Goal: Task Accomplishment & Management: Manage account settings

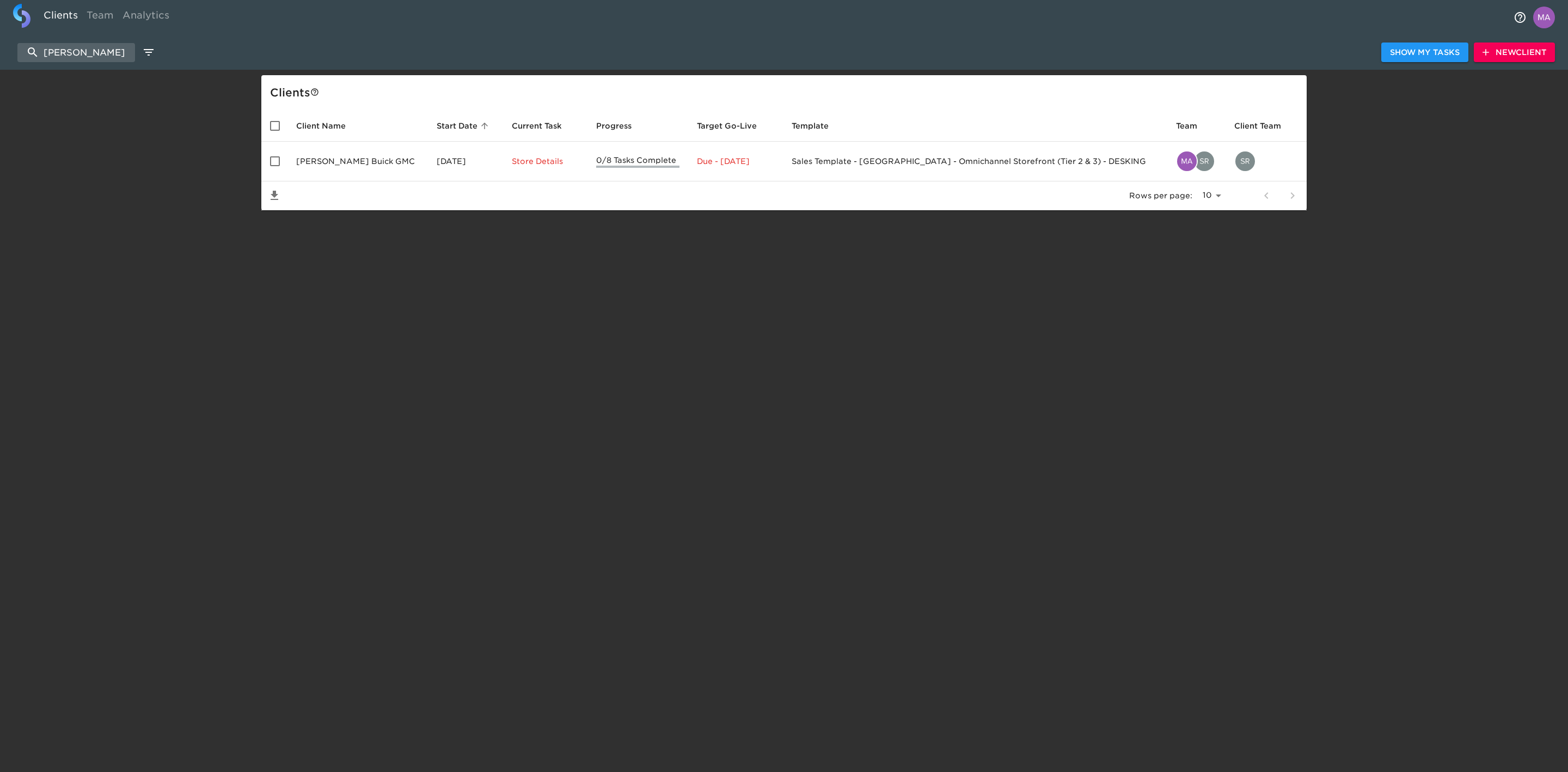
select select "10"
click at [94, 49] on input "[PERSON_NAME]" at bounding box center [77, 52] width 118 height 19
click at [1542, 51] on span "New Client" at bounding box center [1514, 52] width 64 height 14
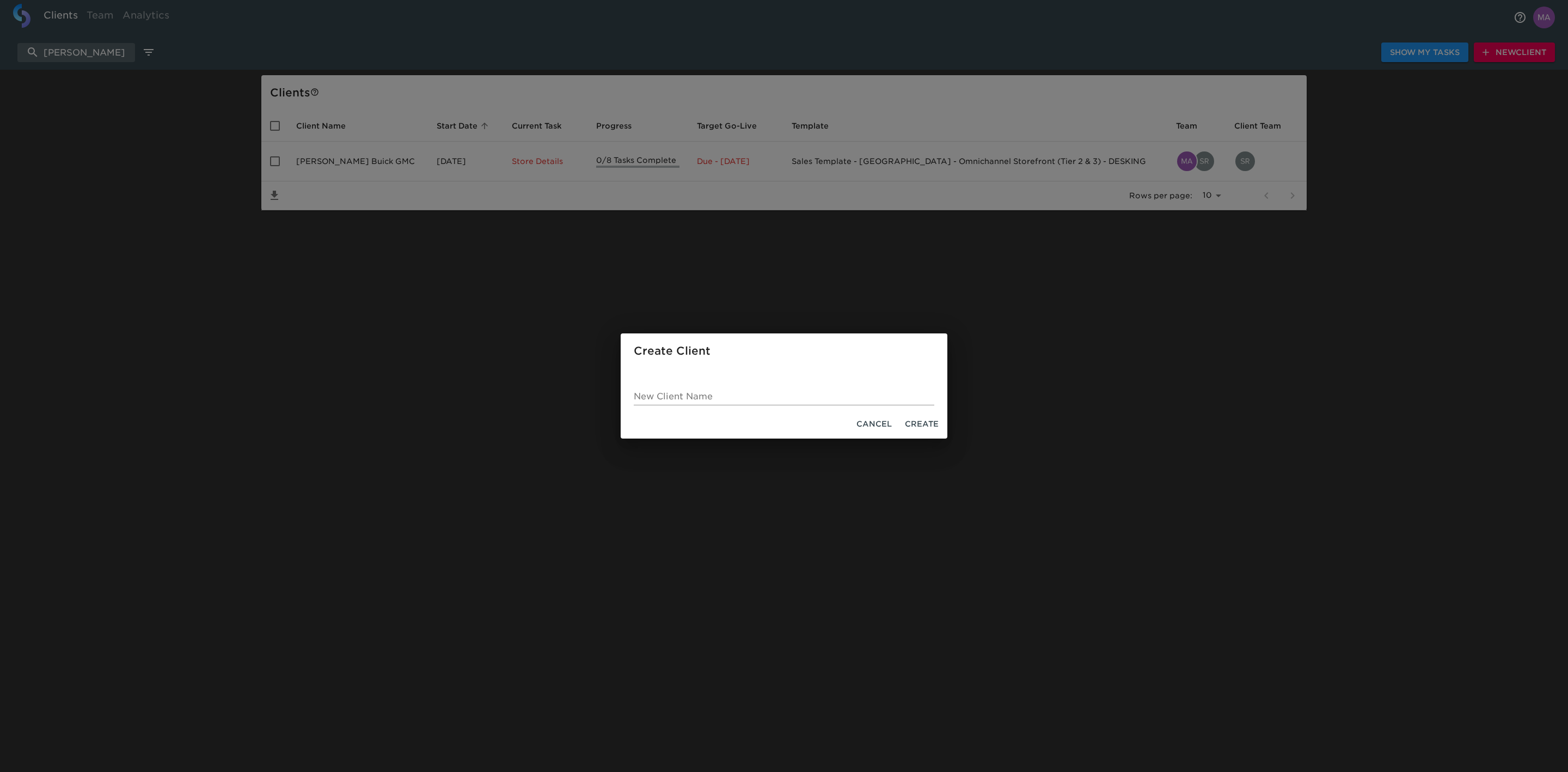
click at [672, 396] on input "New Client Name" at bounding box center [784, 396] width 300 height 18
type input "Lexus of [GEOGRAPHIC_DATA]"
click at [859, 419] on span "Cancel" at bounding box center [874, 424] width 36 height 14
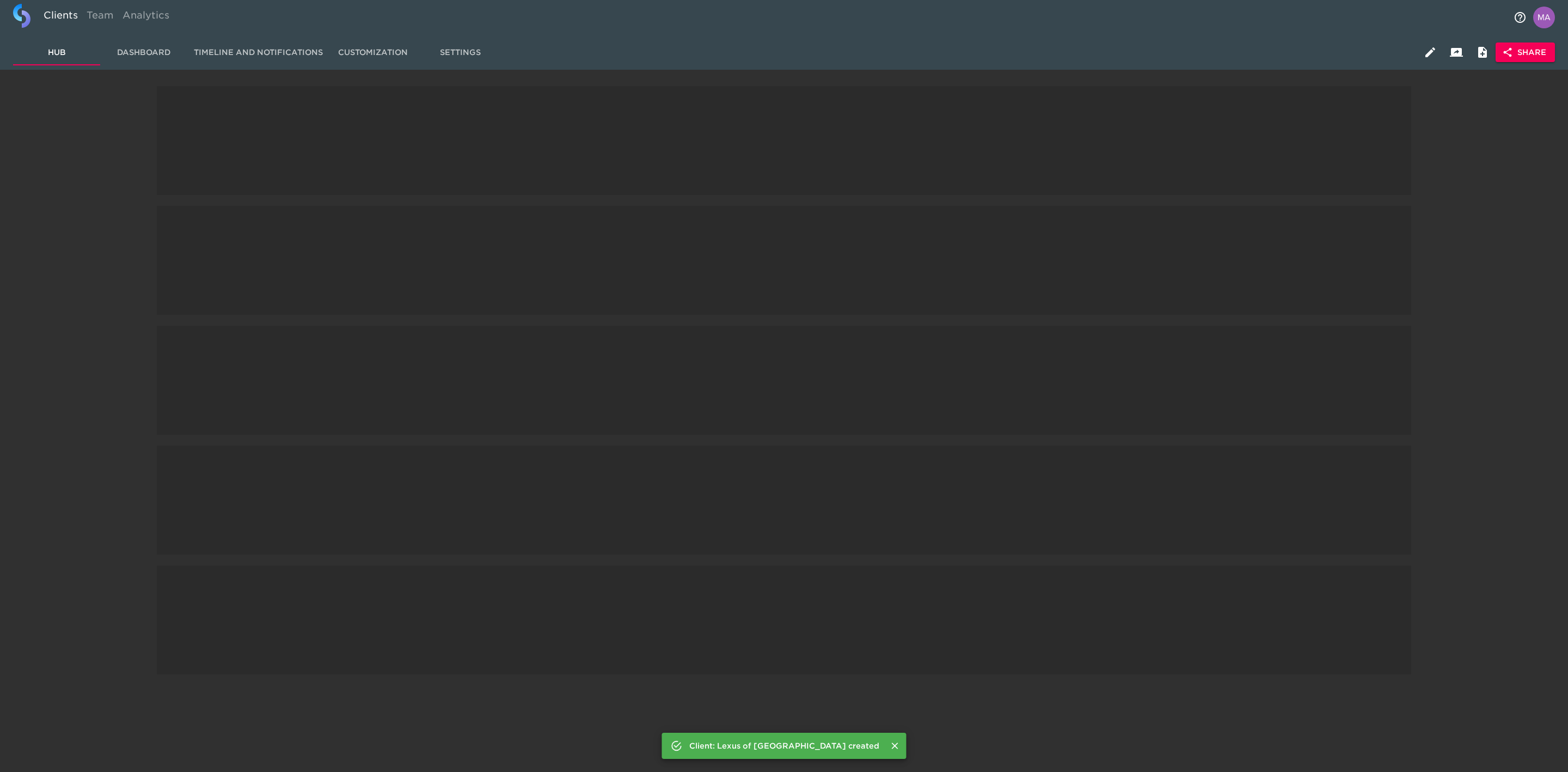
click at [67, 48] on span "Hub" at bounding box center [57, 52] width 74 height 14
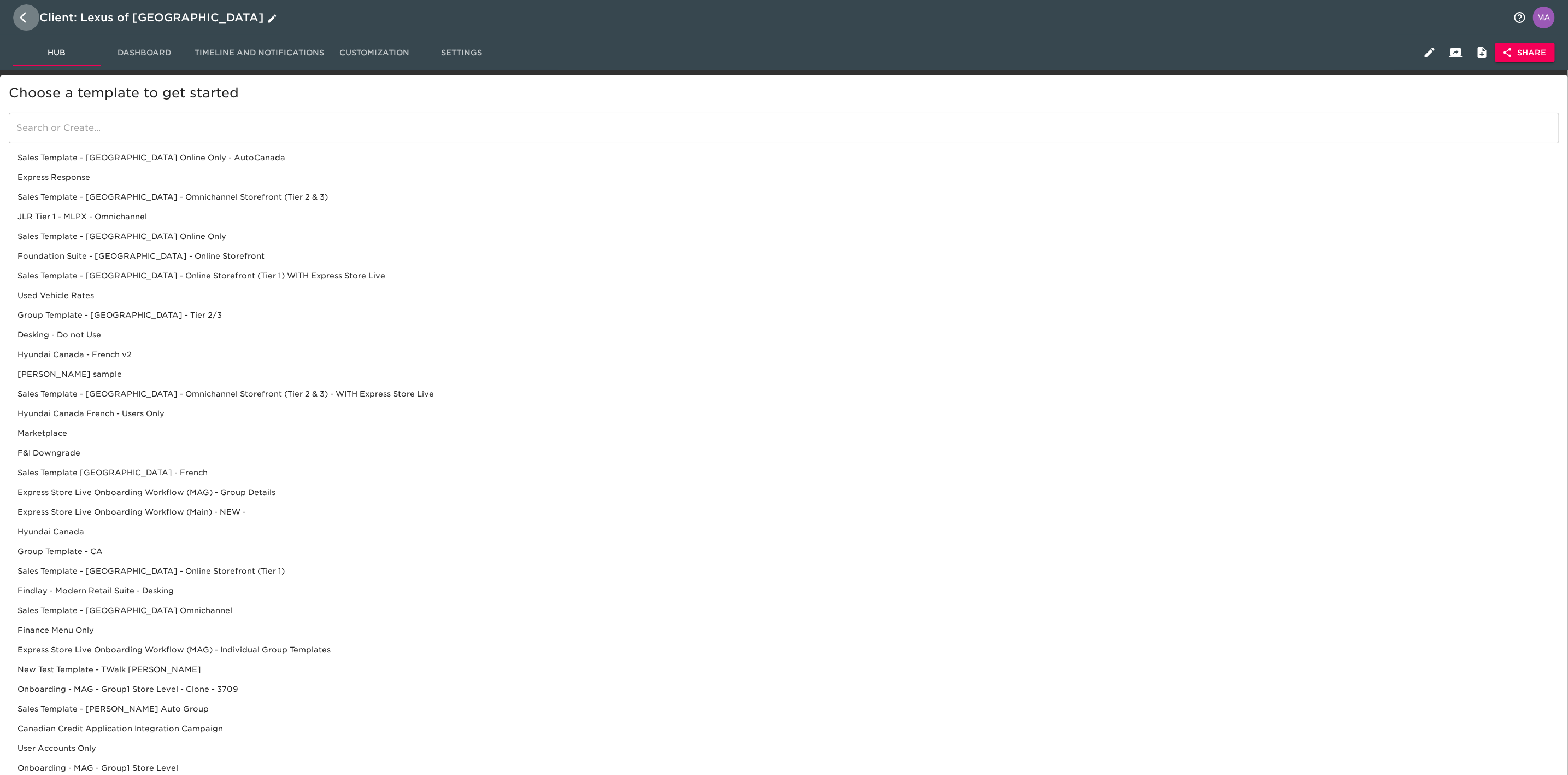
click at [26, 21] on icon "button" at bounding box center [26, 17] width 13 height 13
select select "10"
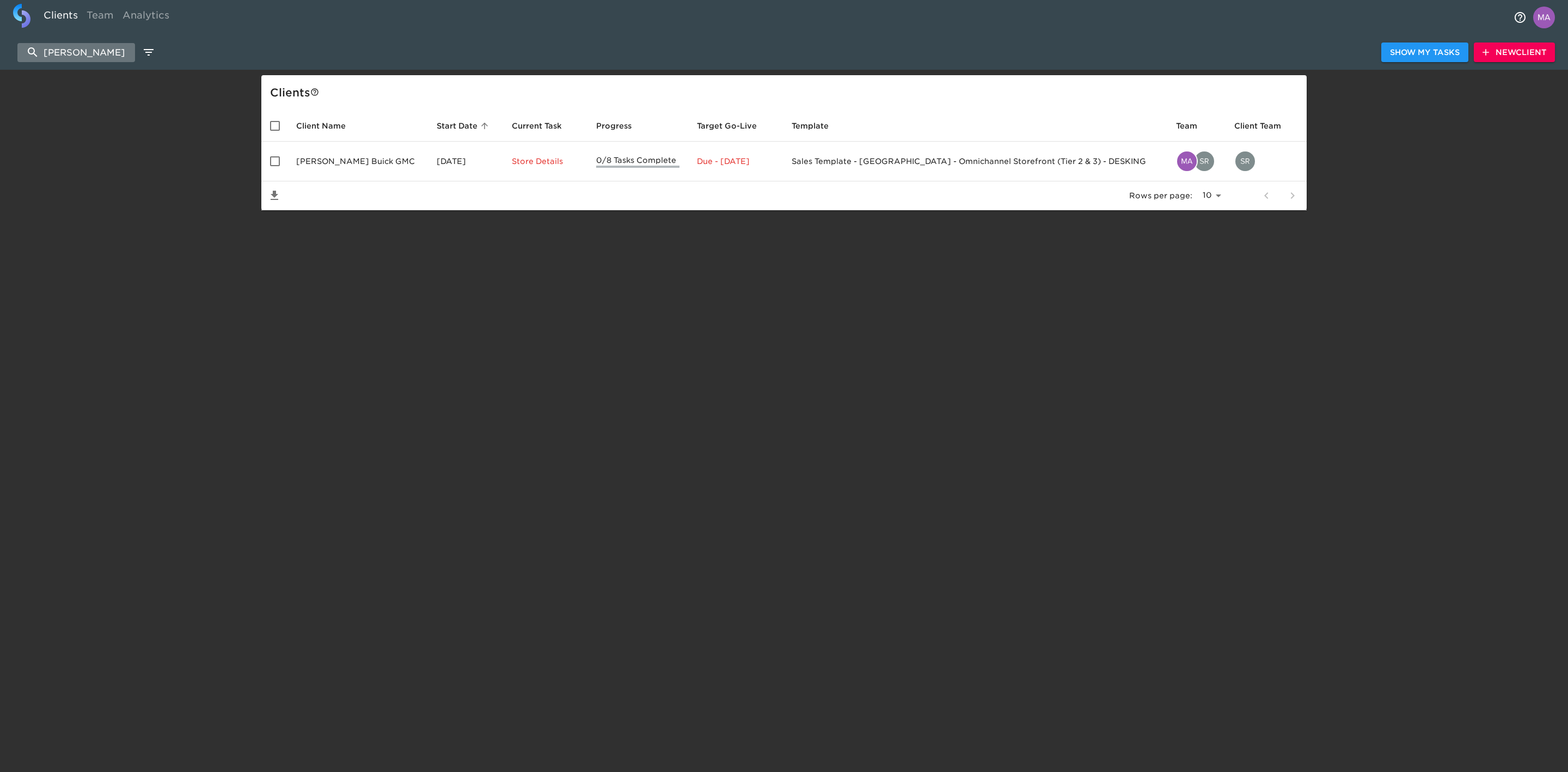
click at [91, 61] on input "[PERSON_NAME]" at bounding box center [77, 52] width 118 height 19
click at [92, 57] on input "[PERSON_NAME]" at bounding box center [77, 52] width 118 height 19
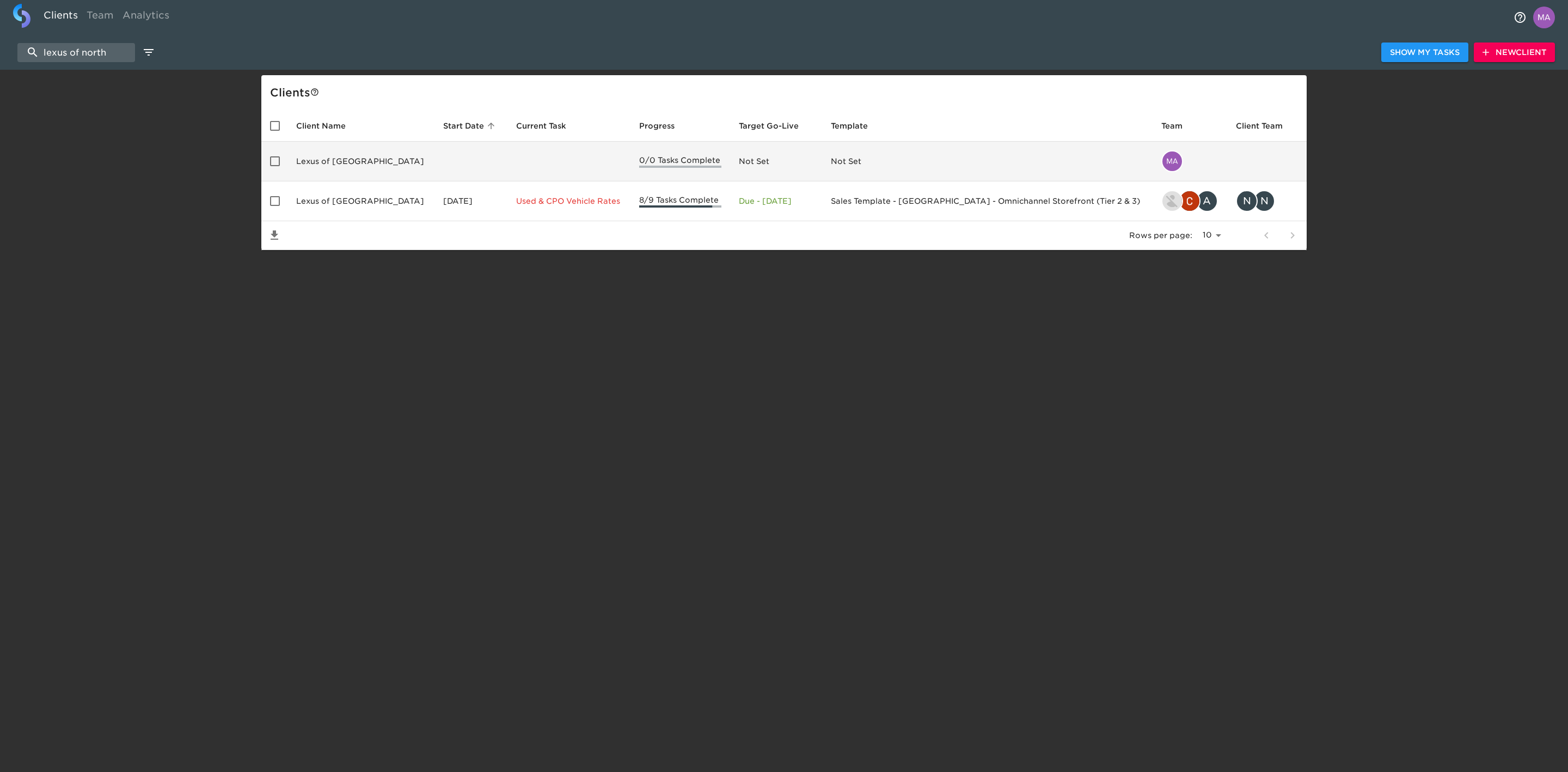
type input "lexus of north"
click at [329, 149] on td "Lexus of [GEOGRAPHIC_DATA]" at bounding box center [361, 161] width 147 height 40
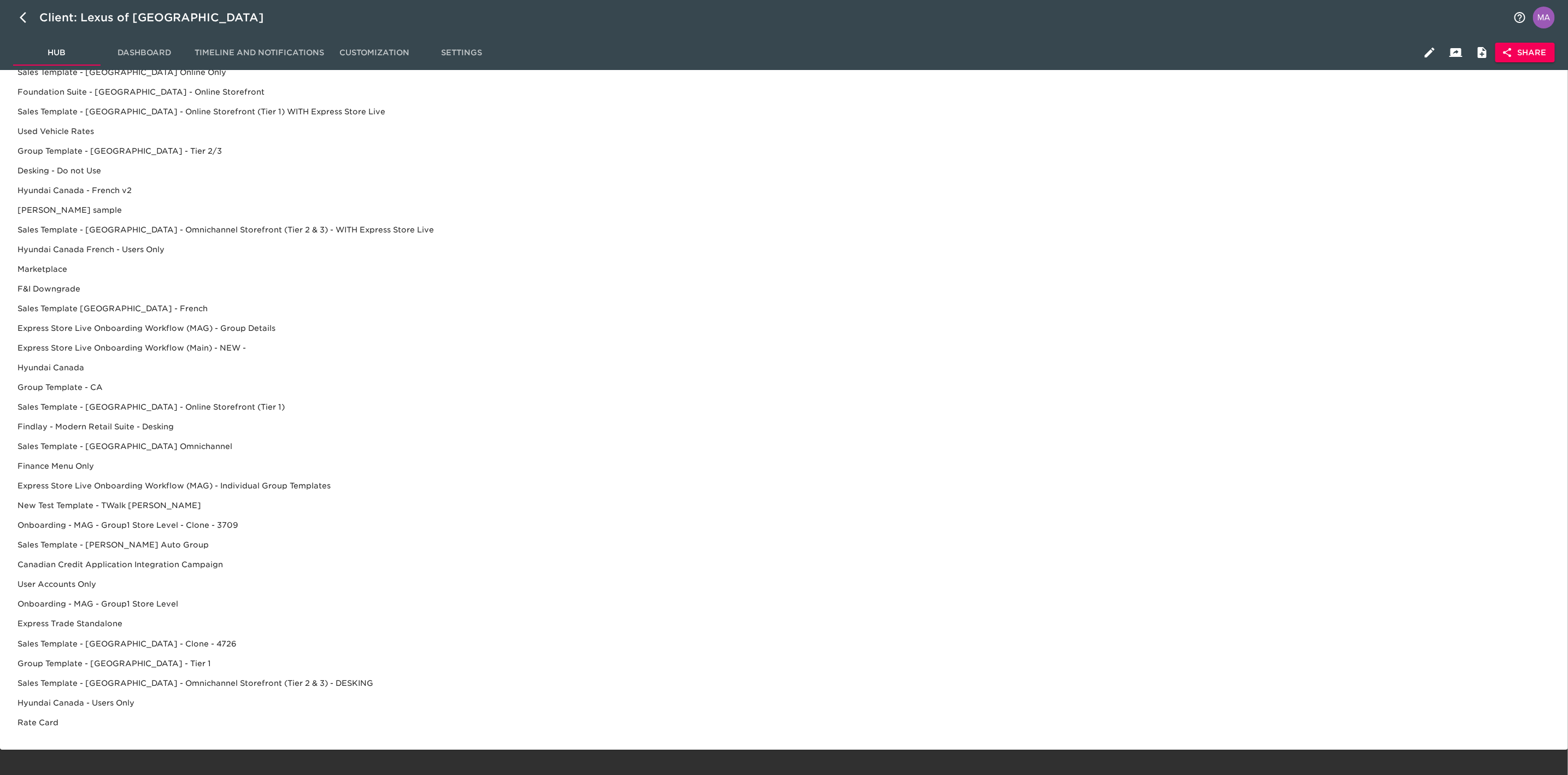
scroll to position [172, 0]
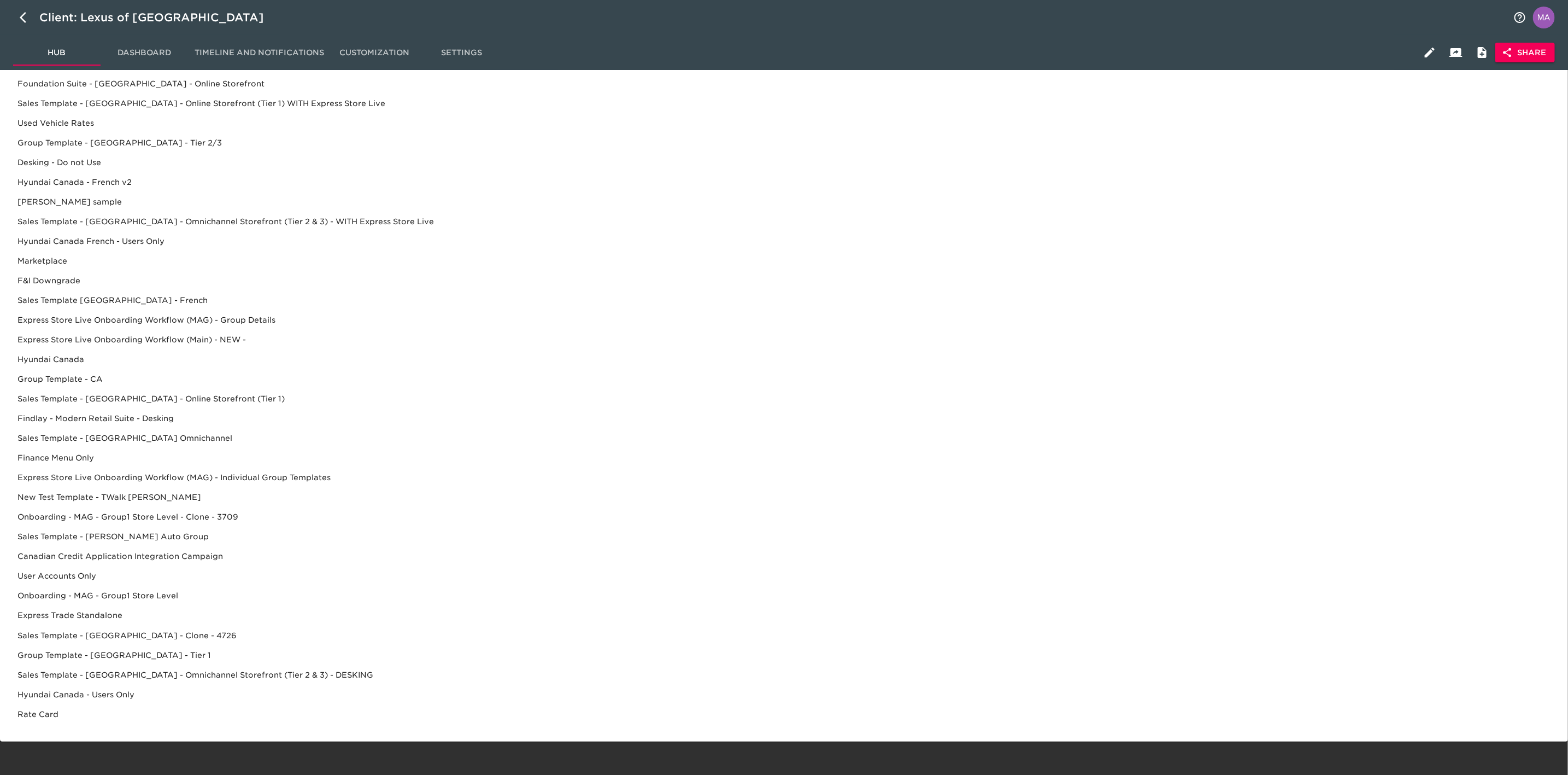
click at [207, 684] on div "Sales Template - [GEOGRAPHIC_DATA] - Omnichannel Storefront (Tier 2 & 3) - DESK…" at bounding box center [784, 694] width 1550 height 19
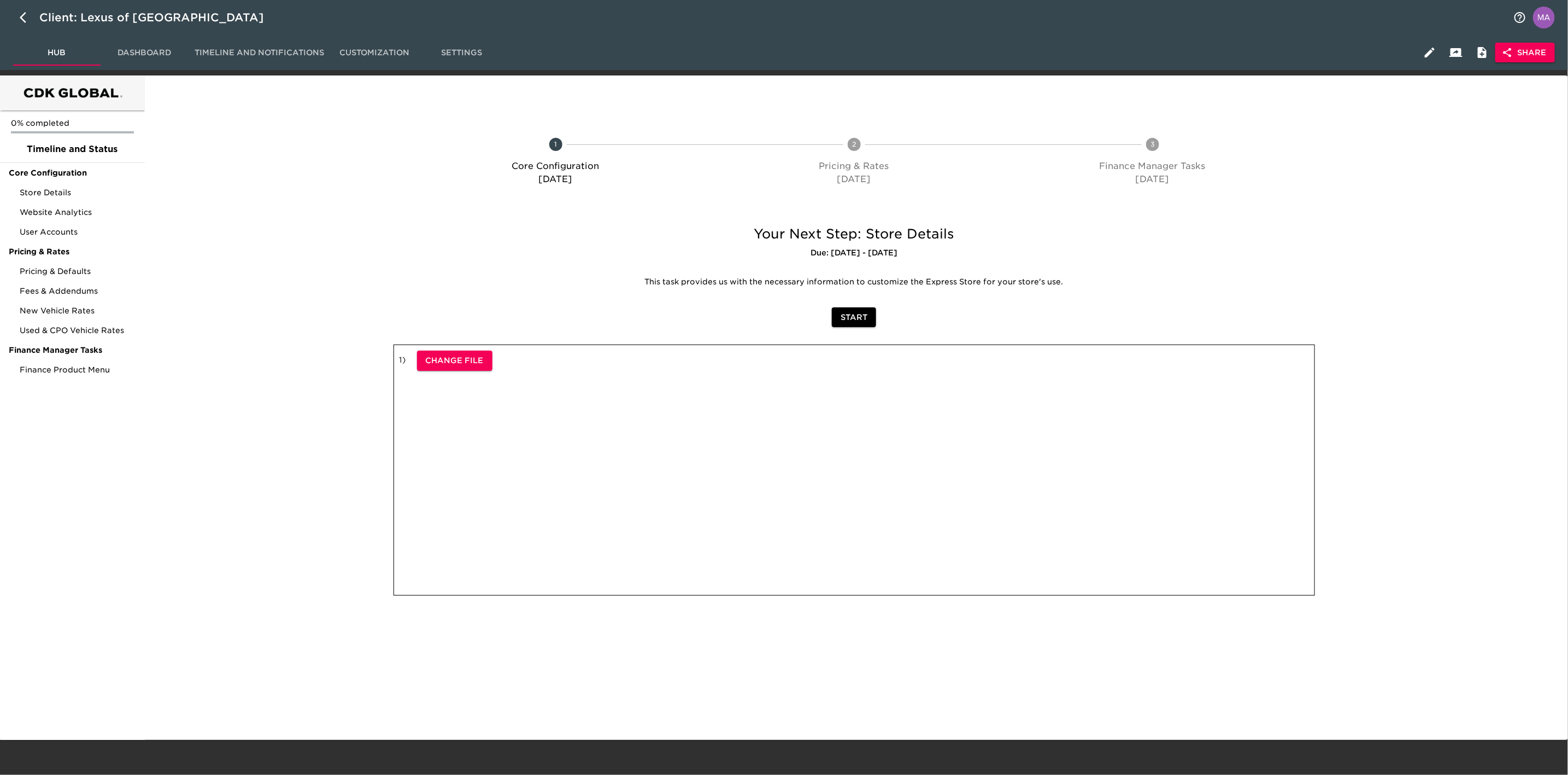
scroll to position [0, 0]
click at [60, 203] on div "Website Analytics" at bounding box center [72, 212] width 145 height 19
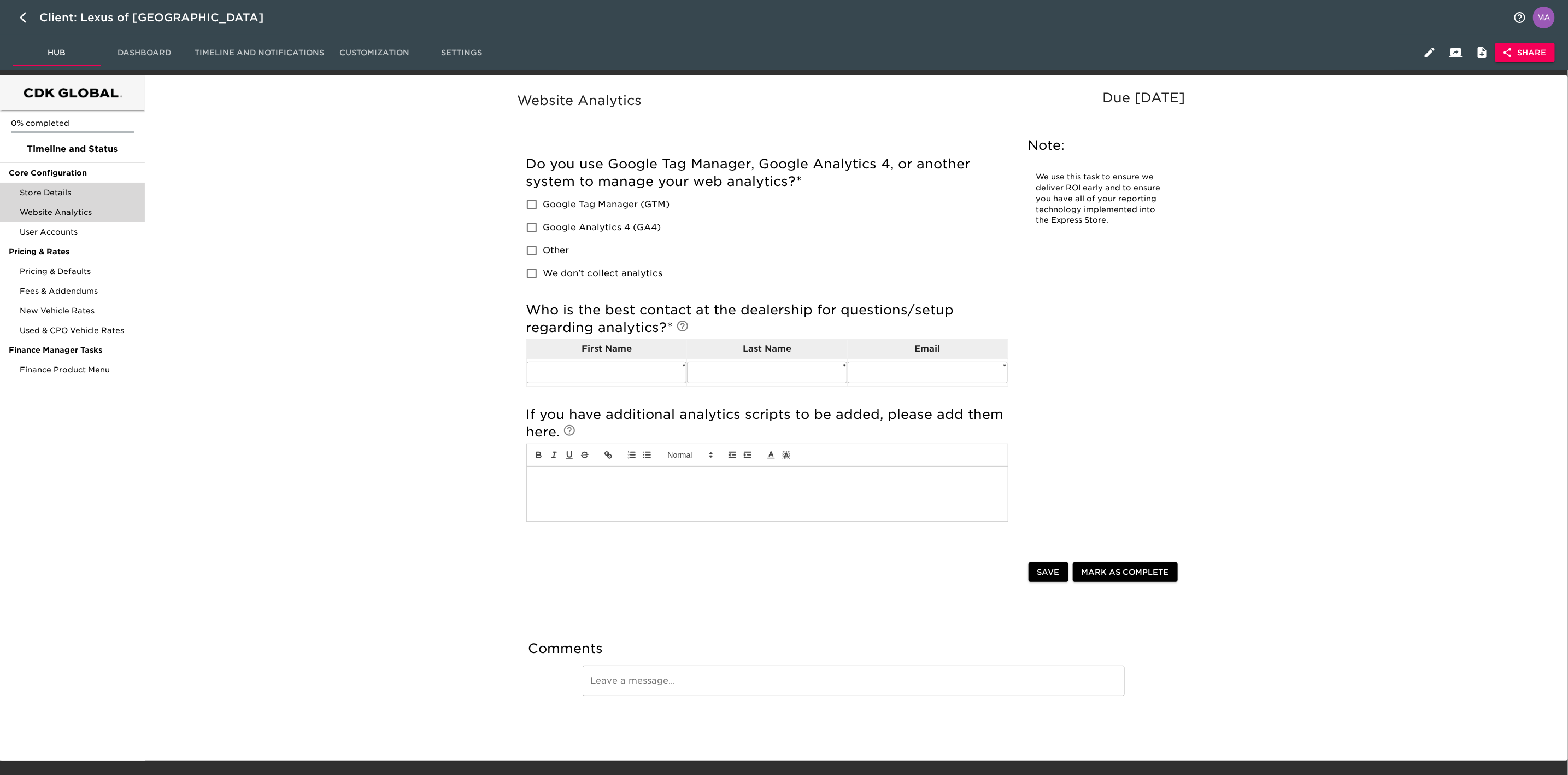
click at [90, 195] on span "Store Details" at bounding box center [78, 192] width 117 height 11
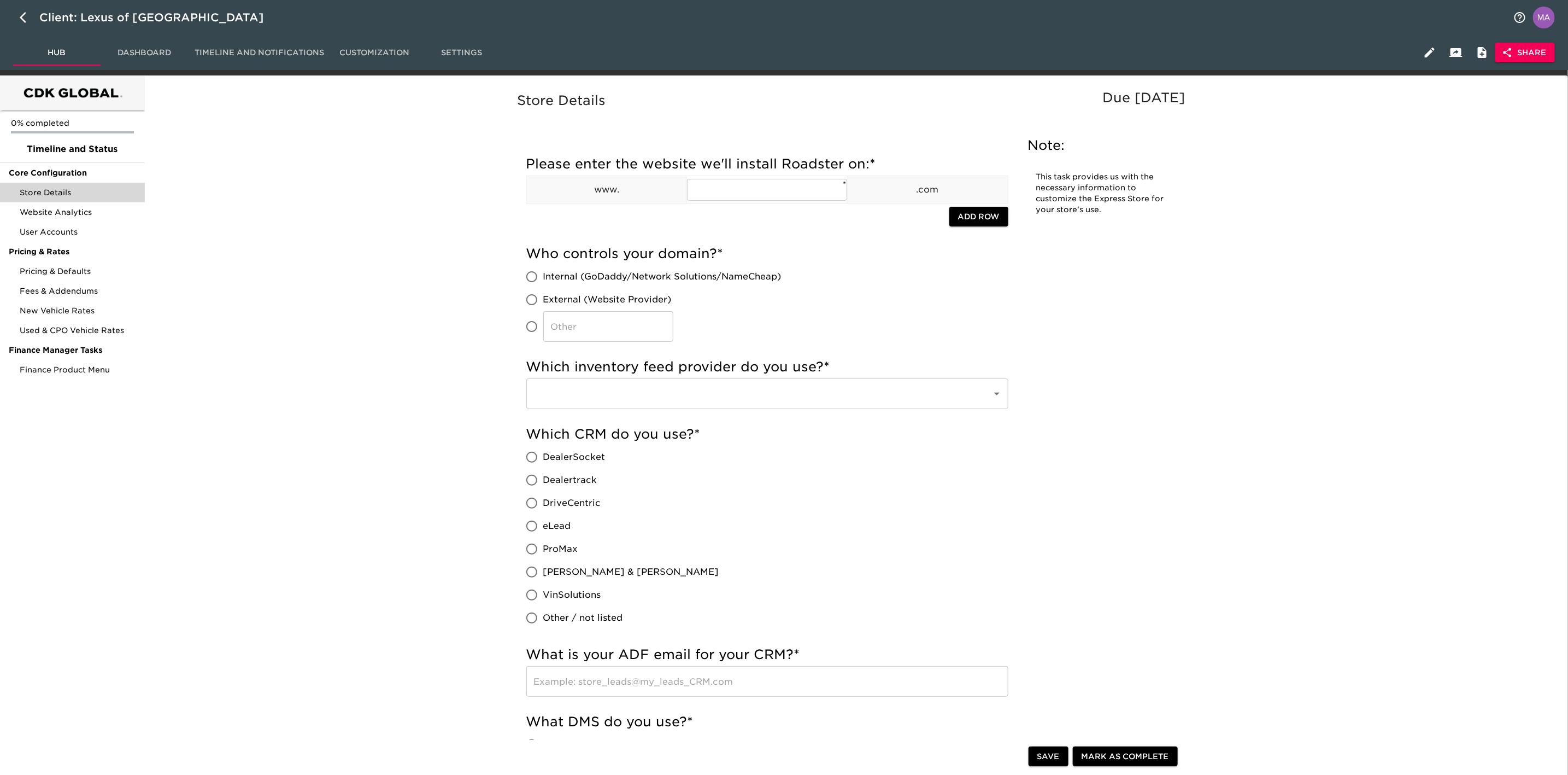
click at [1536, 58] on span "Share" at bounding box center [1525, 53] width 42 height 14
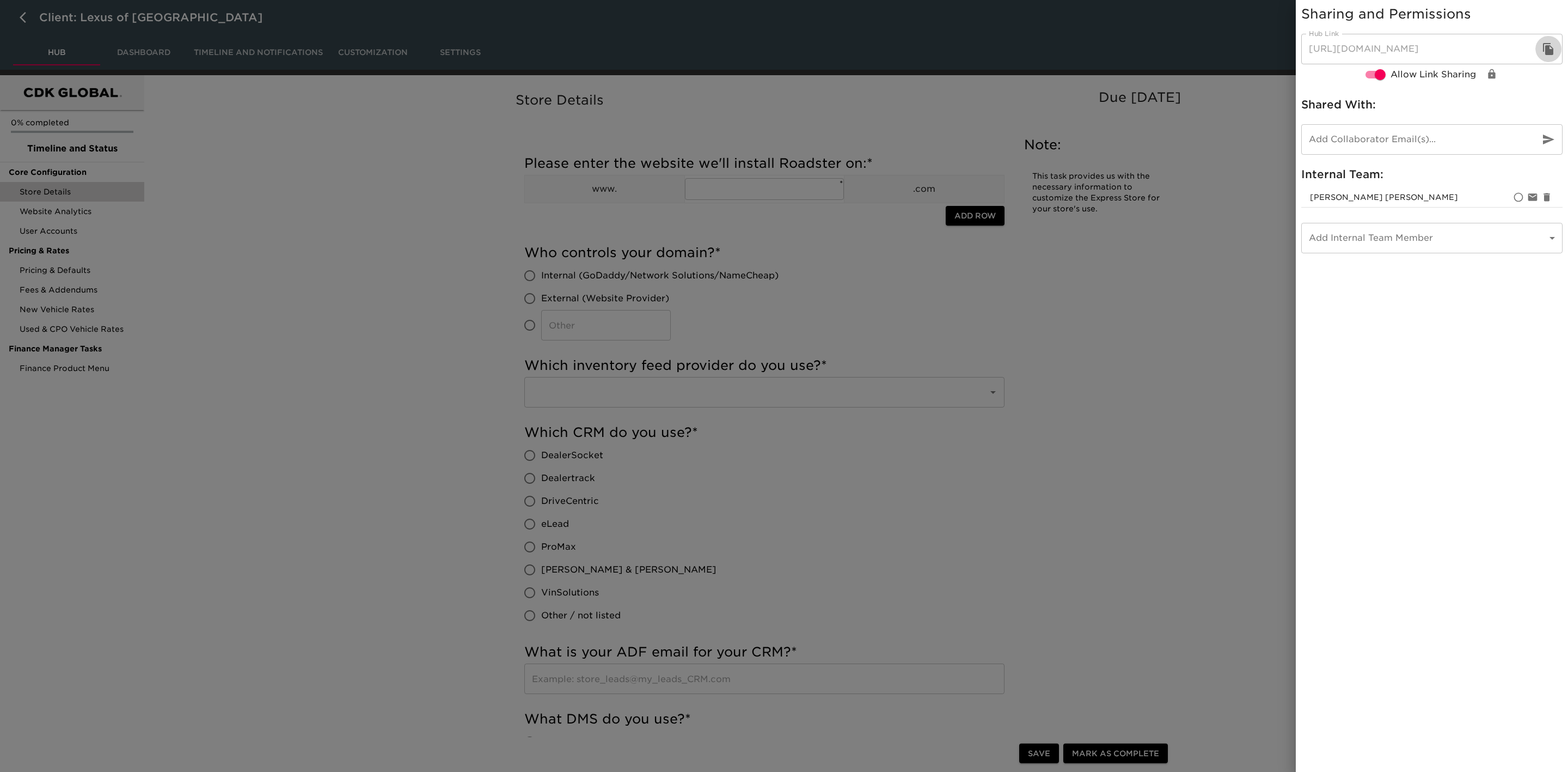
click at [1542, 51] on icon "button" at bounding box center [1549, 49] width 13 height 13
drag, startPoint x: 218, startPoint y: 303, endPoint x: 220, endPoint y: 316, distance: 13.2
click at [218, 303] on div at bounding box center [784, 386] width 1568 height 772
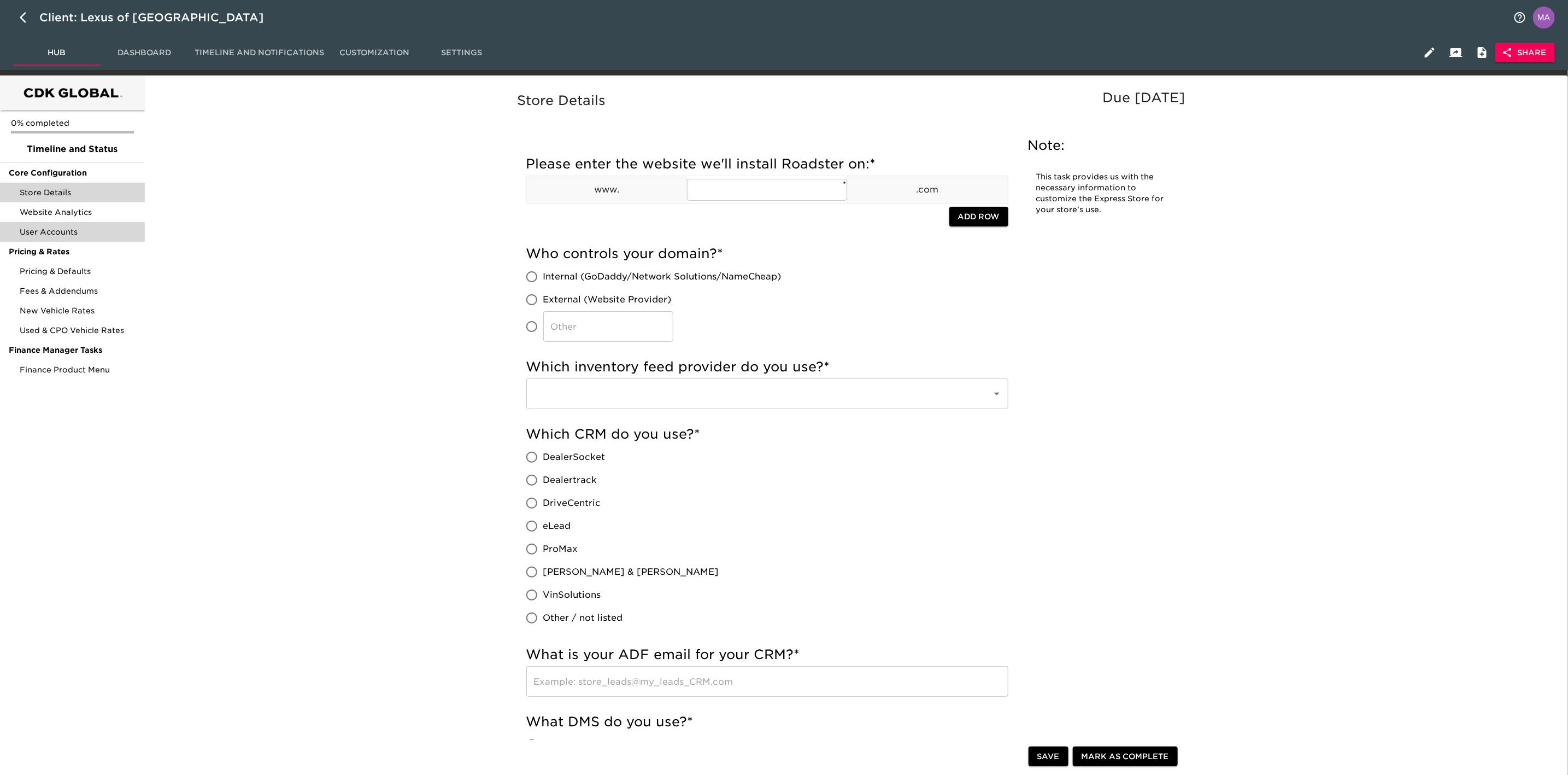
click at [68, 229] on span "User Accounts" at bounding box center [78, 231] width 117 height 11
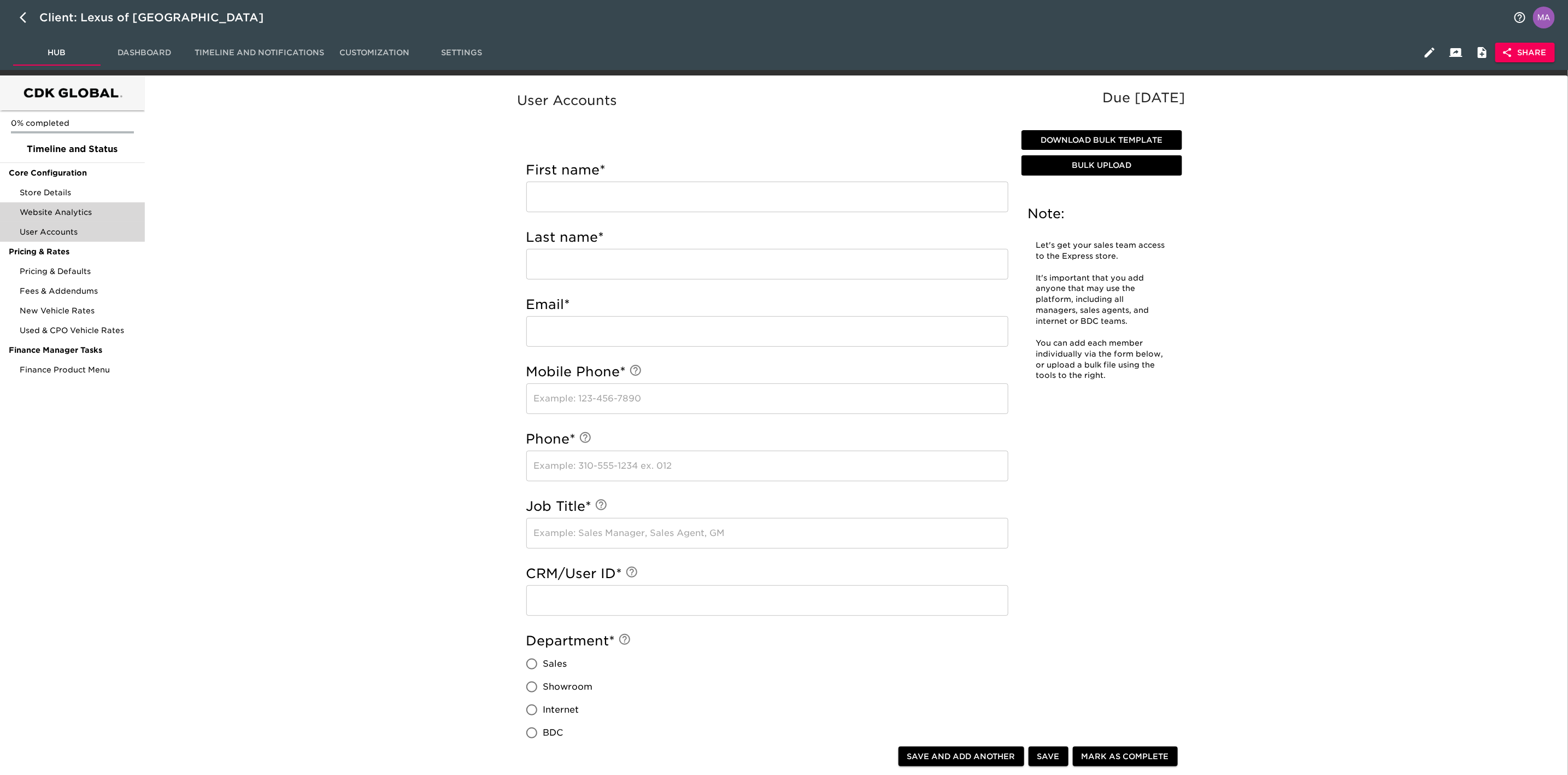
click at [56, 208] on span "Website Analytics" at bounding box center [78, 212] width 117 height 11
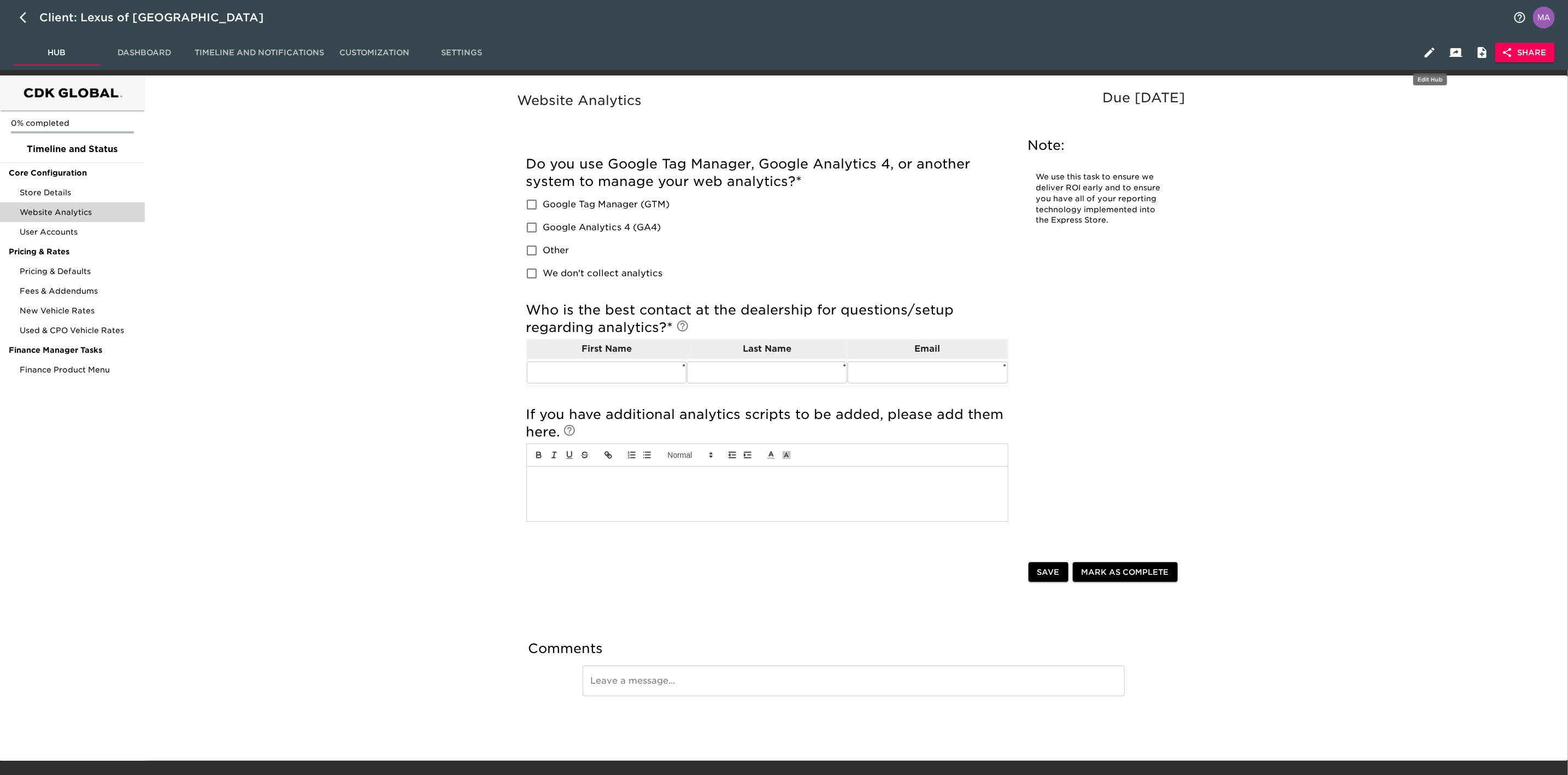
click at [1434, 60] on button "button" at bounding box center [1429, 53] width 26 height 26
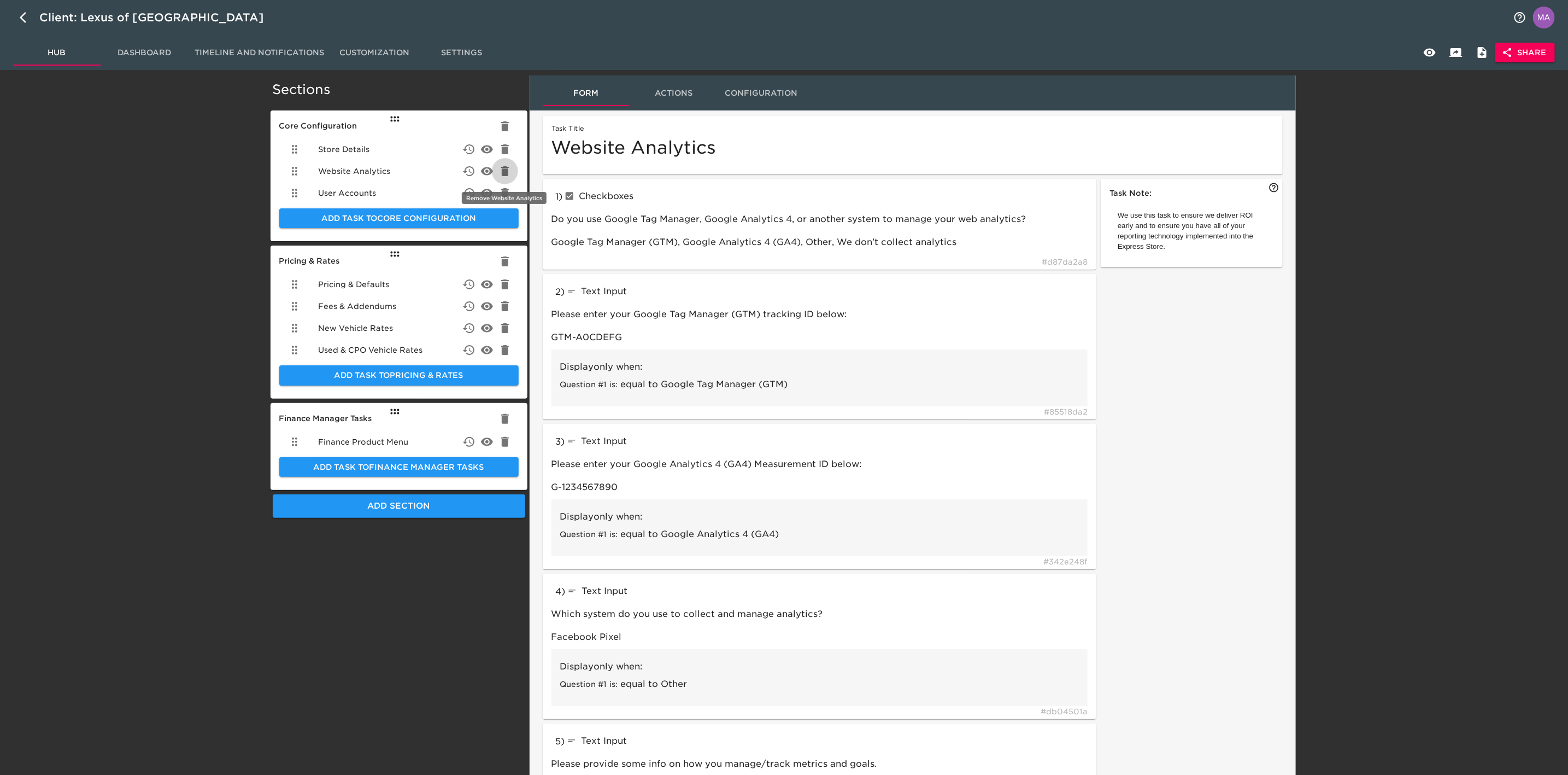
click at [504, 170] on icon "delete" at bounding box center [504, 171] width 7 height 10
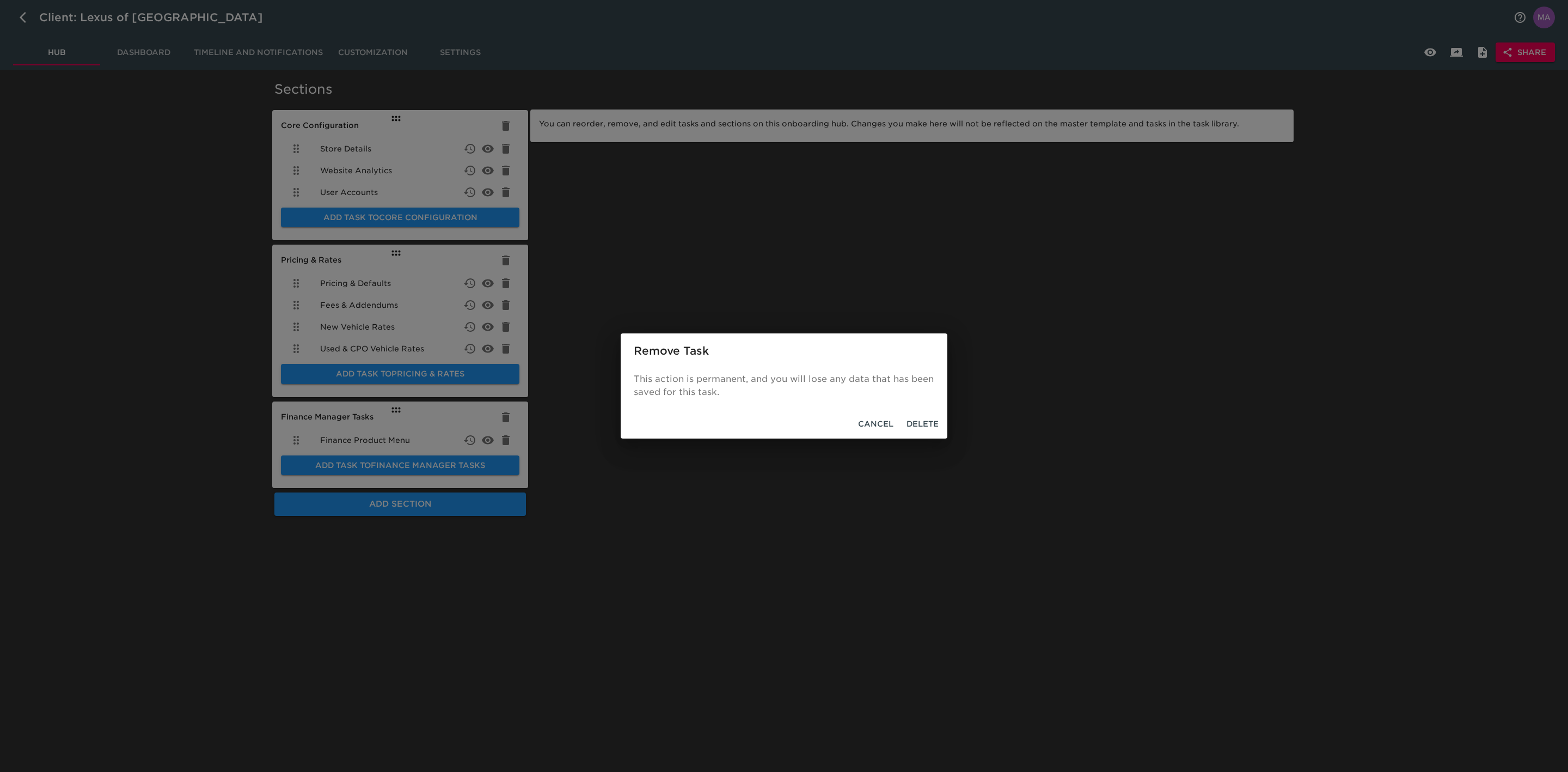
click at [917, 430] on span "Delete" at bounding box center [923, 424] width 32 height 14
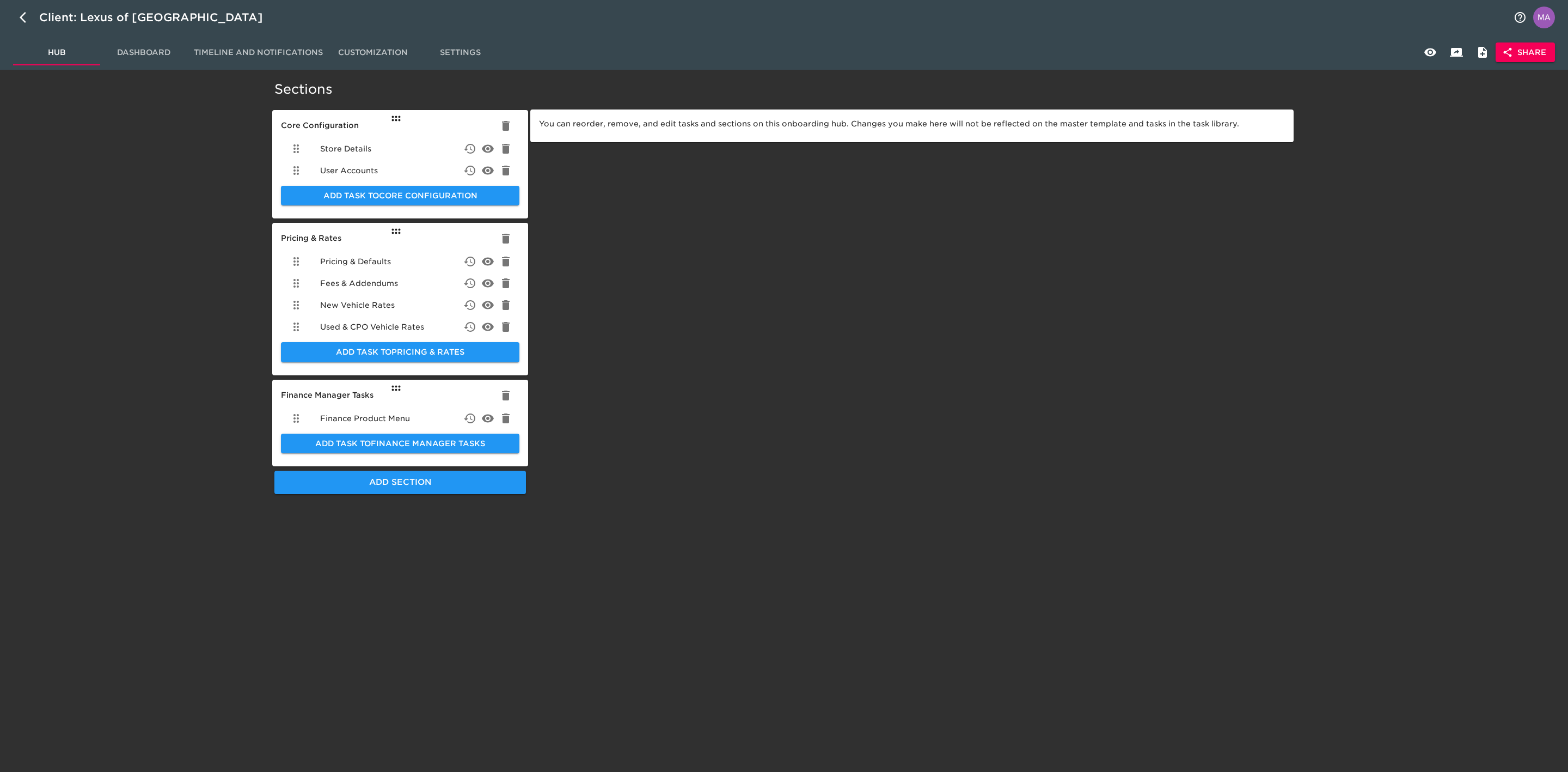
click at [365, 153] on span "Store Details" at bounding box center [346, 148] width 51 height 10
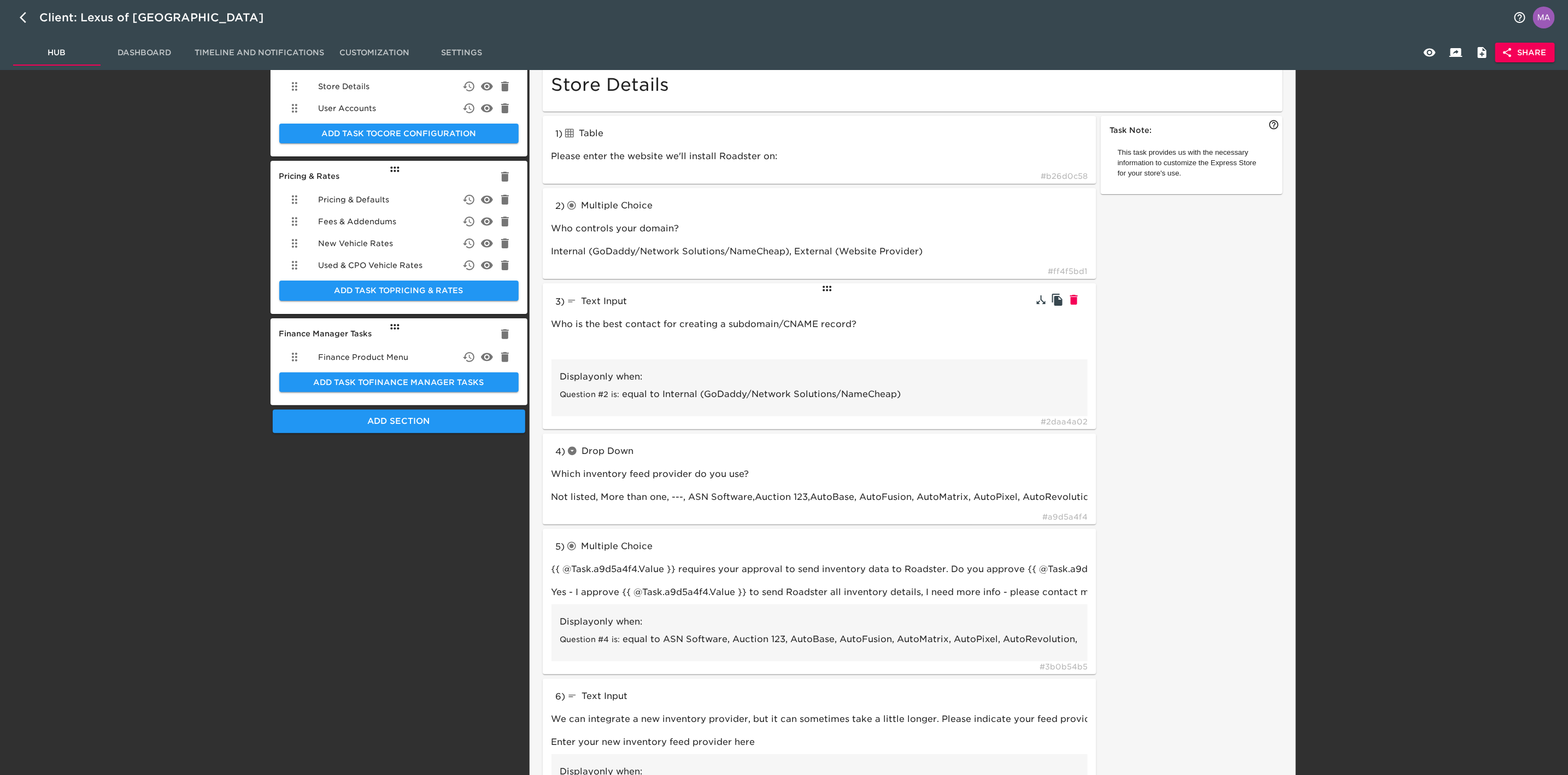
scroll to position [82, 0]
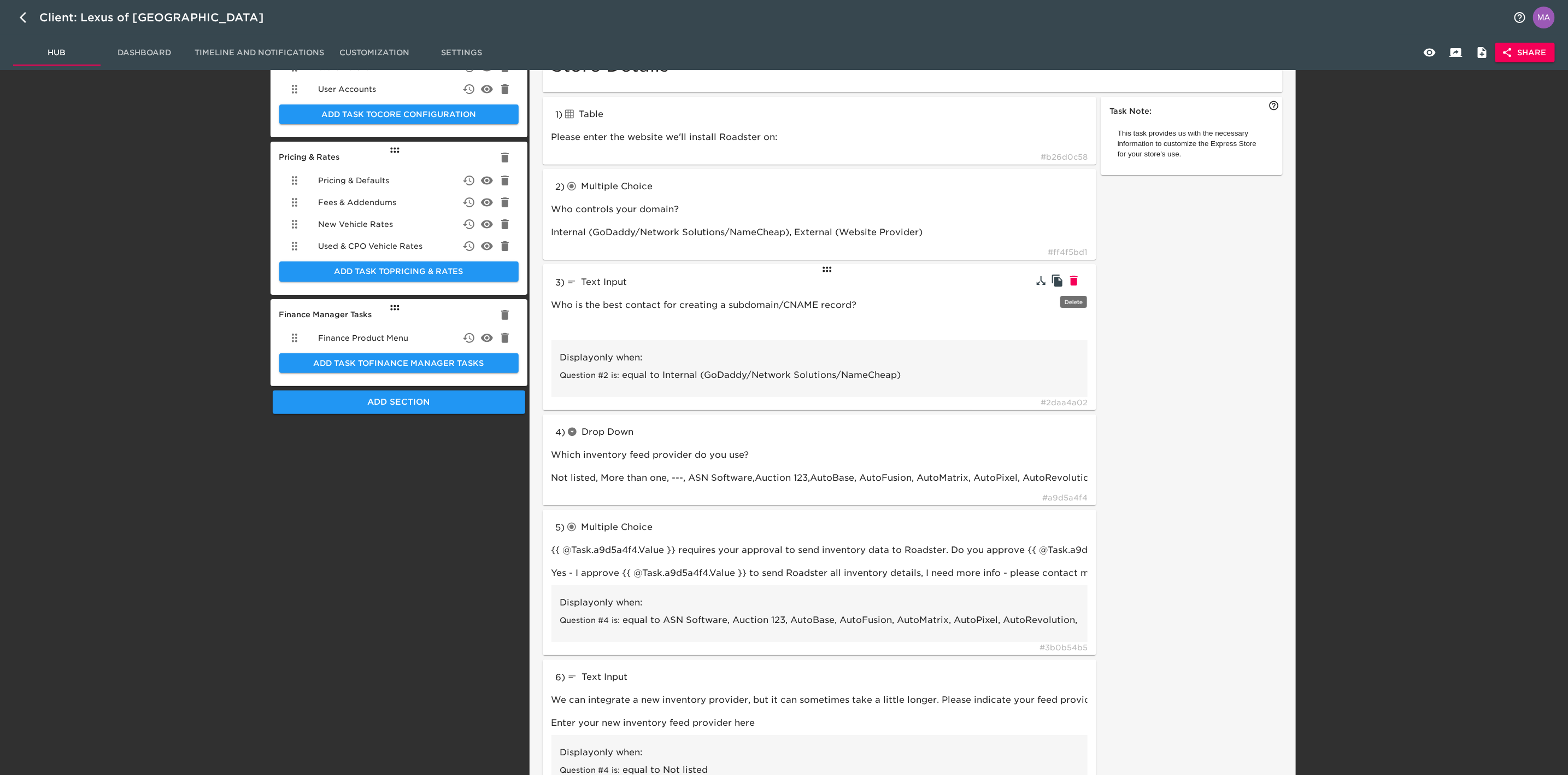
click at [1079, 279] on icon "button" at bounding box center [1074, 280] width 13 height 13
type input "dropdown"
type input "Which inventory feed provider do you use?"
type input "Not listed, More than one, ---, ASN Software,Auction 123,AutoBase, AutoFusion, …"
type input "radioButtons"
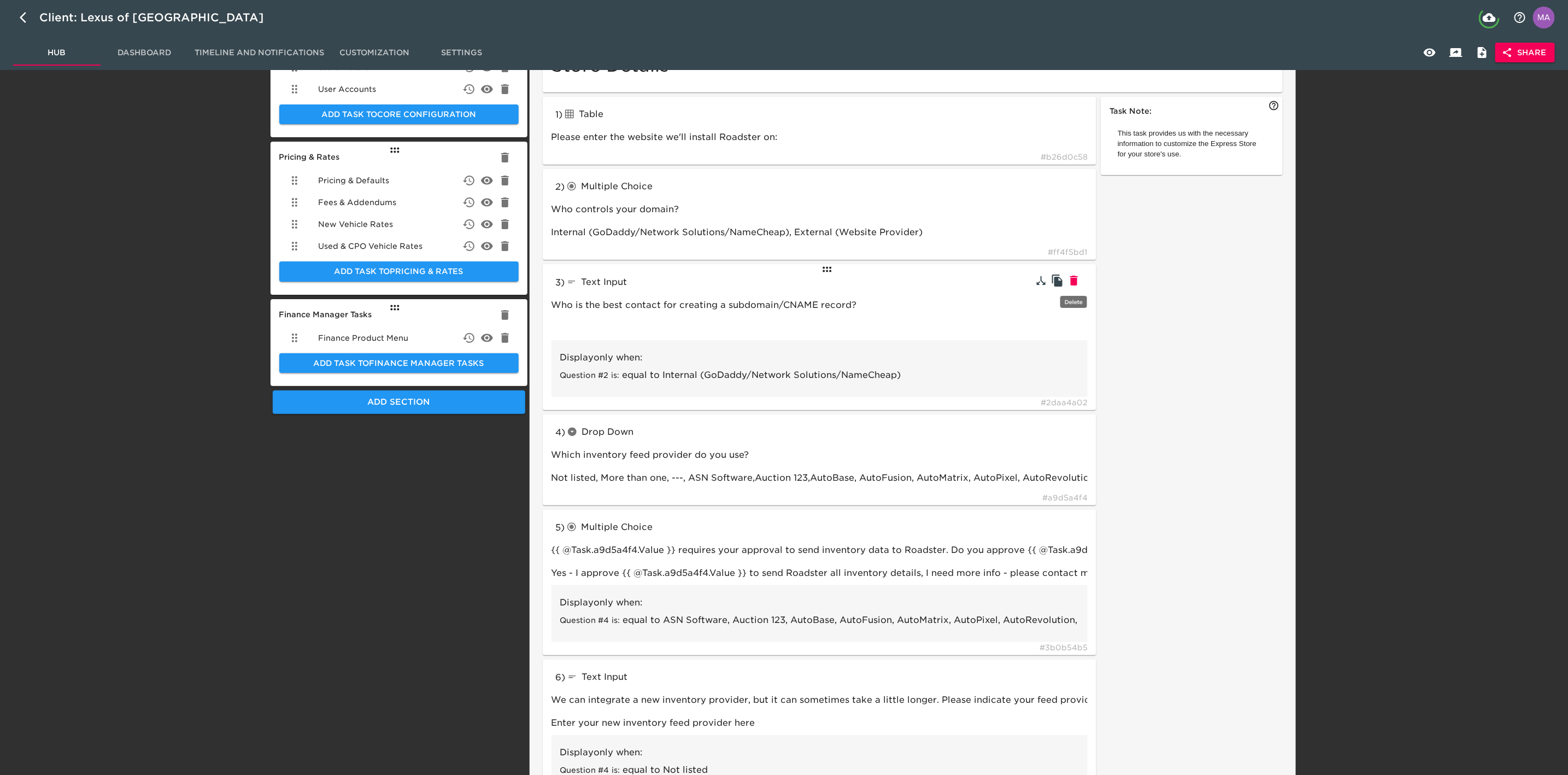
type input "{{ @Task.a9d5a4f4.Value }} requires your approval to send inventory data to Roa…"
type input "Yes - I approve {{ @Task.a9d5a4f4.Value }} to send Roadster all inventory detai…"
type input "textInput"
type input "We can integrate a new inventory provider, but it can sometimes take a little l…"
type input "Enter your new inventory feed provider here"
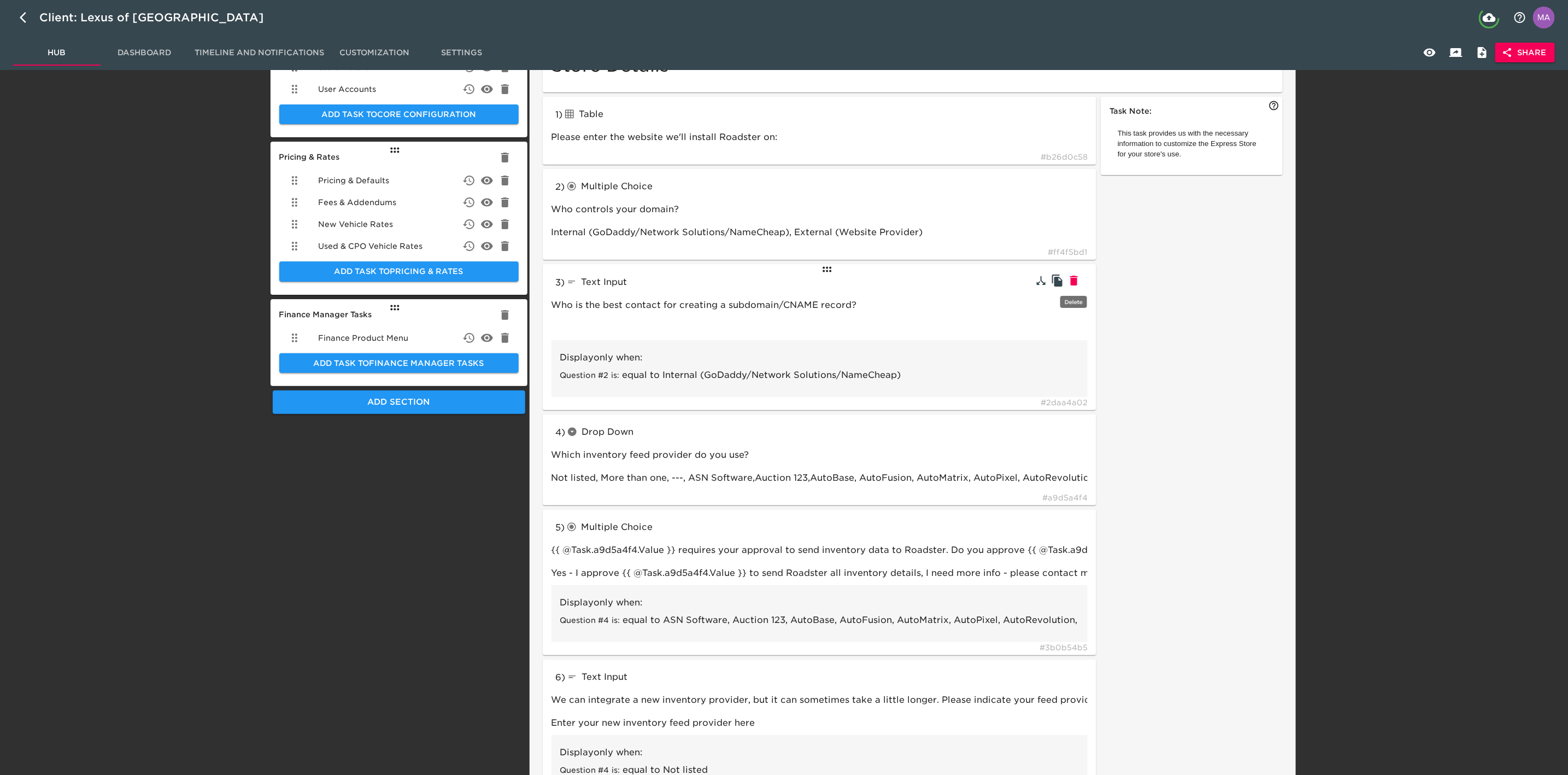
type input "Not listed"
type input "Can you provide more details regarding how you use multiple feeds?"
type input "vAuto for pricing and Dominion for images"
type input "More than one"
type input "radioButtons"
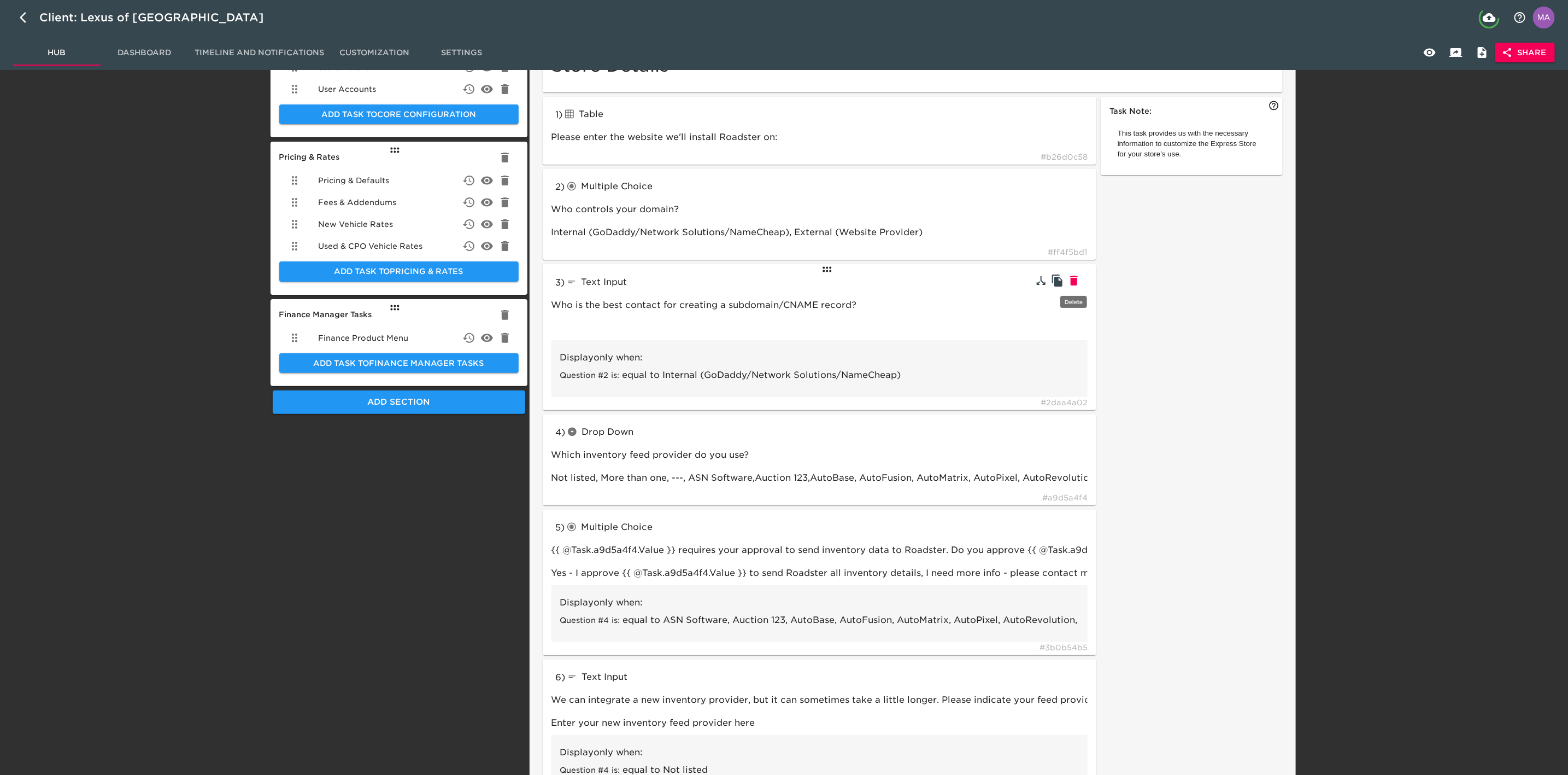
type input "Which CRM do you use?"
type input "DealerSocket, Dealertrack, DriveCentric, eLead, ProMax, [PERSON_NAME] & [PERSON…"
type input "textInput"
type input "Enter your store's CRM Site ID#:"
type input "123 or 2523 or 11542_2"
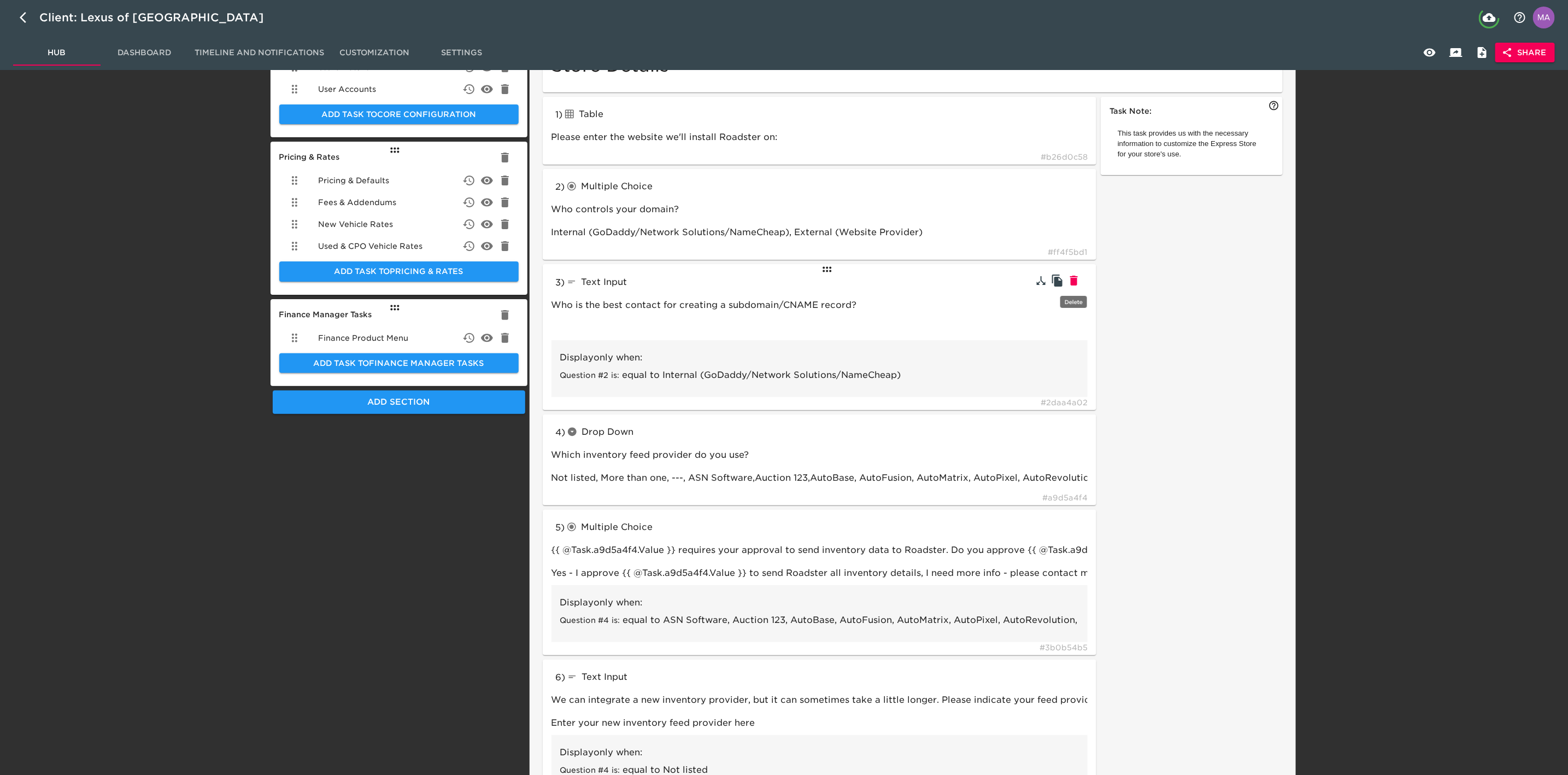
type input "If your CRM is not listed, please add it below."
type input "SalesForce"
type input "Other / not listed"
type input "What is your ADF email for your CRM?"
type input "store_leads@my_leads_[DOMAIN_NAME]"
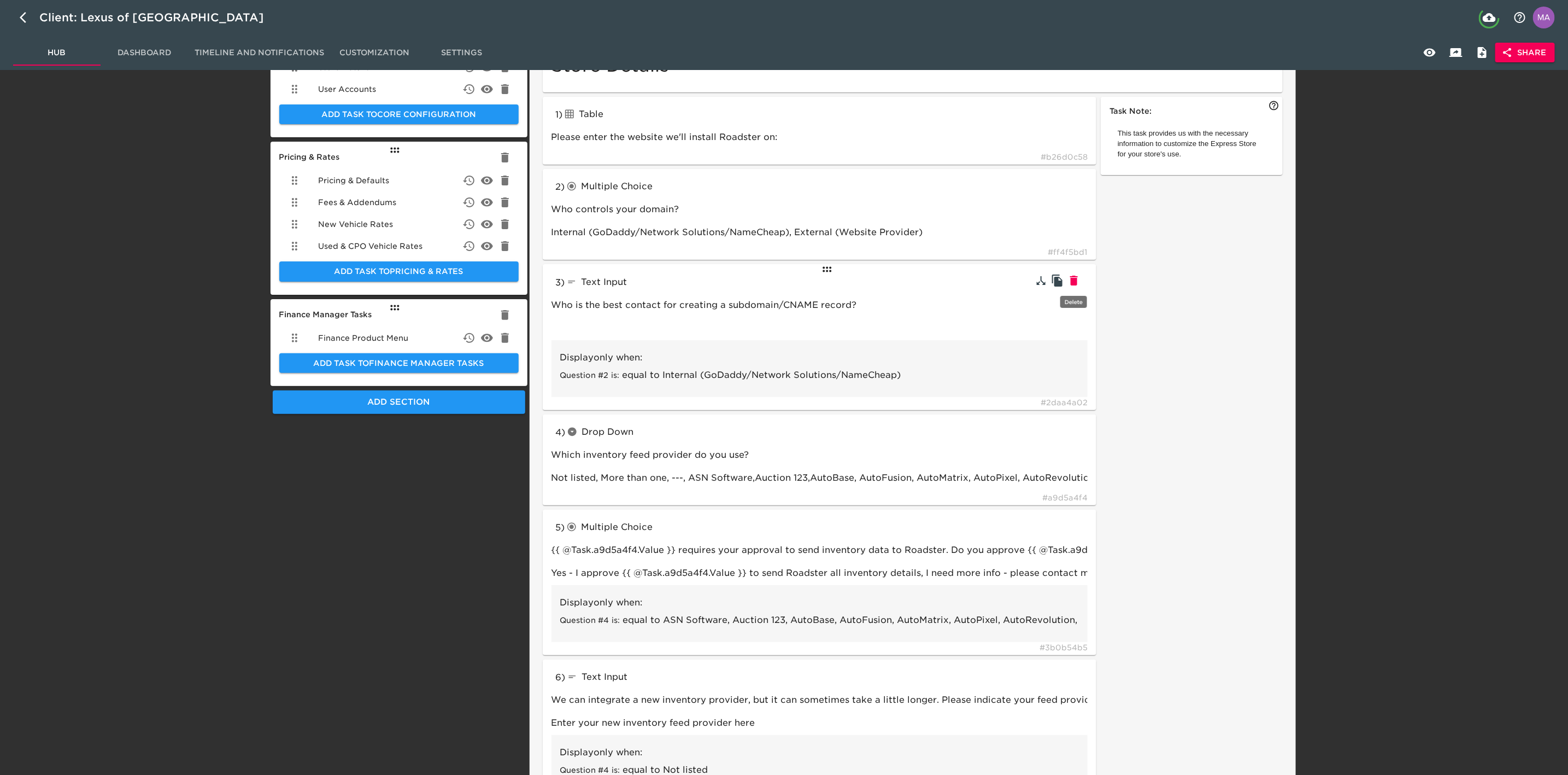
type input "radioButtons"
type input "What DMS do you use?"
type input "Advent, Autosoft, CDK, DealerBuilt, Dealertrack, Remora, [PERSON_NAME] & [PERSO…"
type input "textInput"
type input "If your DMS is not listed, please add it below."
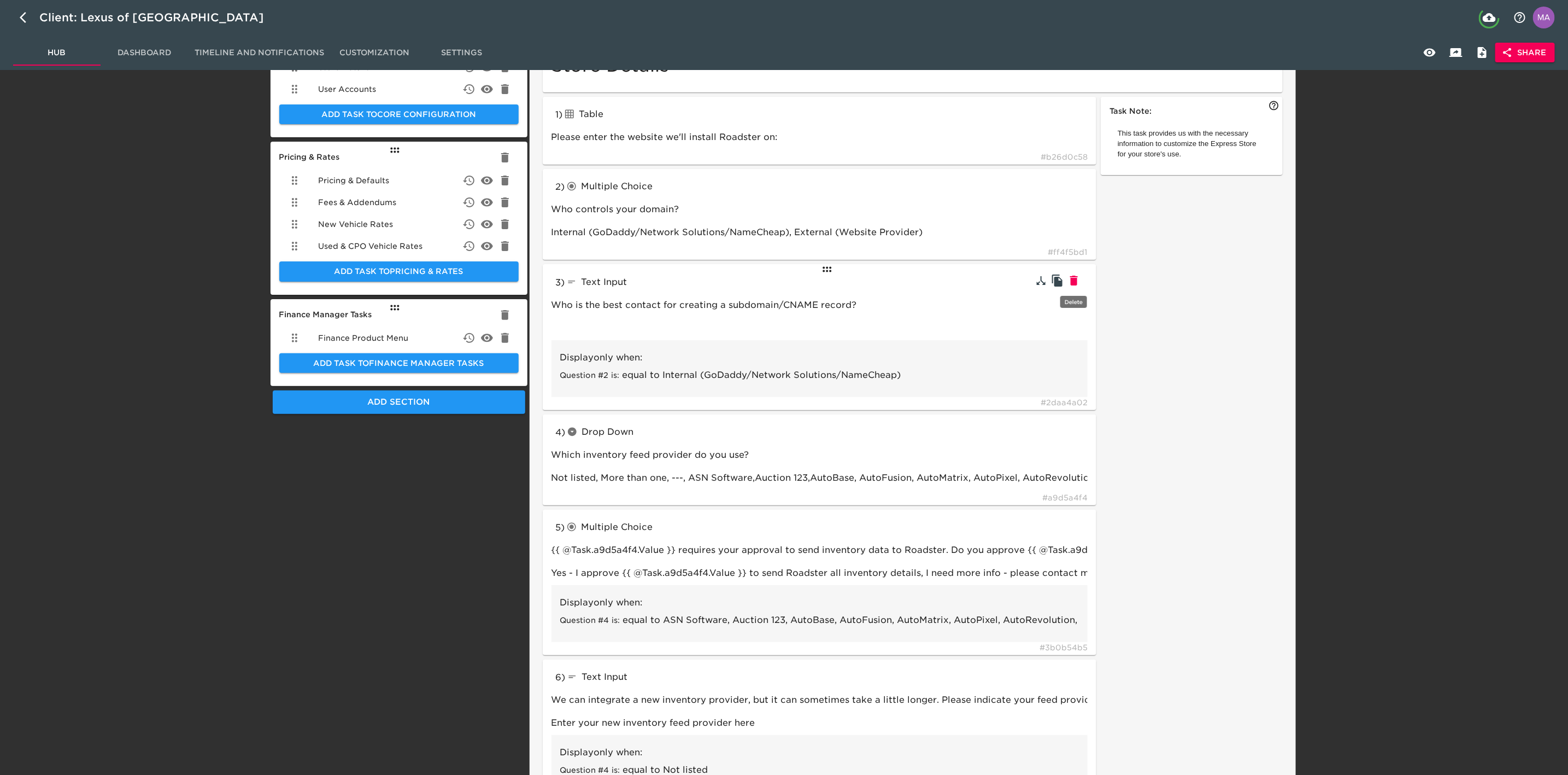
type input "Dominion"
type input "radioButtons"
type input "If applicable, which credit processing system do you use?"
type input "eLEND, CBC, RouteOne, Dealertrack, Other"
type input "textInput"
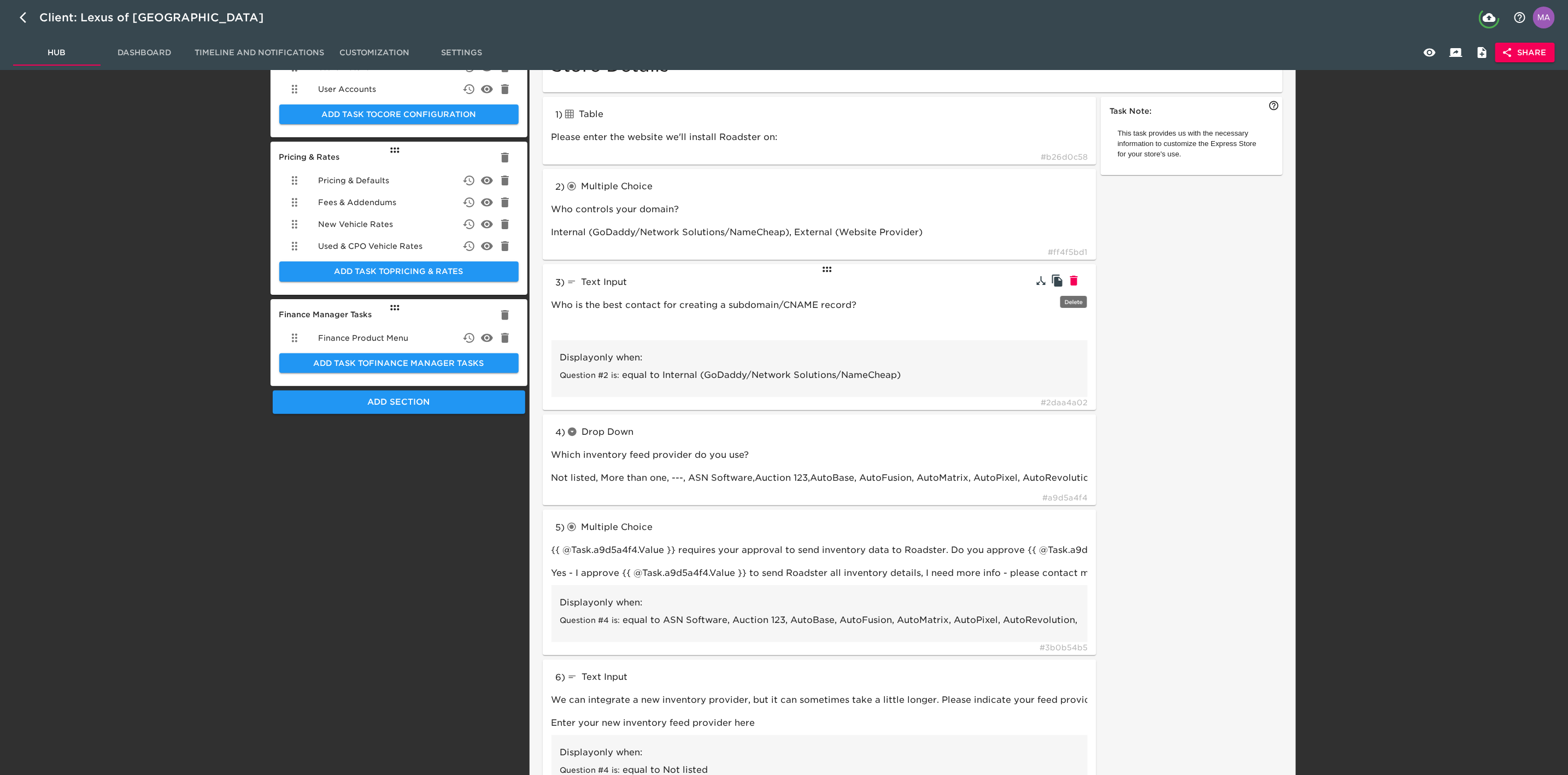
type input "Enter your eLEND ID here:"
type input "010101"
type input "Enter your CBC ID here:"
type input "CBC"
type input "Enter your RouteOne ID here:"
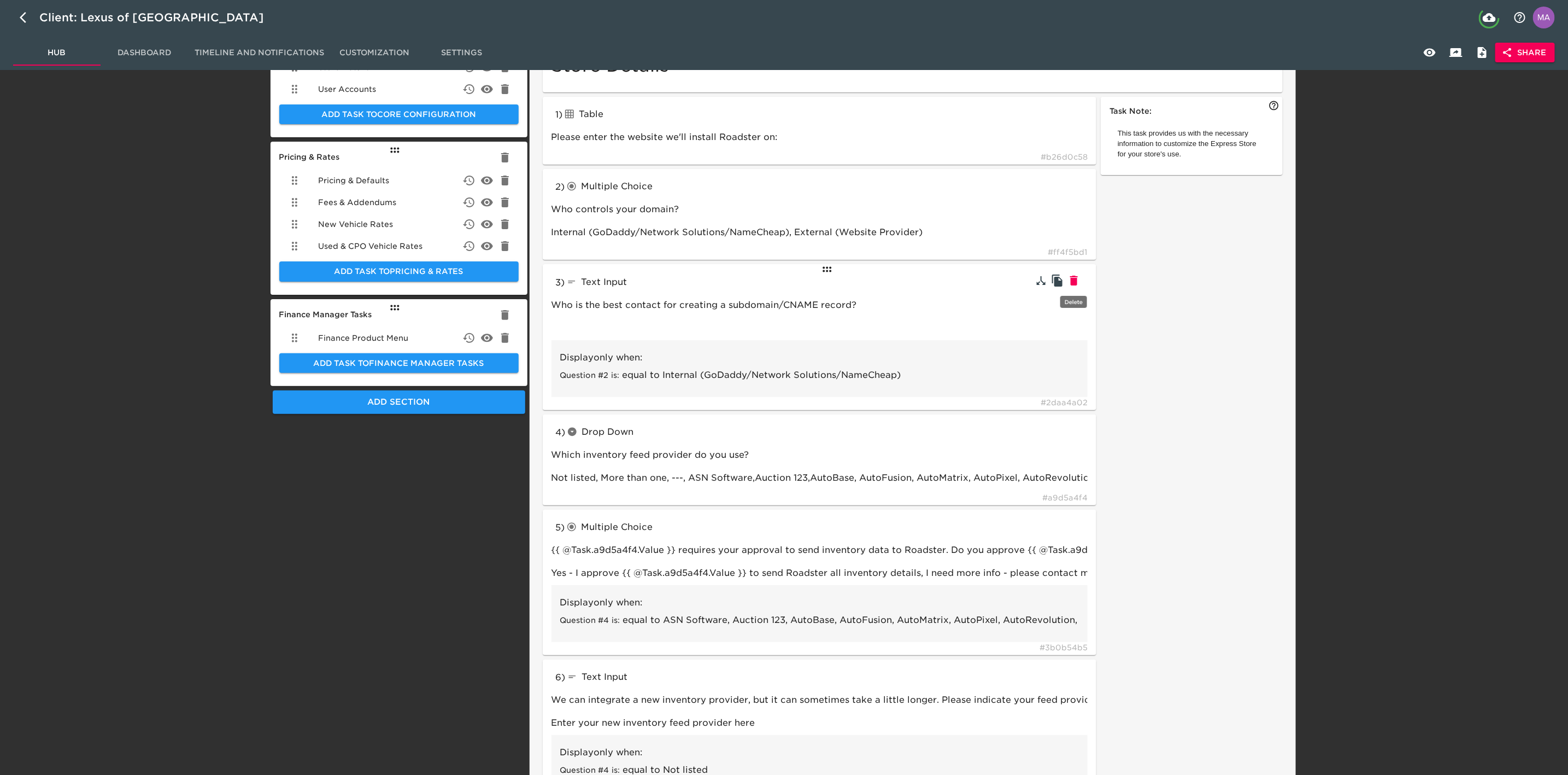
type input "RouteOne"
type input "Enter your Dealertrack ID here:"
type input "Dealertrack"
type input "Enter your Credit Processor here:"
type input "Other"
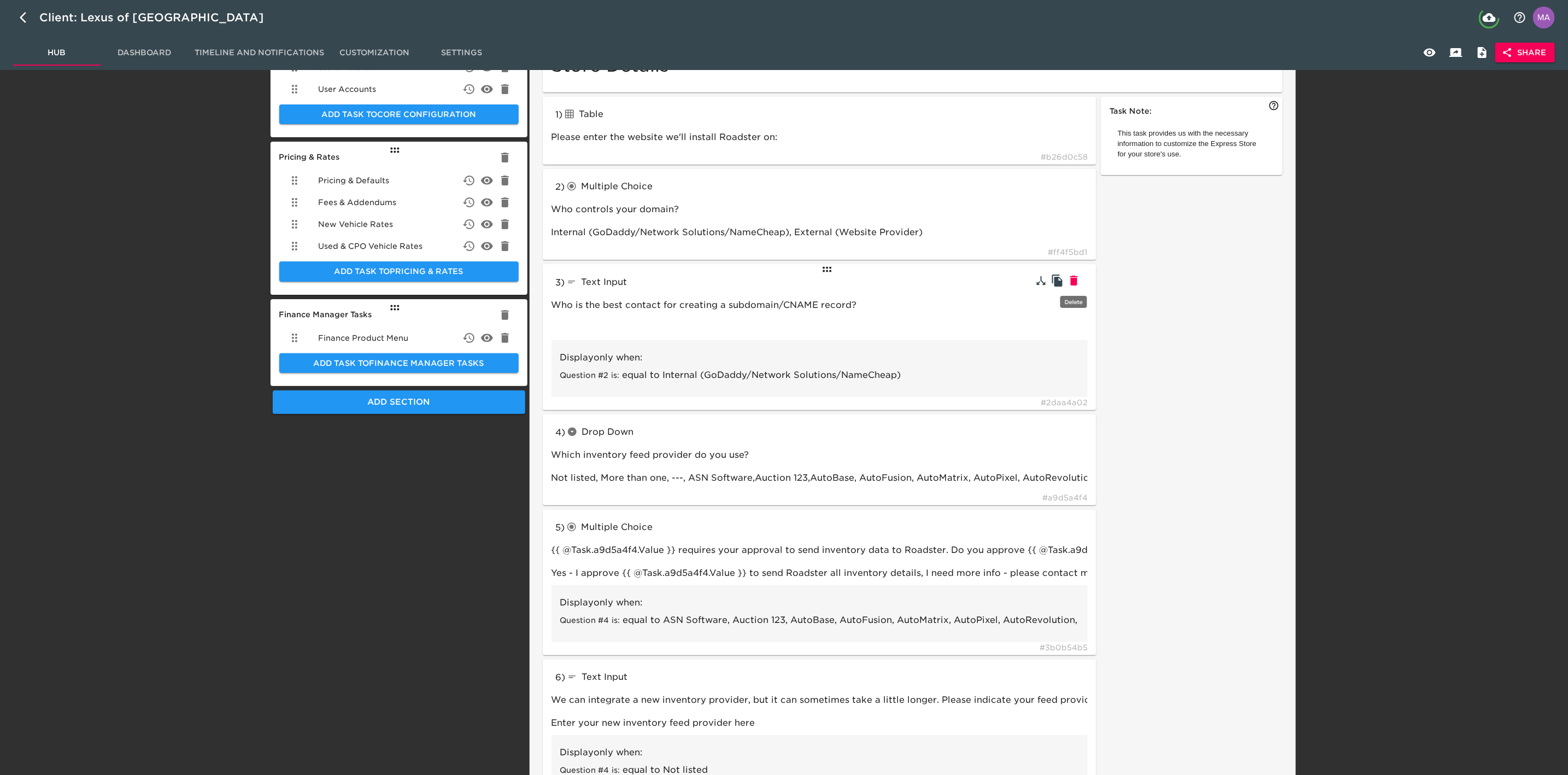
type input "tableInput"
type input "How many years of residence and employment history do you collect?"
type input "radioButtons"
type input "Would you like to use 700Credit for soft credit pulls?"
type input "link"
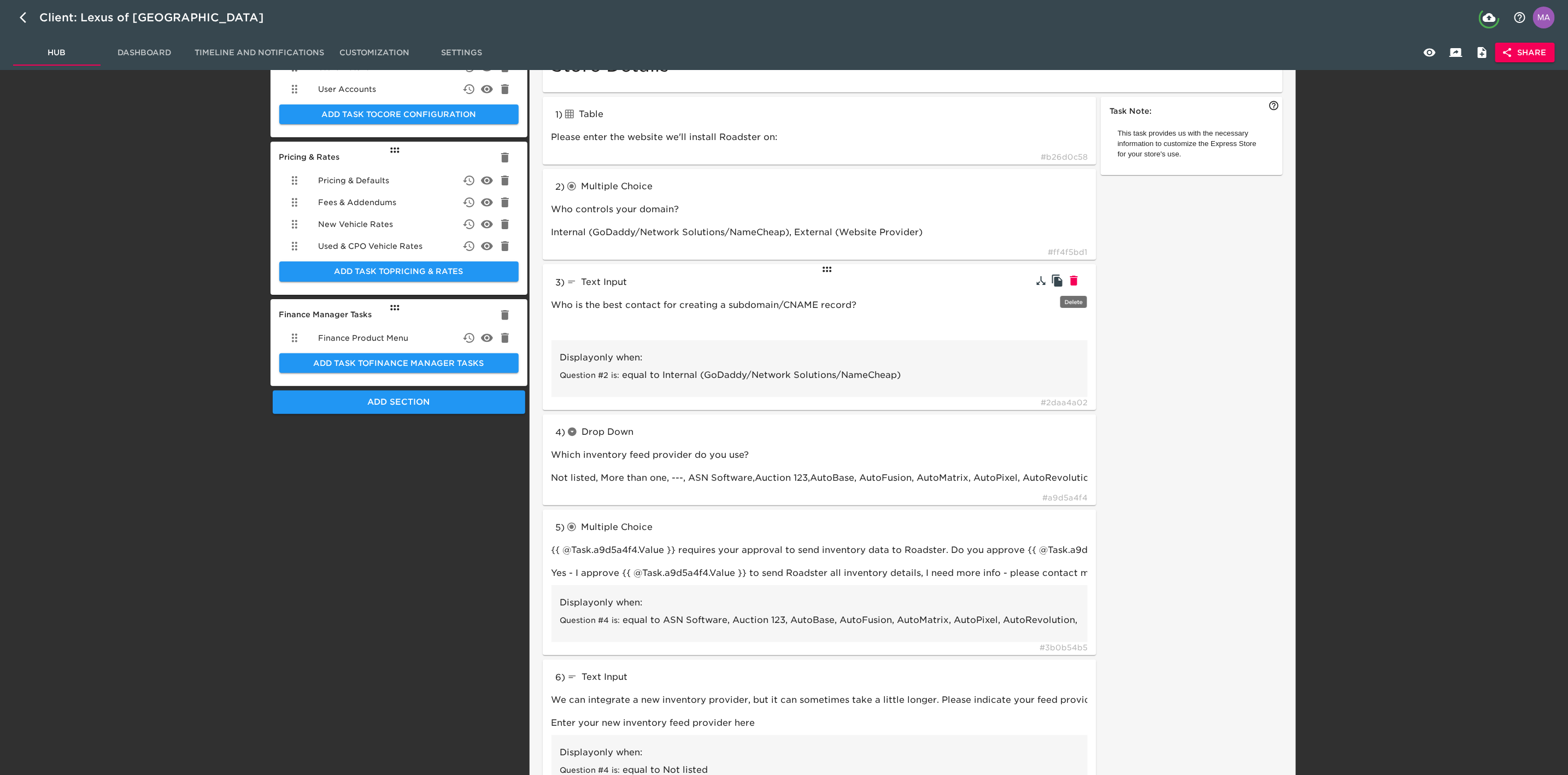
type input "Complete this form to set up soft credit pulls with 700Credit"
type input "[URL][DOMAIN_NAME]"
type input "checkboxes"
type input "We work with some 3rd parties to provide additional functionality. Please selec…"
type input "CarFax, AutoCheck, vAuto Provision (trade valuation tool), SpinCar 360°, [DOMAI…"
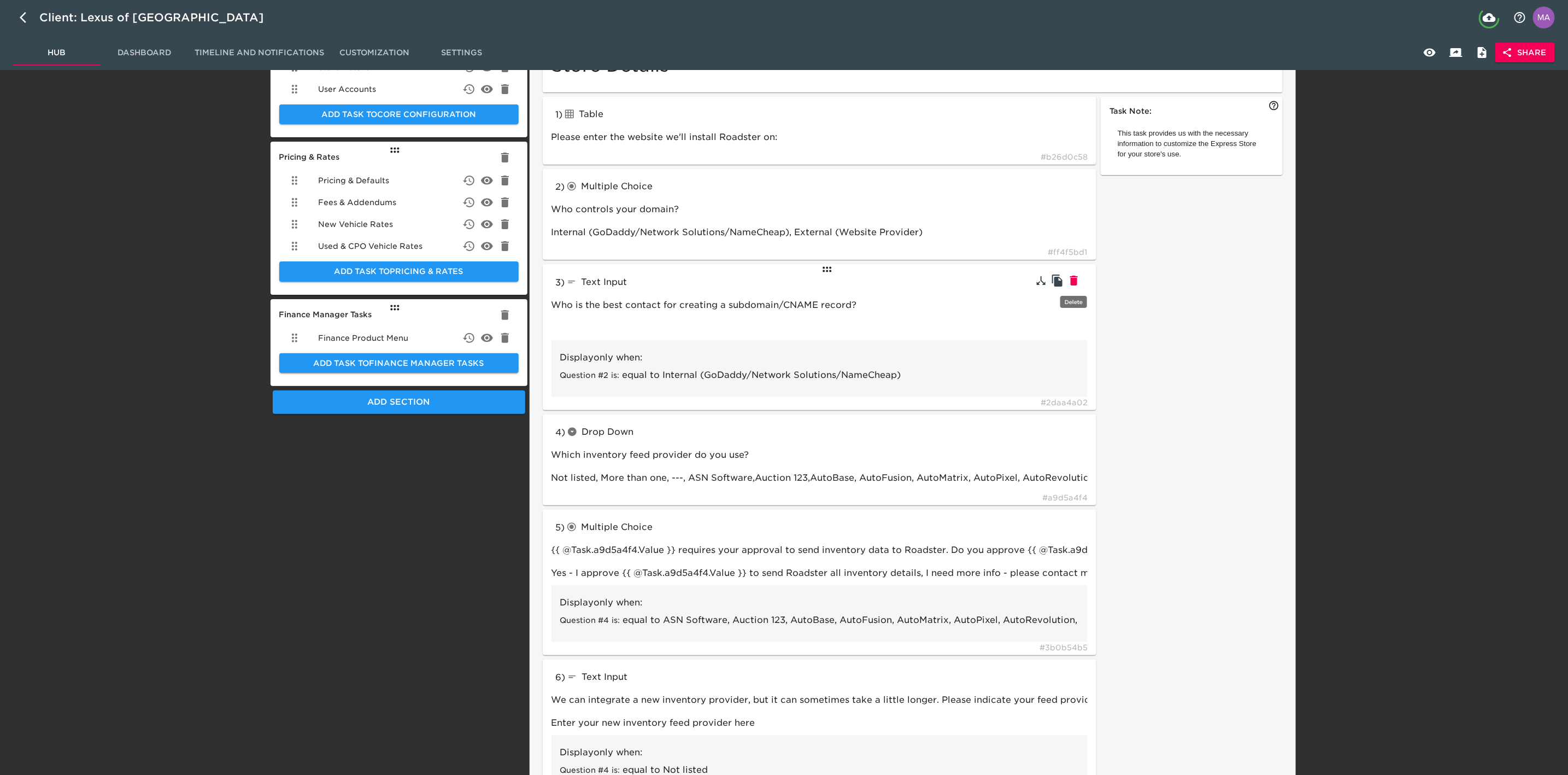
type input "textInput"
type input "What's your AutoCheck ID?"
type input "987654"
type input "What's your [DOMAIN_NAME] ID?"
type input "[DOMAIN_NAME]"
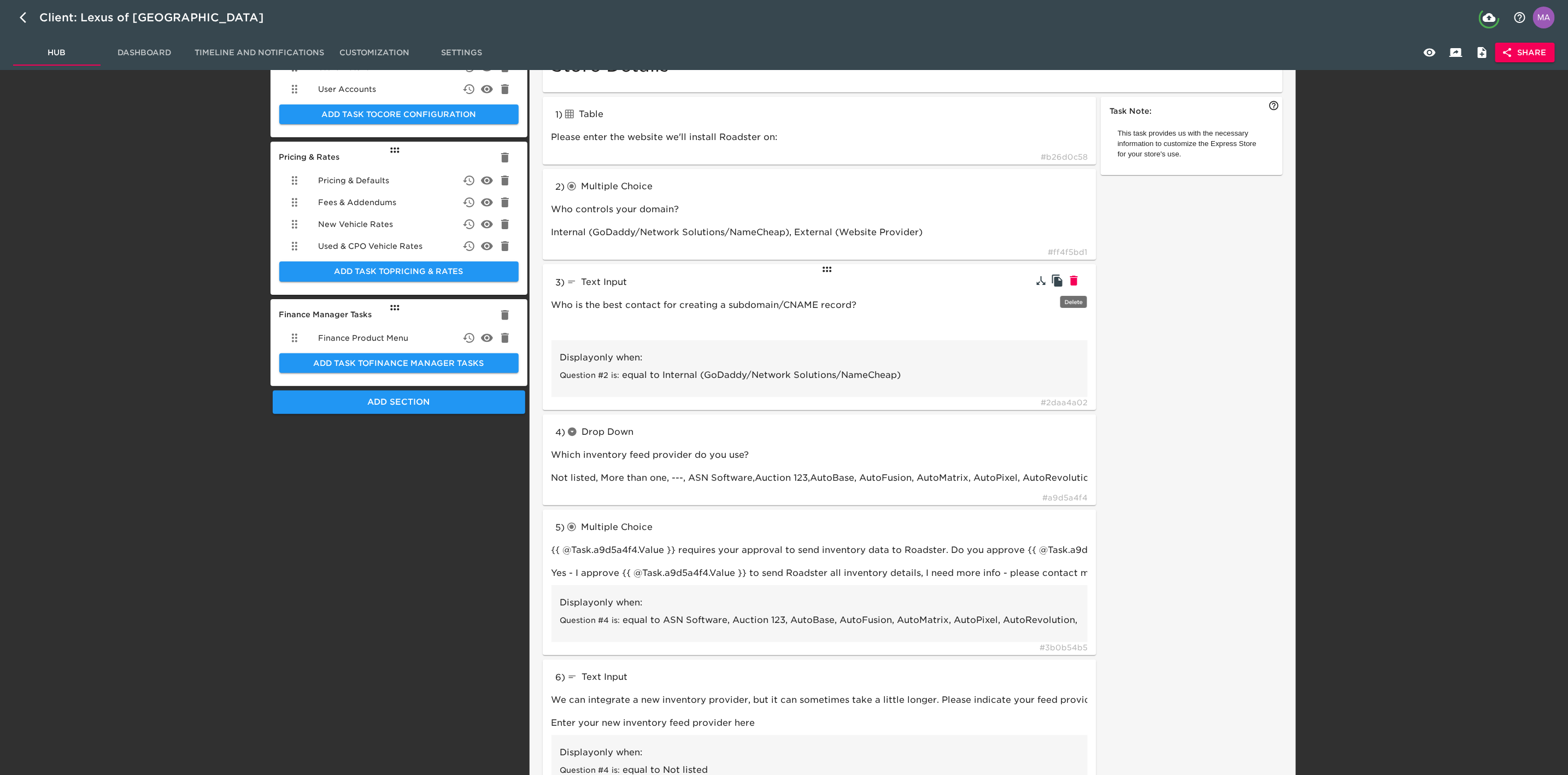
type input "radioButtons"
type input "How do you refer to your sales team?"
type input "Product Specialist, Personal Concierge, Internet Manager, Sales Representative,…"
type input "textInput"
type input "What term do you use for your sales staff?"
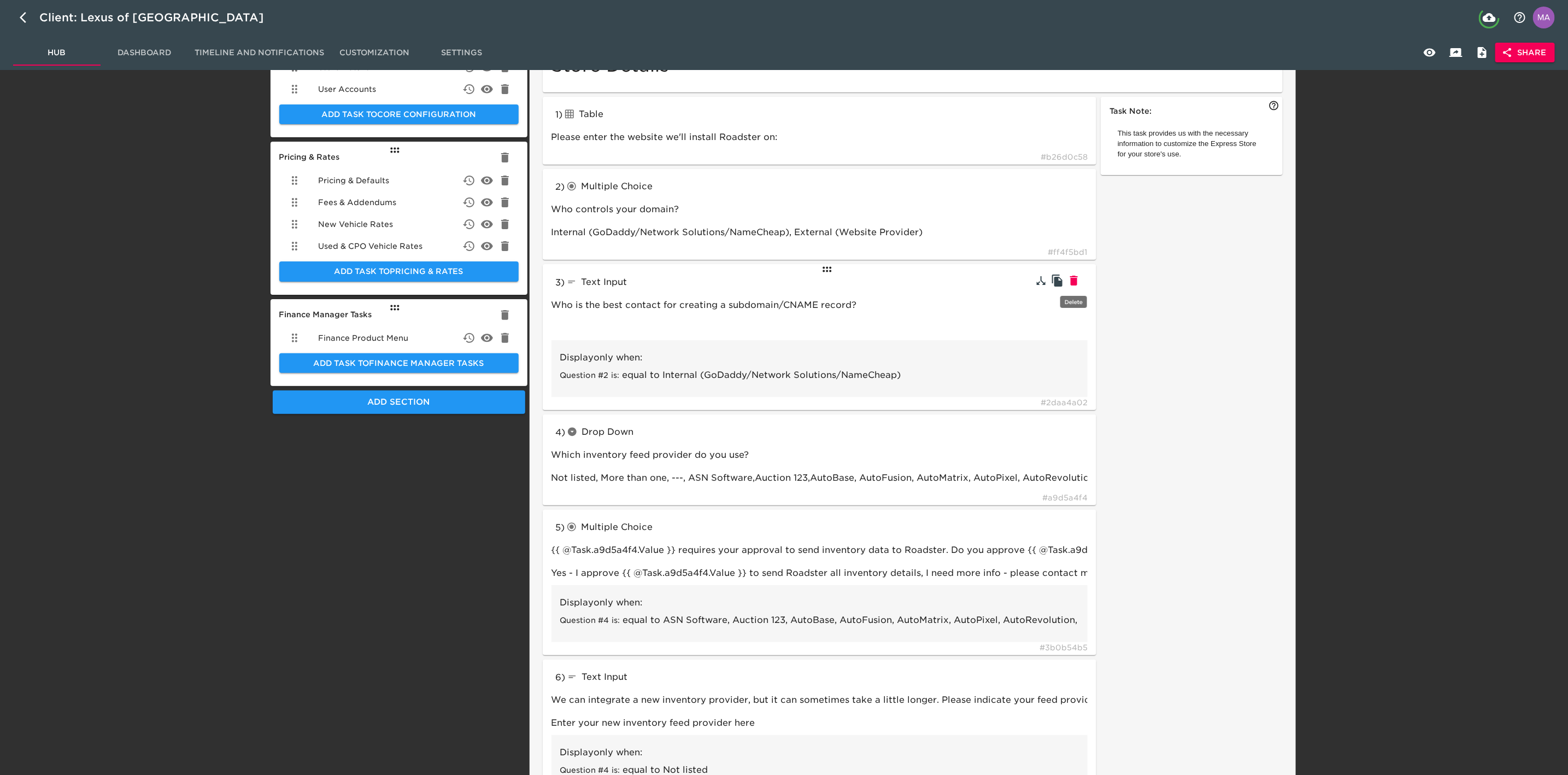
type input "Brand Specialist"
type input "What is your accessory labor rate per hour?"
type input "$120"
type input "radioButtons"
type input "Do you want to offer a Spanish Language option?"
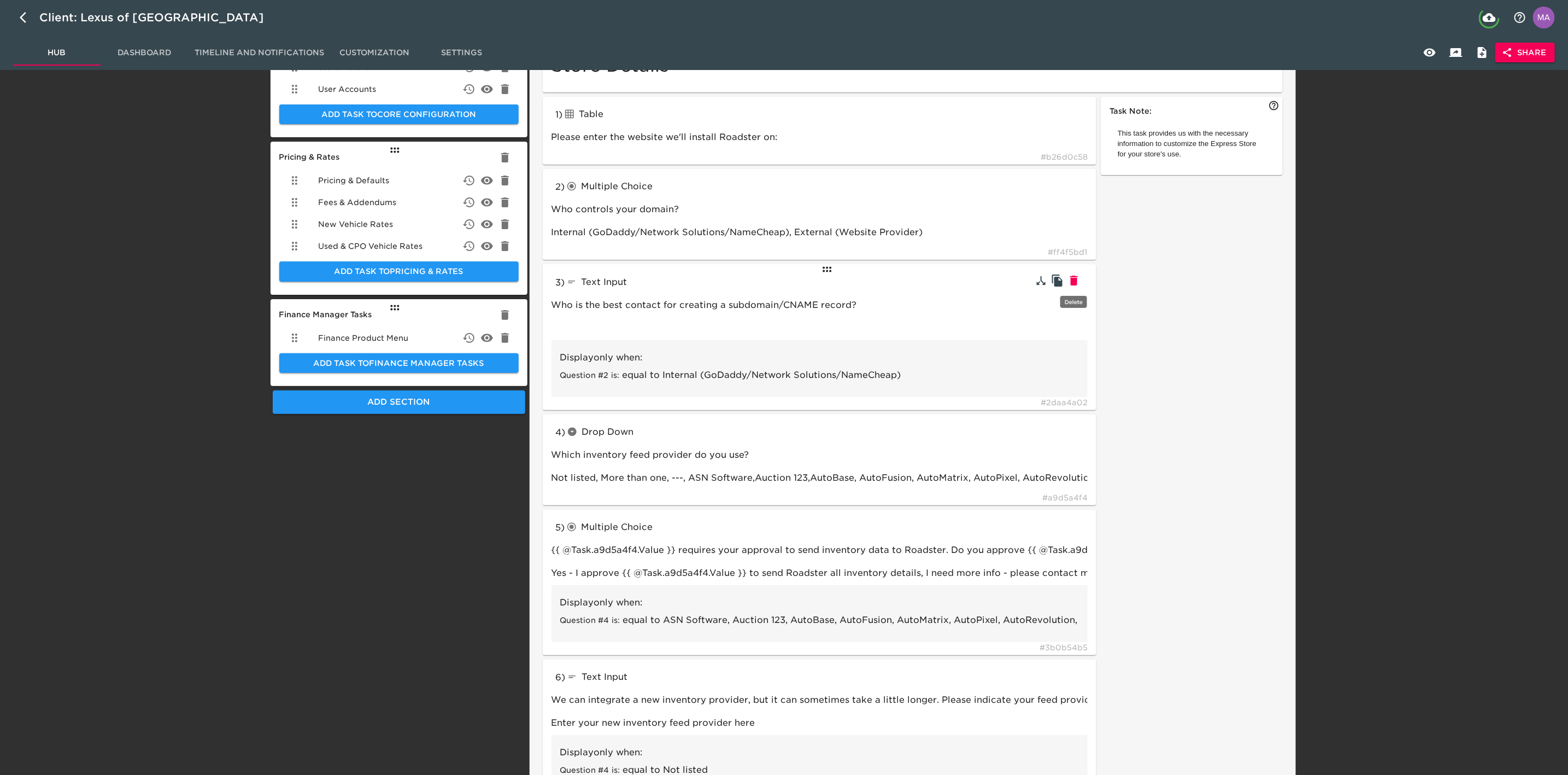
type input "Yes,No"
type input "Do you use any of the following 3rd party trade tools?"
type input "[PERSON_NAME] Blue Book Instant Cash Offer (ICO), [PERSON_NAME] Blue Book Insta…"
type input "textInput"
type input "Can you explain your online trade process in more detail?"
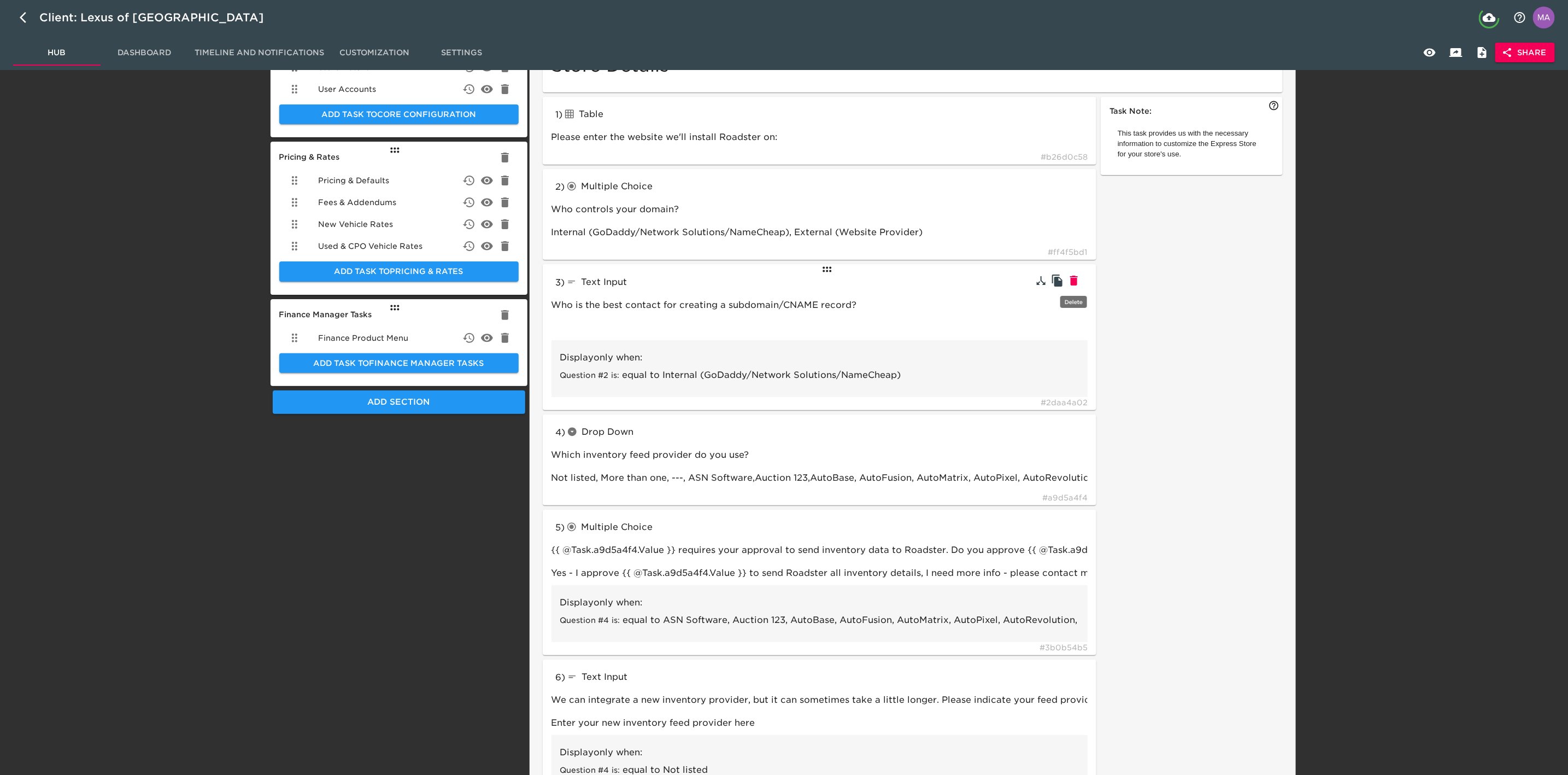
type input "No online trade tool"
type input "If available, add your dealership sales team's email:"
type input "[EMAIL_ADDRESS][DOMAIN_NAME]"
type input "radioButtons"
type input "Do you want to collect reservations and/or deposits using Stripe for Business?"
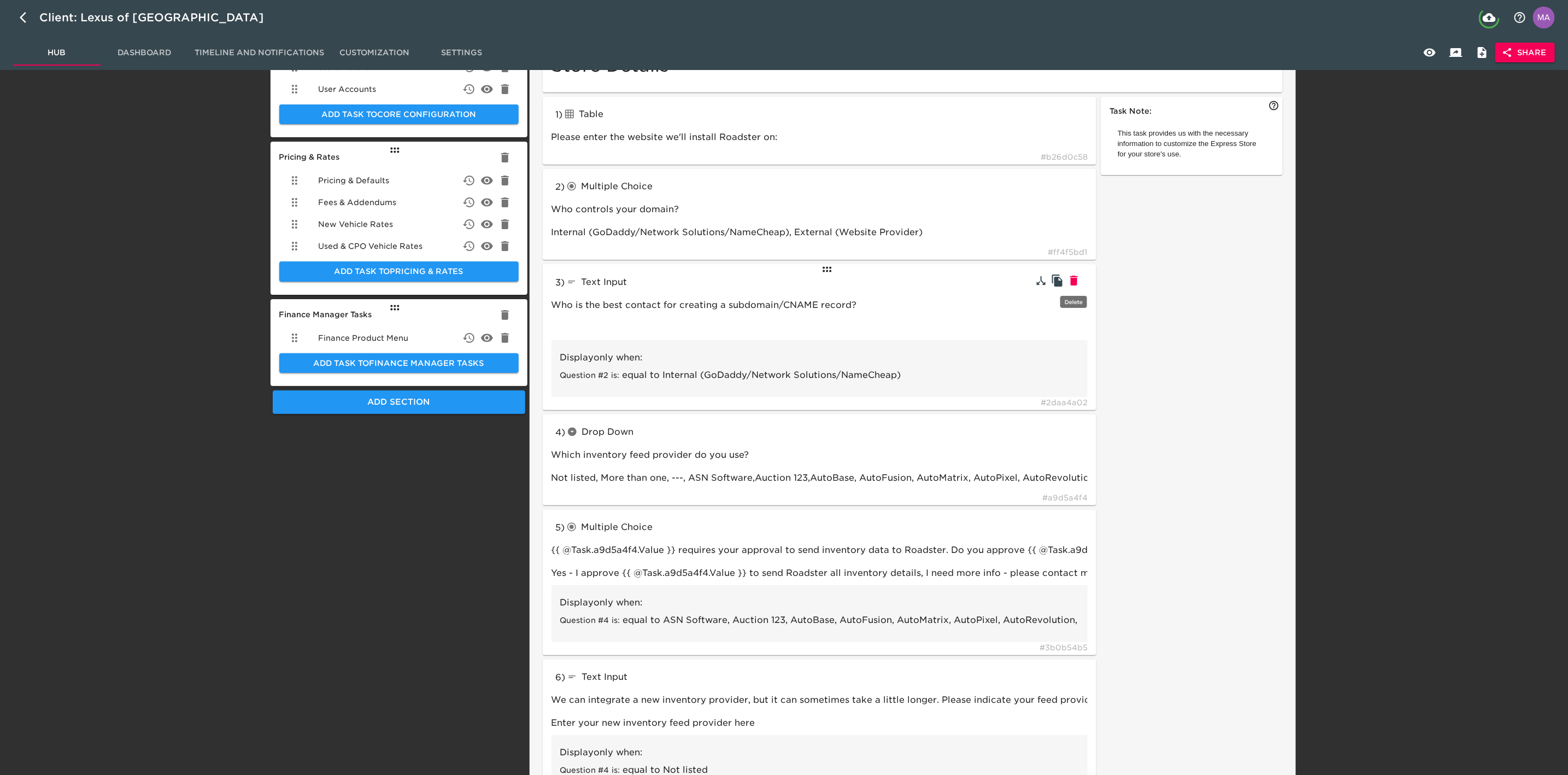
type input "Yes, No, I need more info"
type input "textBlock"
type input "tableInput"
type input "Yes"
type input "radioButtons"
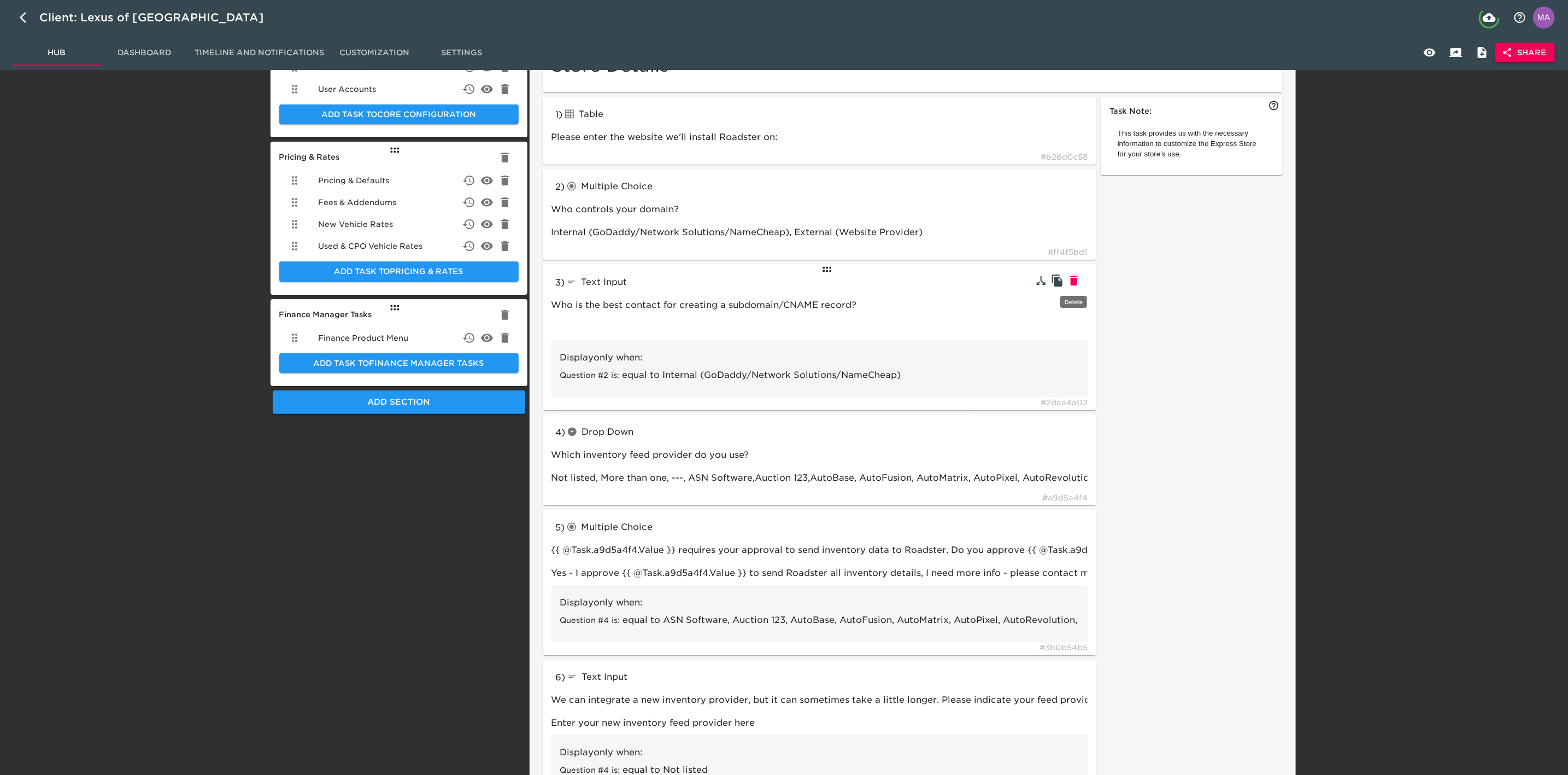
type input "Do you want to offer delivery as an option on the Express Store?"
type input "Do you want to price your delivery fees statically or dynamically via RunBuggy?"
type input "Statically, RunBuggy"
type input "tableInput"
type input "Please set delivery zones with corresponding prices to the customer. Delivery c…"
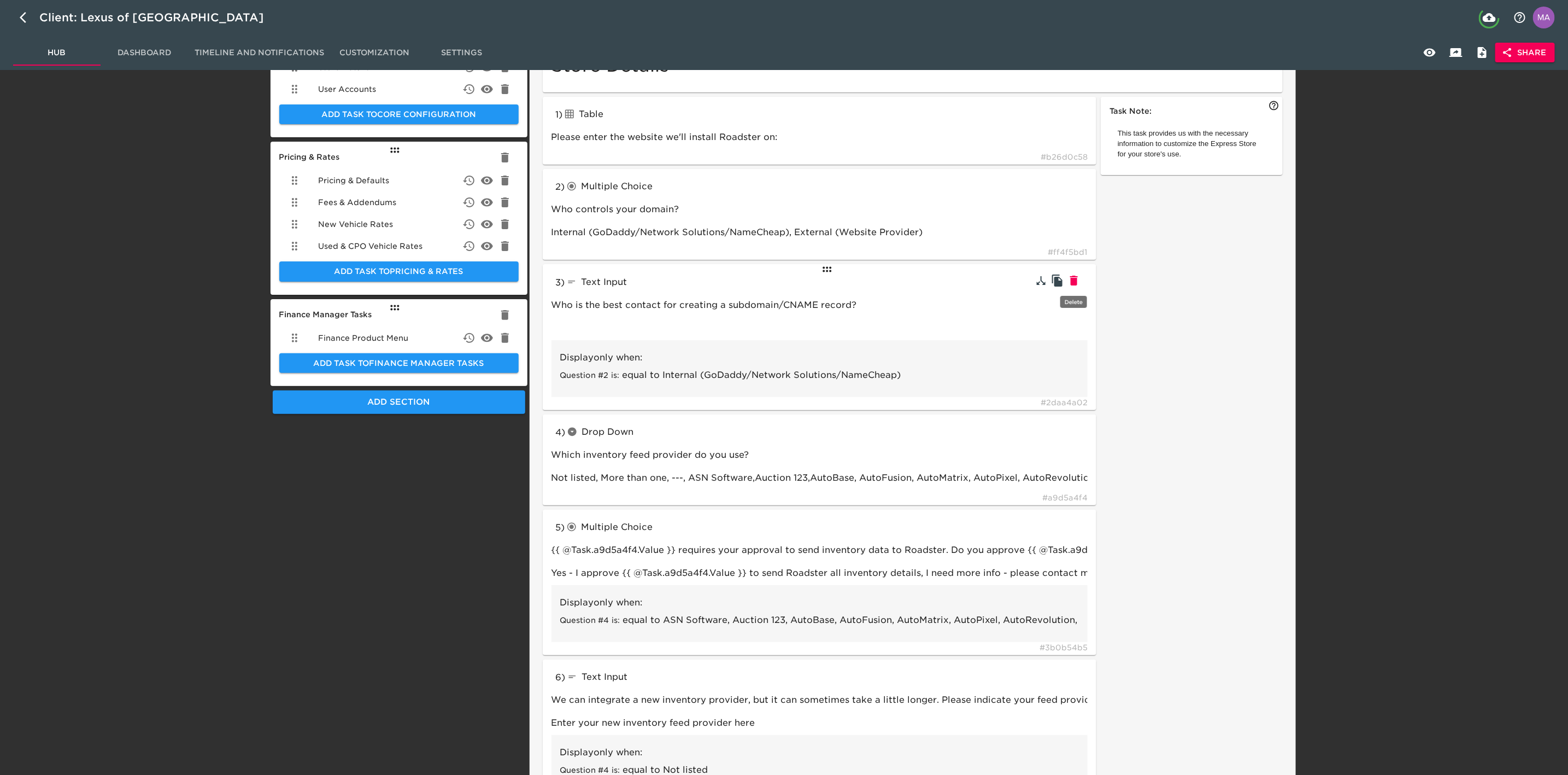
type input "Statically"
type input "textBlock"
type input "RunBuggy"
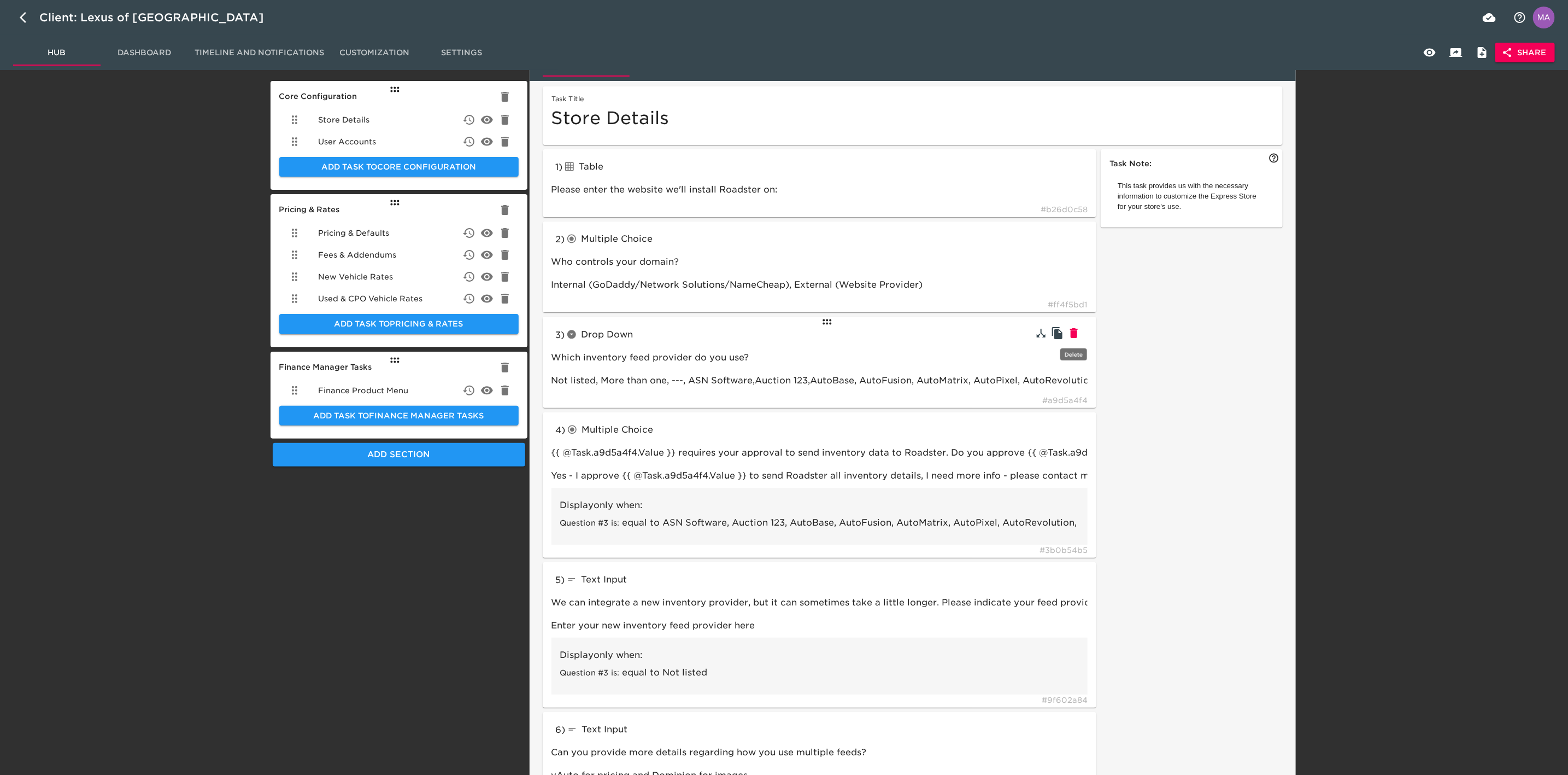
scroll to position [0, 0]
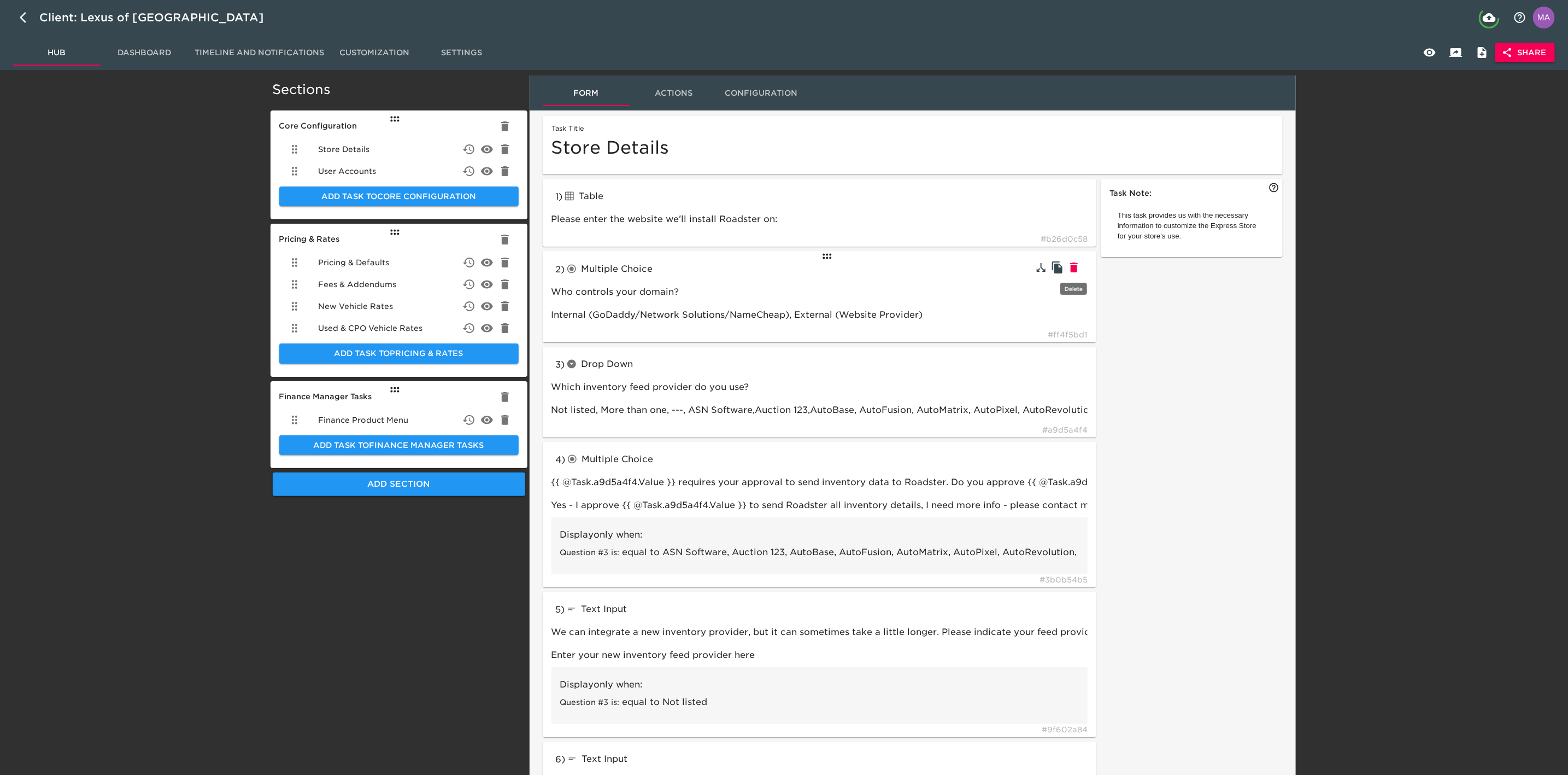
click at [1073, 266] on icon "button" at bounding box center [1073, 268] width 7 height 10
type input "dropdown"
type input "Which inventory feed provider do you use?"
type input "Not listed, More than one, ---, ASN Software,Auction 123,AutoBase, AutoFusion, …"
type input "radioButtons"
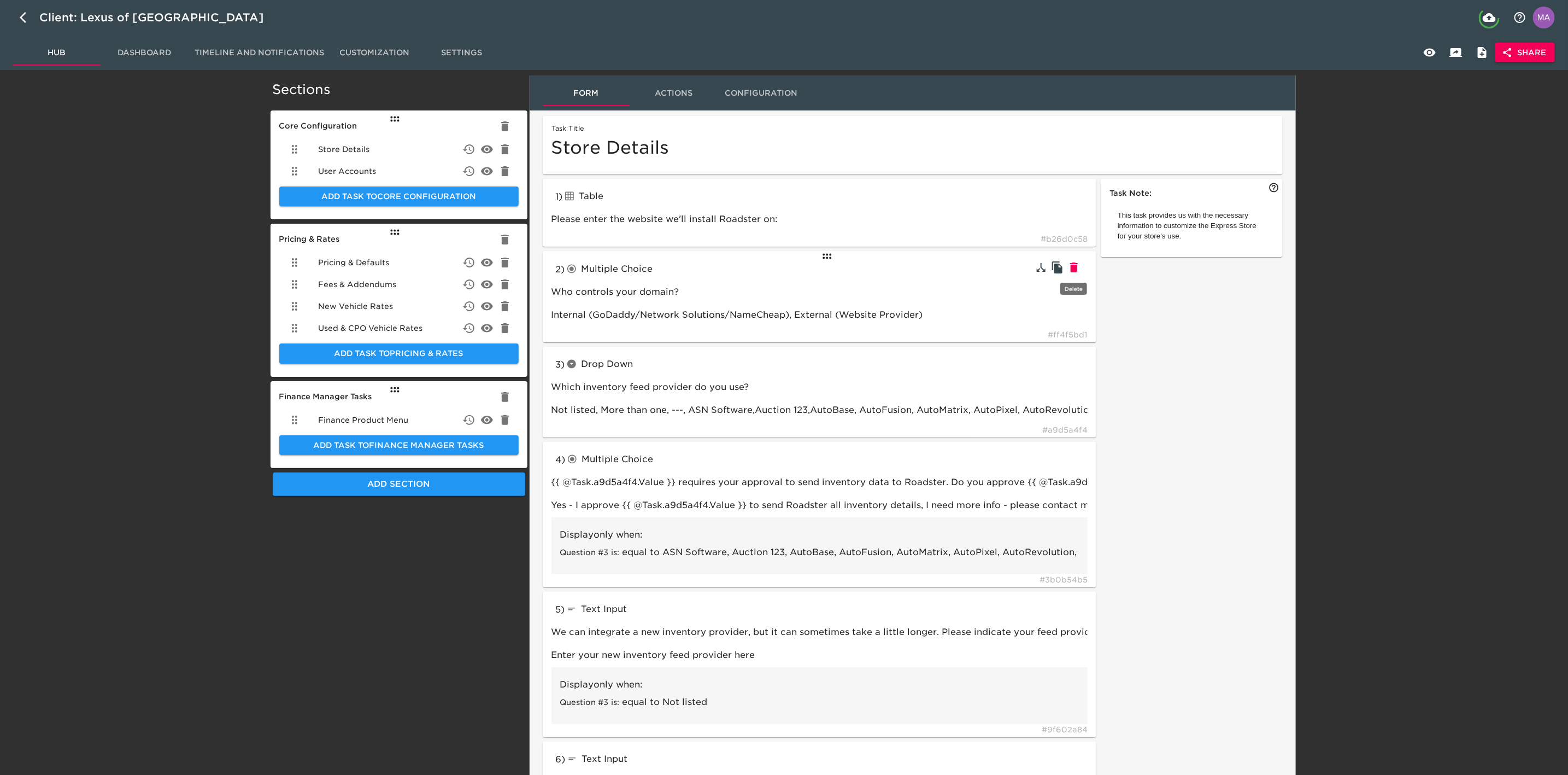
type input "{{ @Task.a9d5a4f4.Value }} requires your approval to send inventory data to Roa…"
type input "Yes - I approve {{ @Task.a9d5a4f4.Value }} to send Roadster all inventory detai…"
type input "textInput"
type input "We can integrate a new inventory provider, but it can sometimes take a little l…"
type input "Enter your new inventory feed provider here"
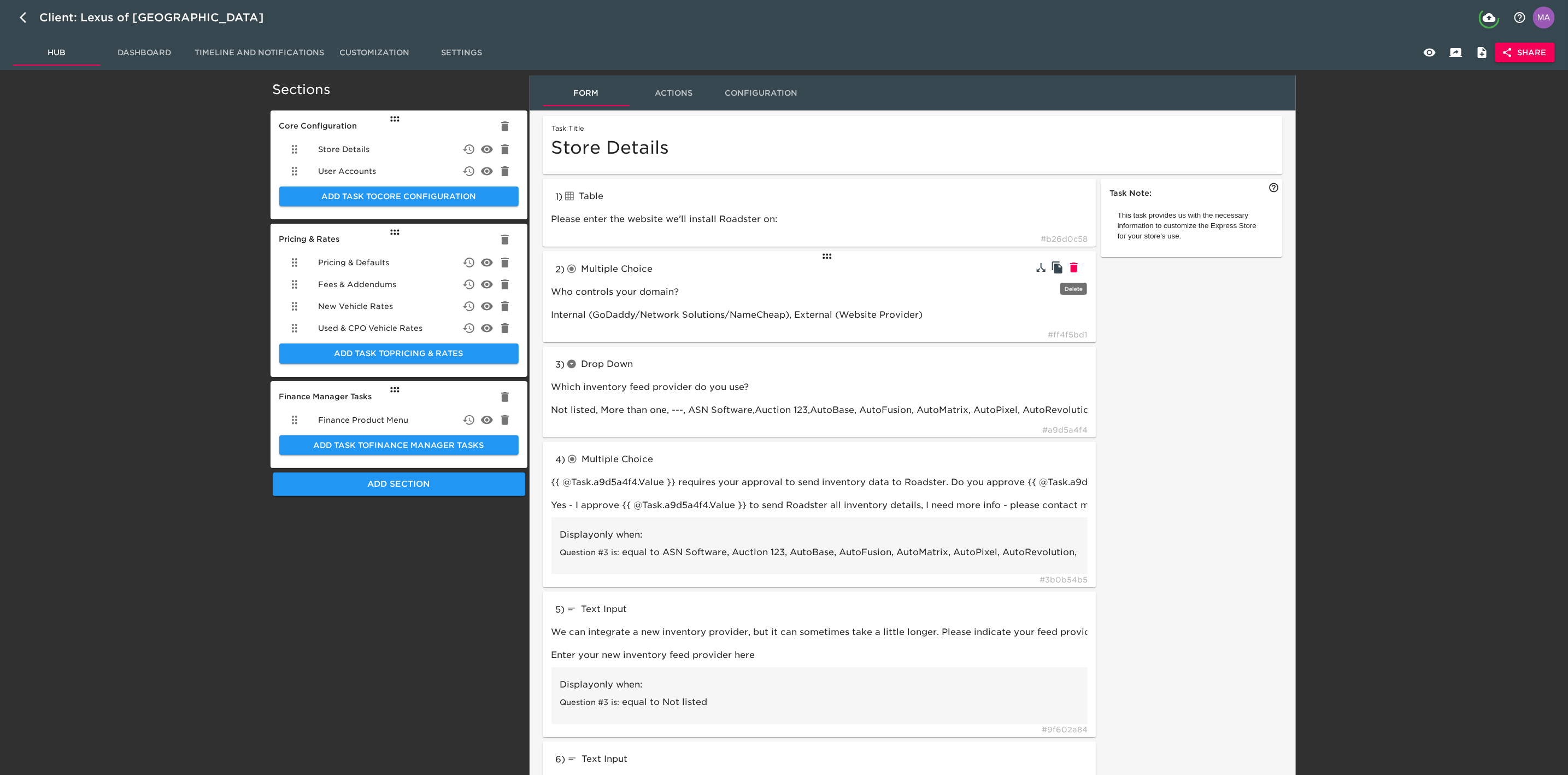
type input "Can you provide more details regarding how you use multiple feeds?"
type input "vAuto for pricing and Dominion for images"
type input "More than one"
type input "radioButtons"
type input "Which CRM do you use?"
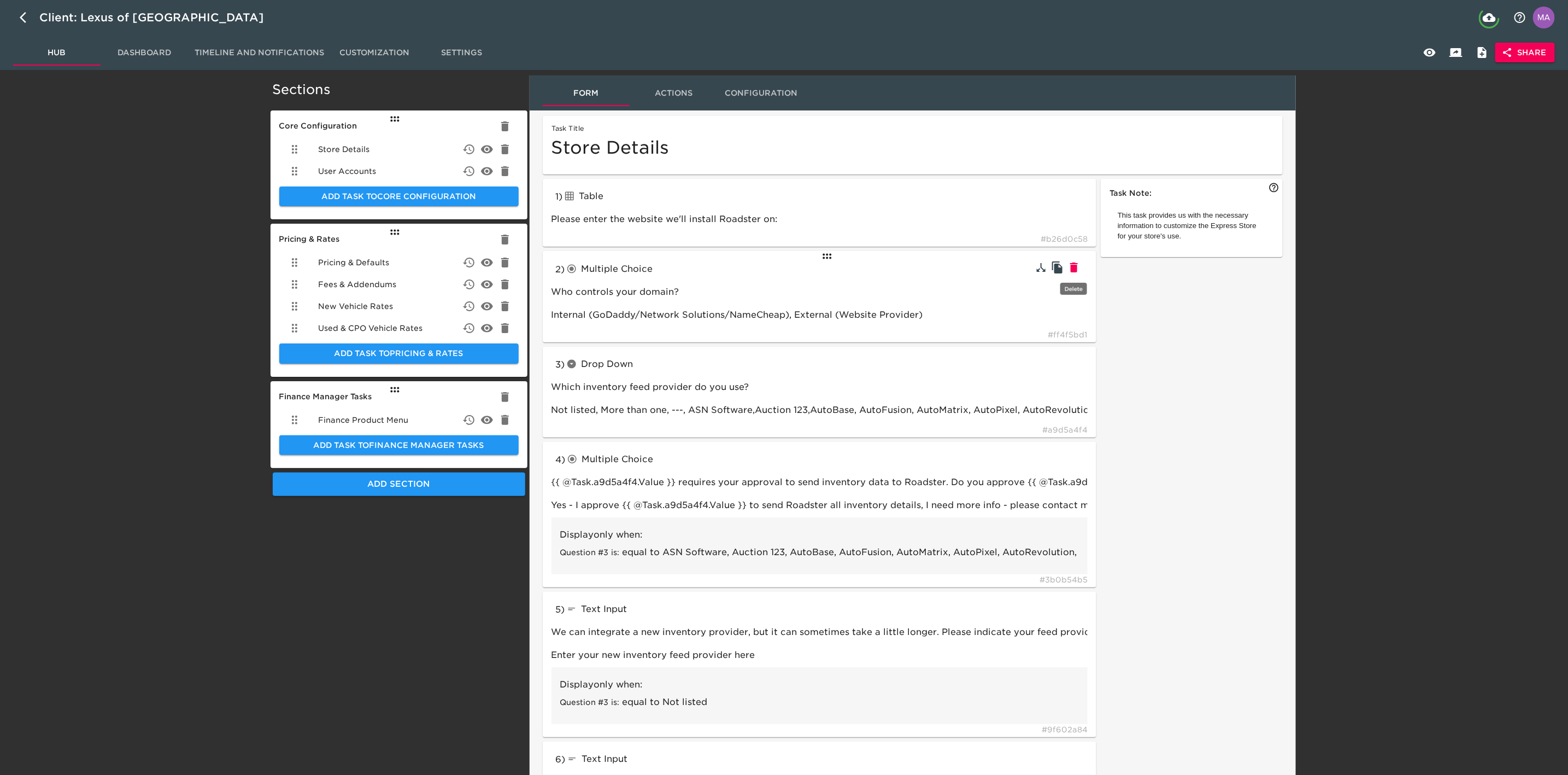
type input "DealerSocket, Dealertrack, DriveCentric, eLead, ProMax, [PERSON_NAME] & [PERSON…"
type input "textInput"
type input "Enter your store's CRM Site ID#:"
type input "123 or 2523 or 11542_2"
type input "If your CRM is not listed, please add it below."
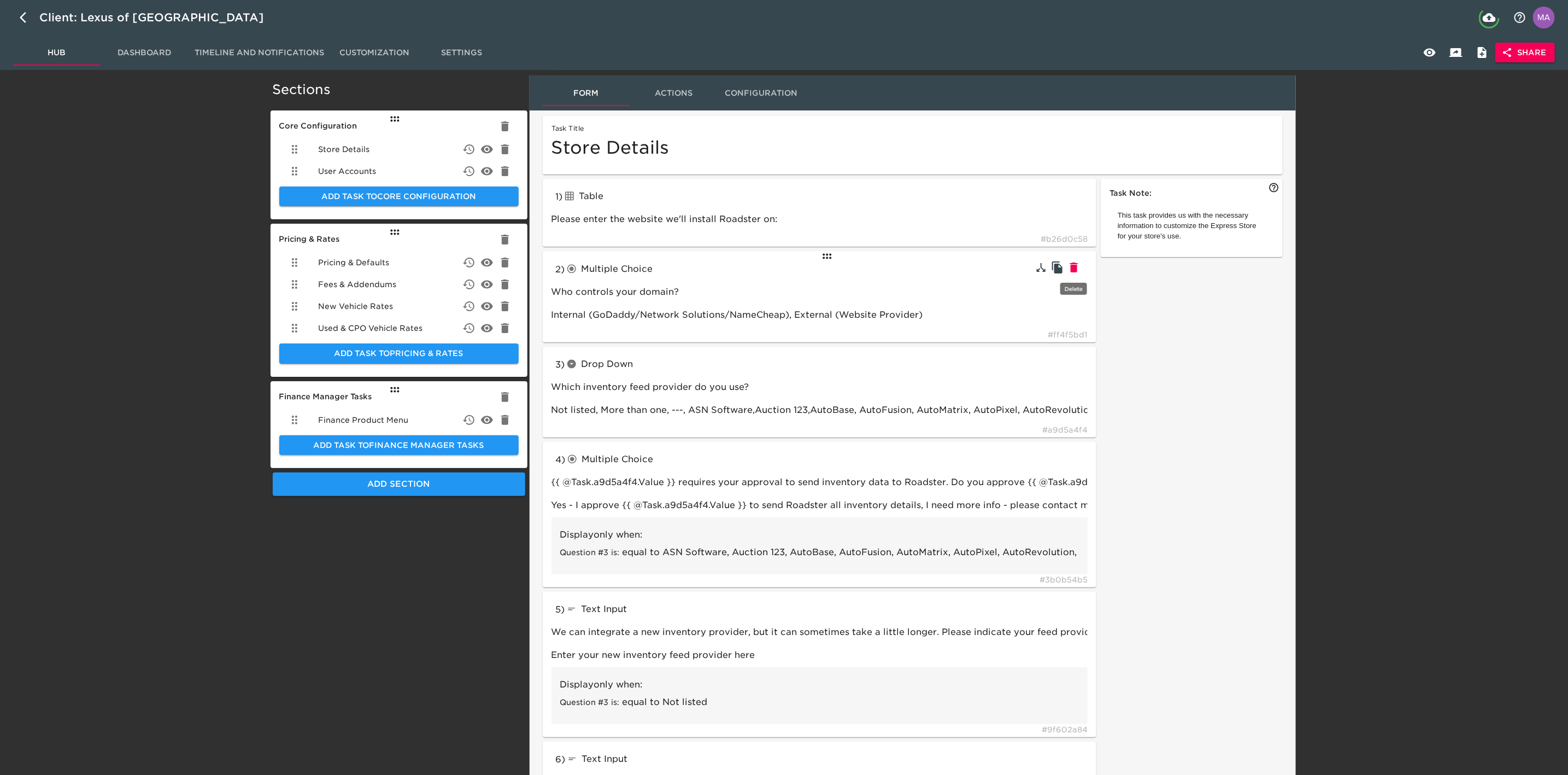
type input "SalesForce"
type input "What is your ADF email for your CRM?"
type input "store_leads@my_leads_[DOMAIN_NAME]"
type input "radioButtons"
type input "What DMS do you use?"
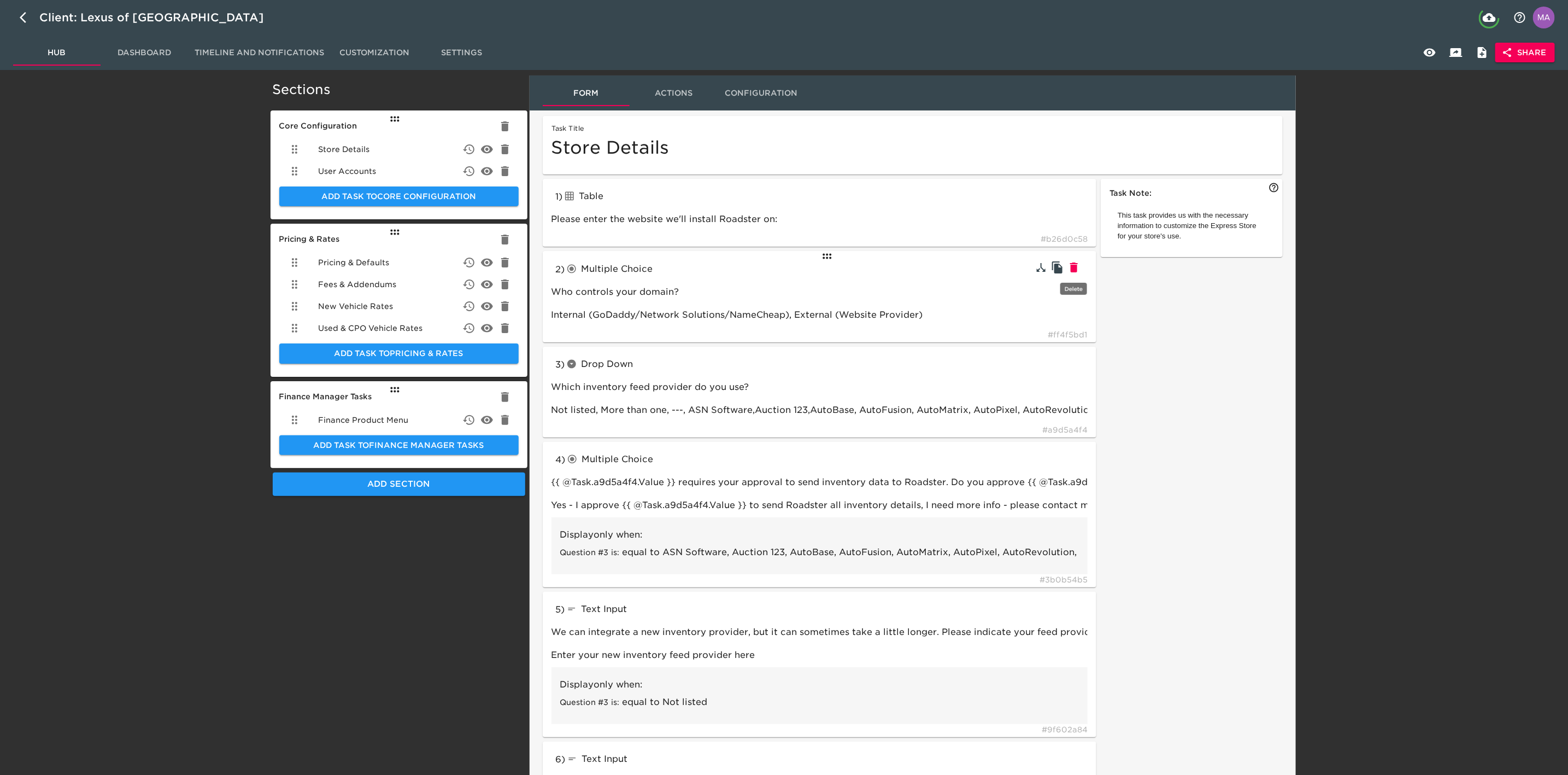
type input "Advent, Autosoft, CDK, DealerBuilt, Dealertrack, Remora, [PERSON_NAME] & [PERSO…"
type input "textInput"
type input "If your DMS is not listed, please add it below."
type input "Dominion"
type input "radioButtons"
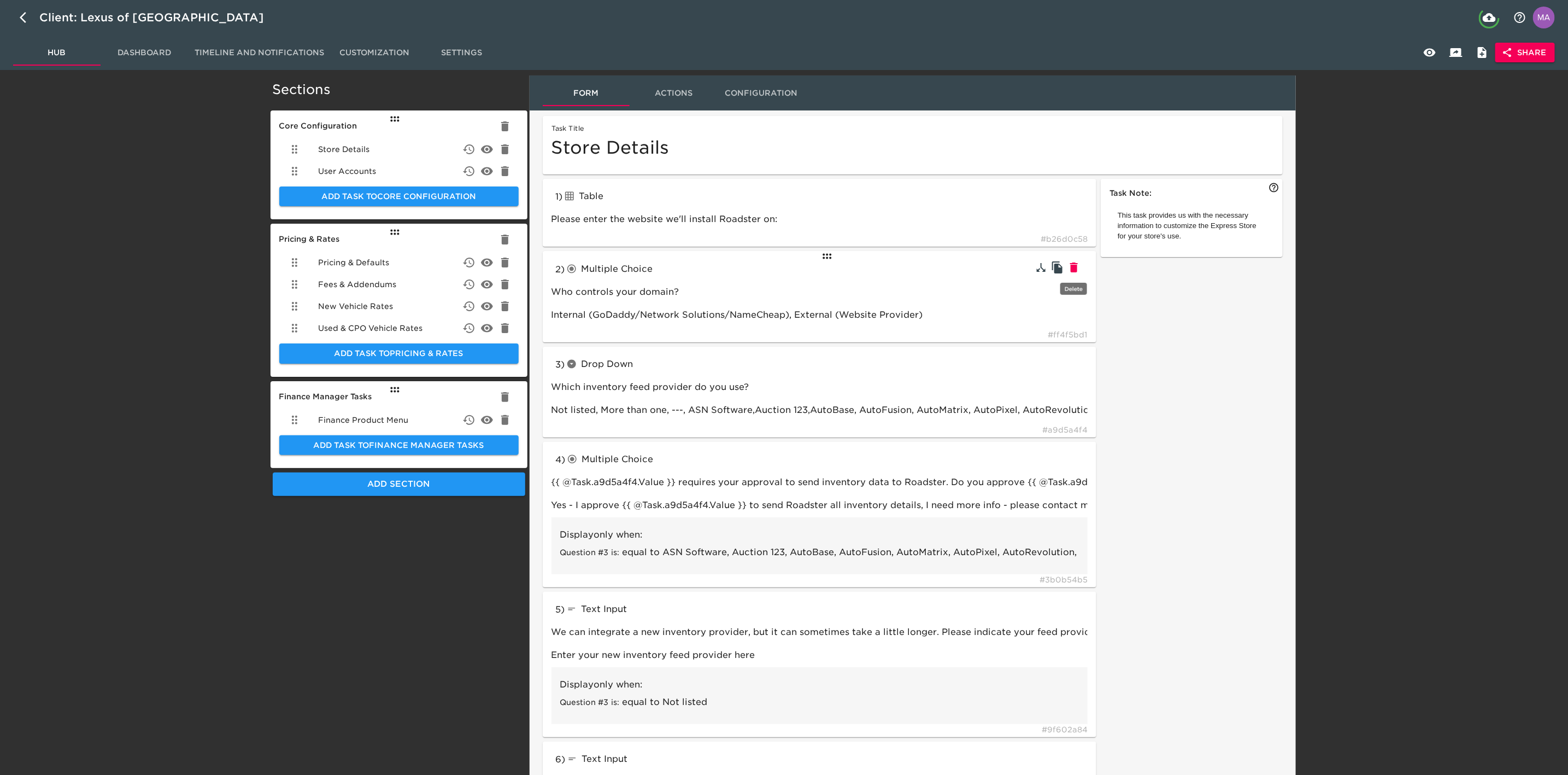
type input "If applicable, which credit processing system do you use?"
type input "eLEND, CBC, RouteOne, Dealertrack, Other"
type input "textInput"
type input "Enter your eLEND ID here:"
type input "010101"
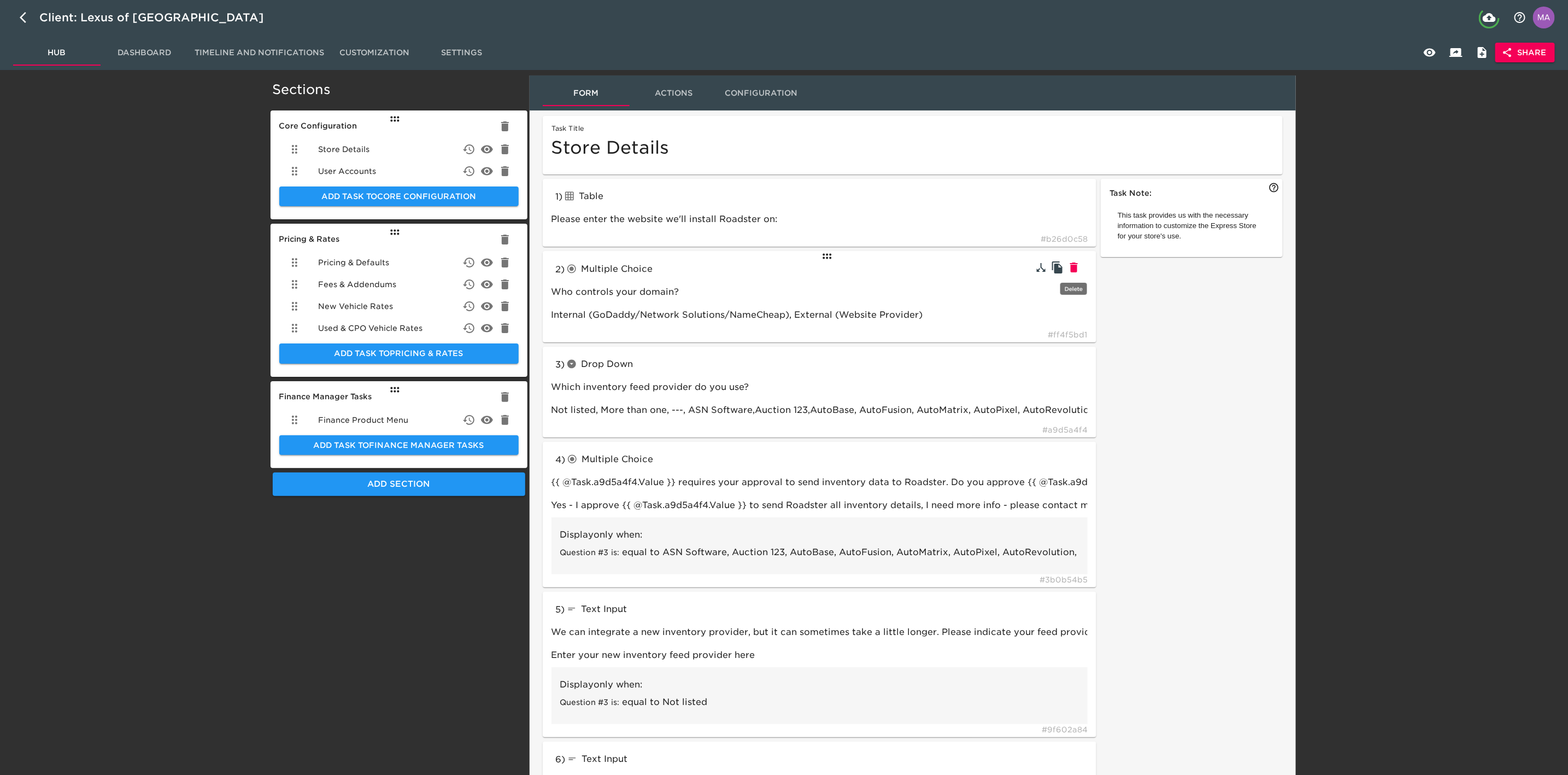
type input "Enter your CBC ID here:"
type input "Enter your RouteOne ID here:"
type input "RouteOne"
type input "Enter your Dealertrack ID here:"
type input "Dealertrack"
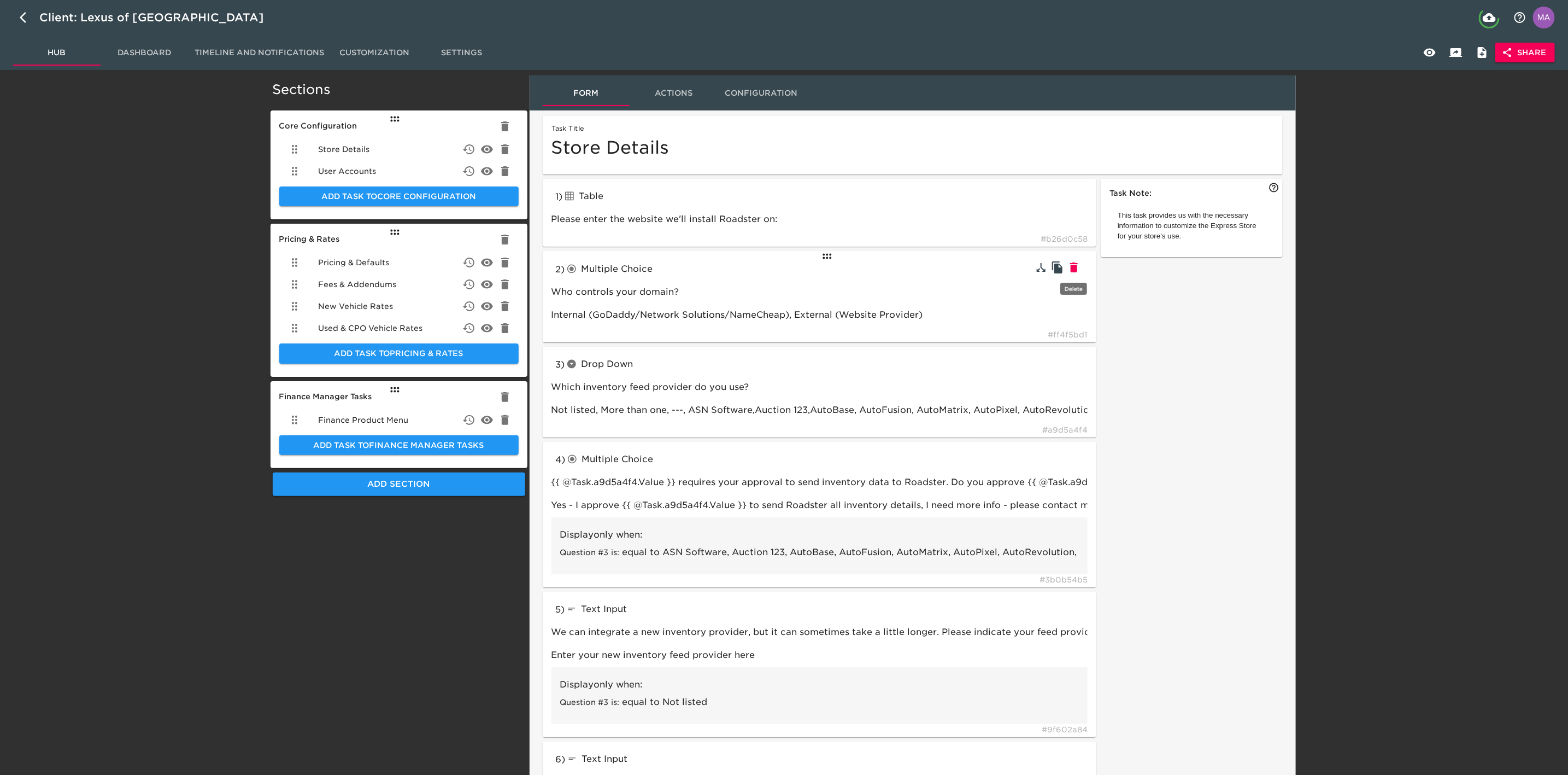
type input "Enter your Credit Processor here:"
type input "Other"
type input "tableInput"
type input "How many years of residence and employment history do you collect?"
type input "radioButtons"
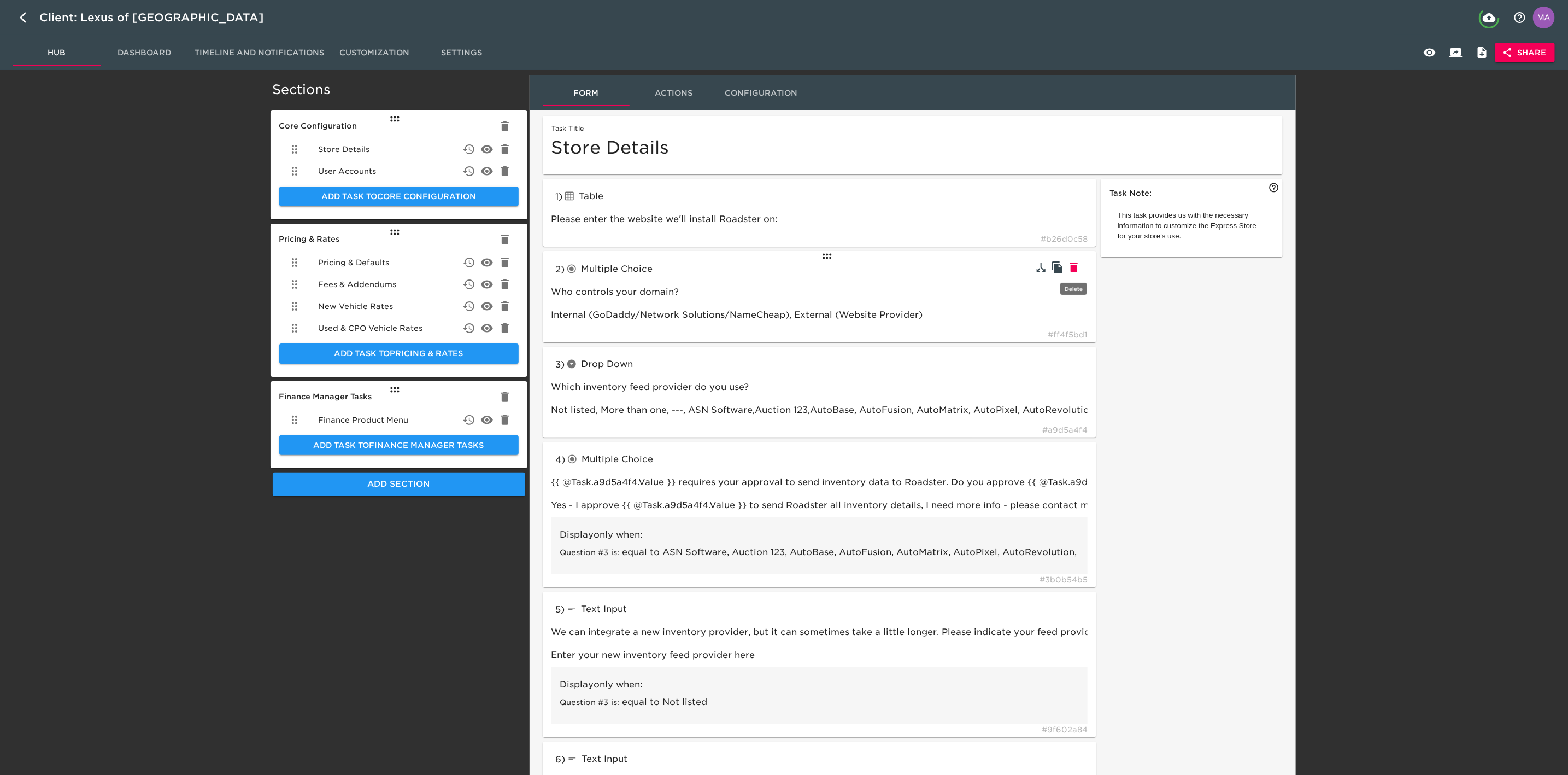
type input "Would you like to use 700Credit for soft credit pulls?"
type input "link"
type input "Complete this form to set up soft credit pulls with 700Credit"
type input "checkboxes"
type input "We work with some 3rd parties to provide additional functionality. Please selec…"
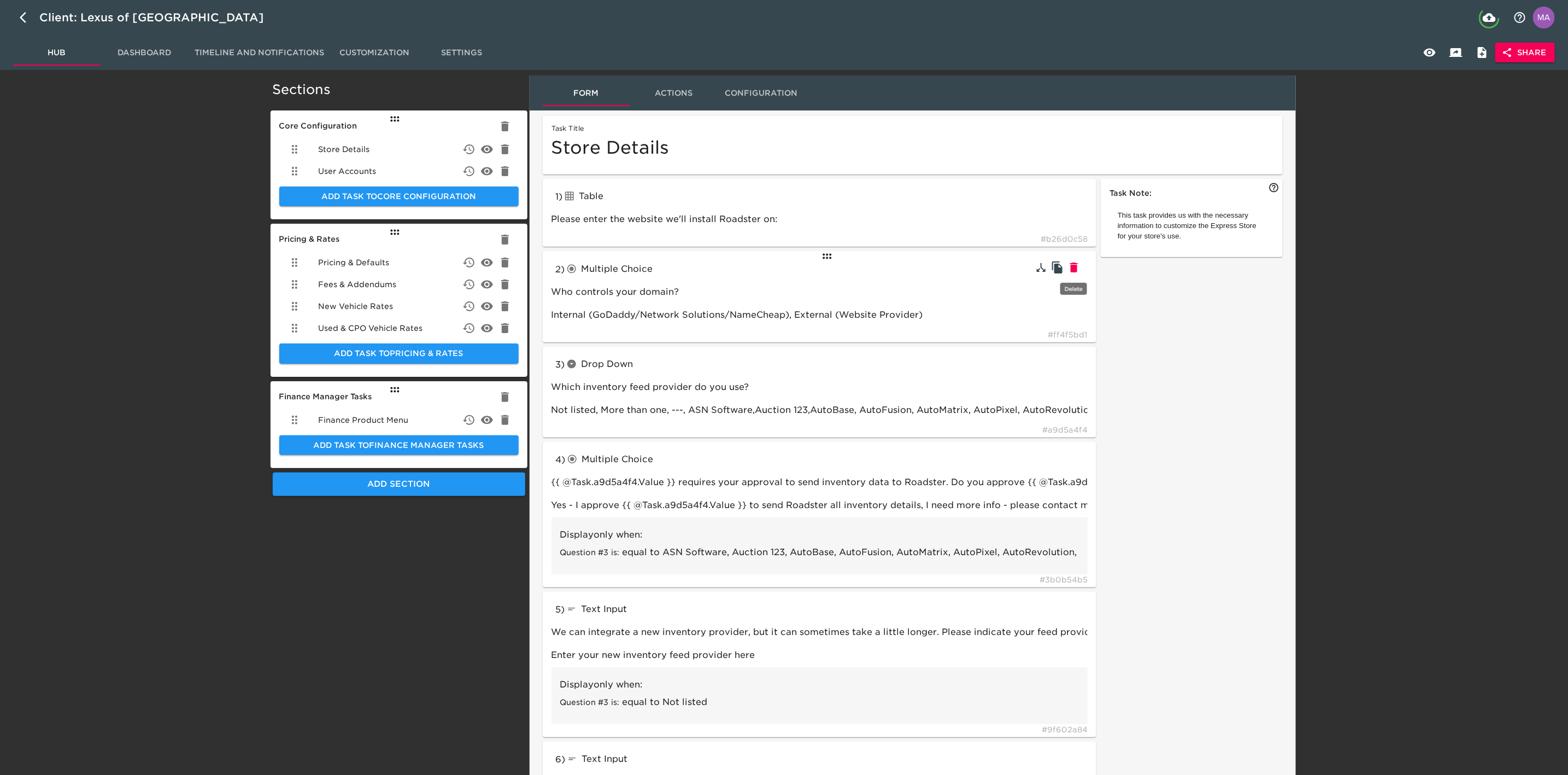
type input "CarFax, AutoCheck, vAuto Provision (trade valuation tool), SpinCar 360°, [DOMAI…"
type input "textInput"
type input "What's your AutoCheck ID?"
type input "987654"
type input "What's your [DOMAIN_NAME] ID?"
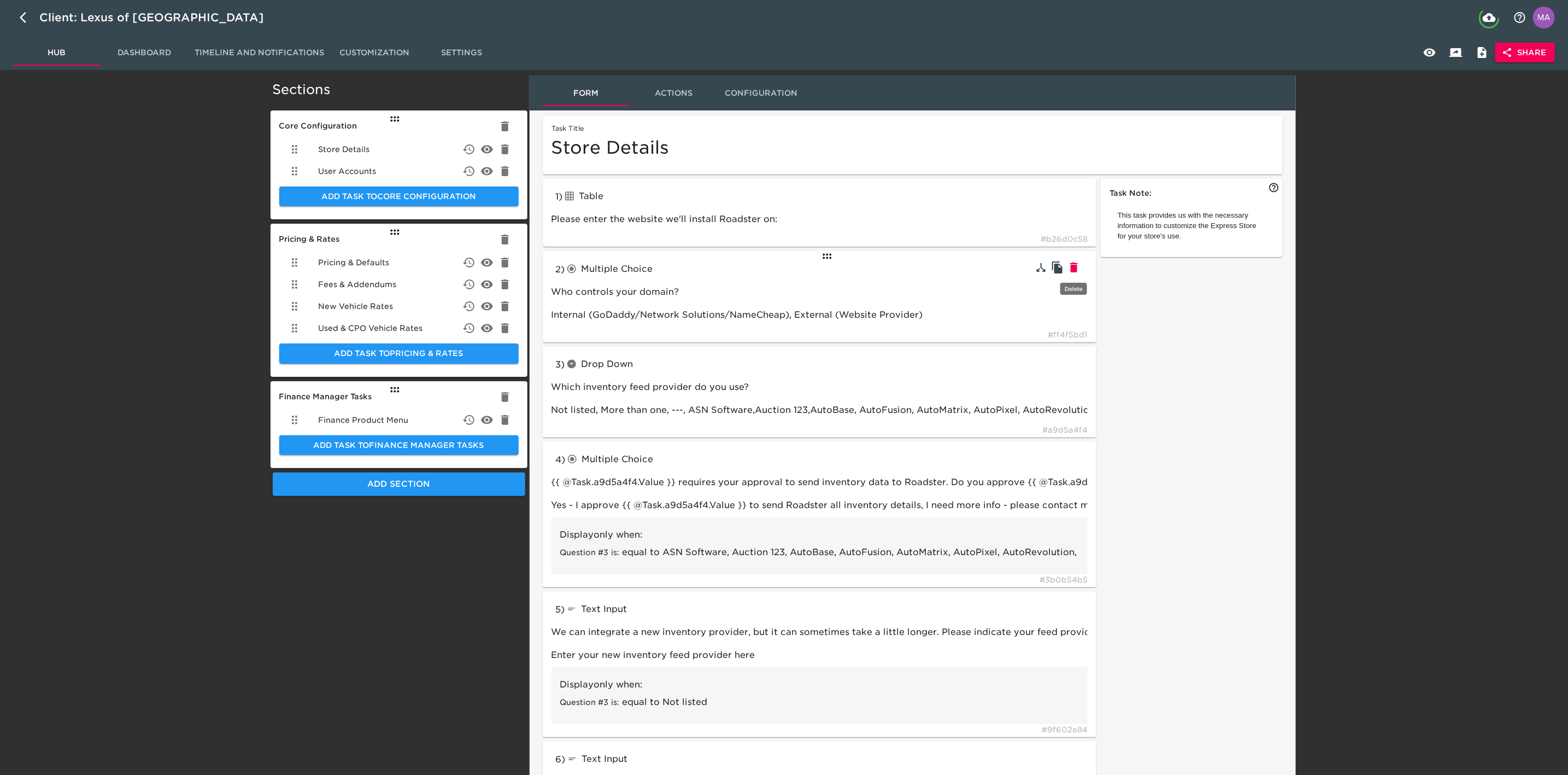
type input "radioButtons"
type input "How do you refer to your sales team?"
type input "Product Specialist, Personal Concierge, Internet Manager, Sales Representative,…"
type input "textInput"
type input "What term do you use for your sales staff?"
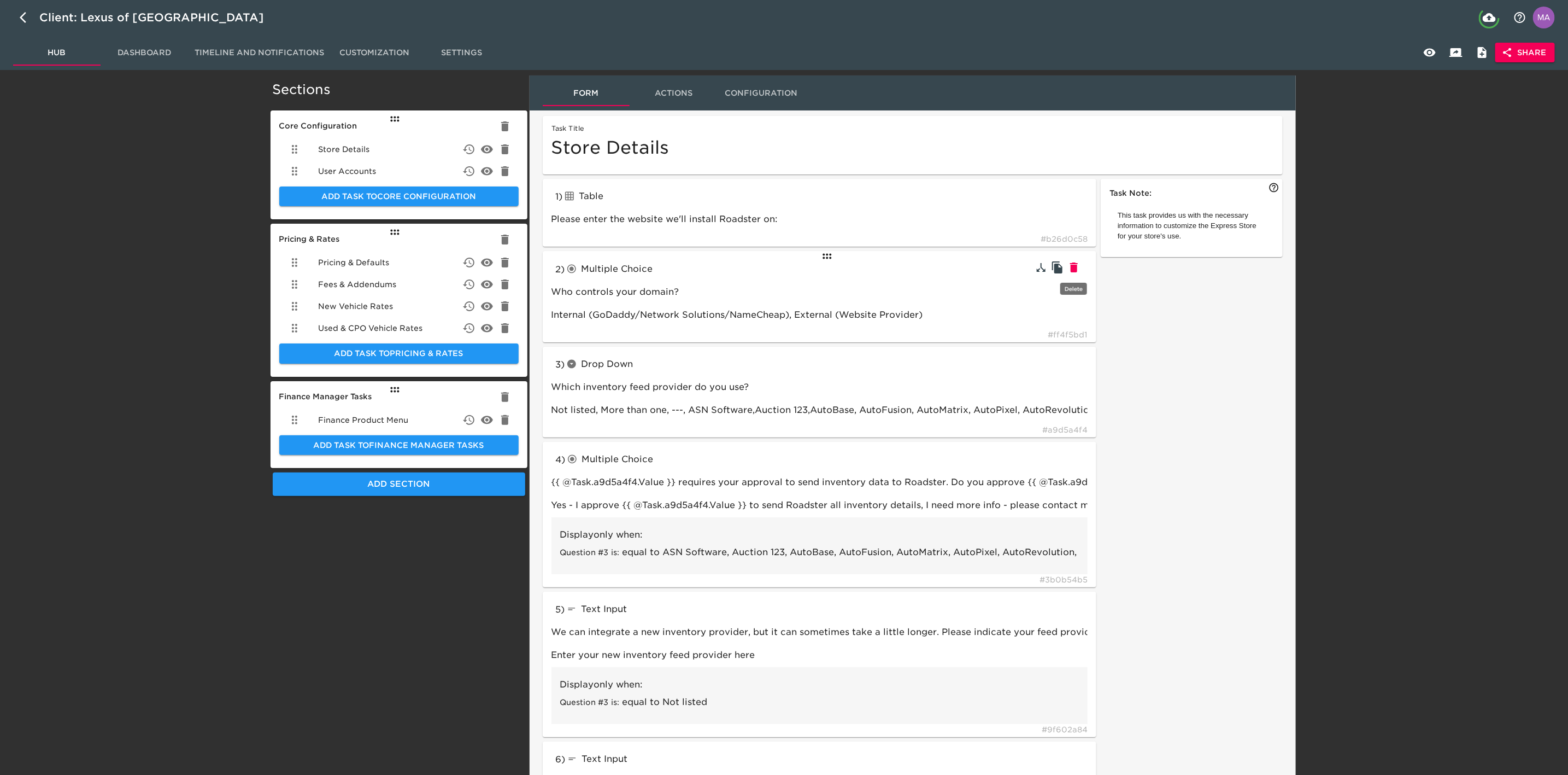
type input "Brand Specialist"
type input "What is your accessory labor rate per hour?"
type input "$120"
type input "radioButtons"
type input "Do you want to offer a Spanish Language option?"
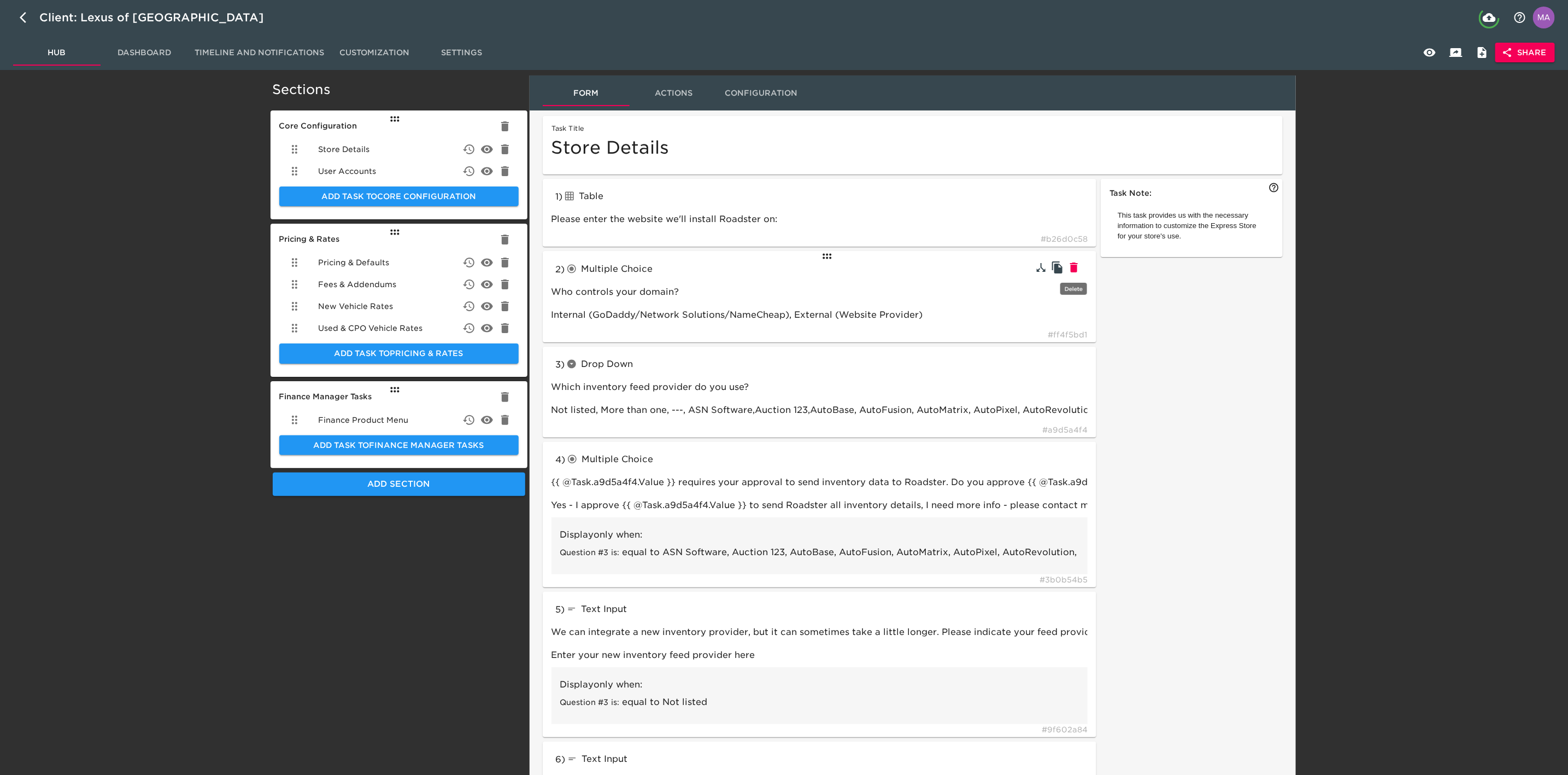
type input "Yes,No"
type input "Do you use any of the following 3rd party trade tools?"
type input "[PERSON_NAME] Blue Book Instant Cash Offer (ICO), [PERSON_NAME] Blue Book Insta…"
type input "textInput"
type input "Can you explain your online trade process in more detail?"
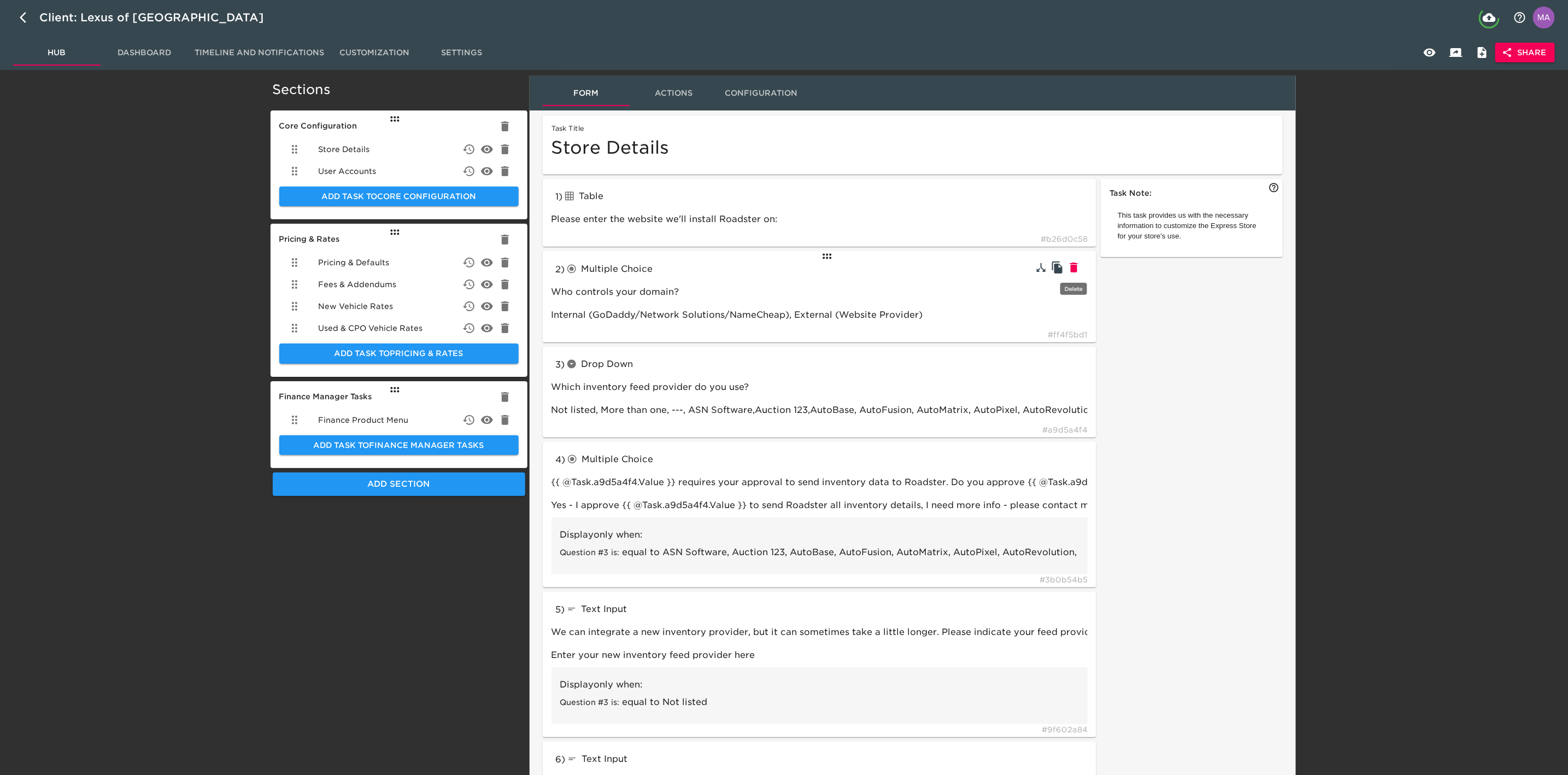
type input "No online trade tool"
type input "If available, add your dealership sales team's email:"
type input "[EMAIL_ADDRESS][DOMAIN_NAME]"
type input "radioButtons"
type input "Do you want to collect reservations and/or deposits using Stripe for Business?"
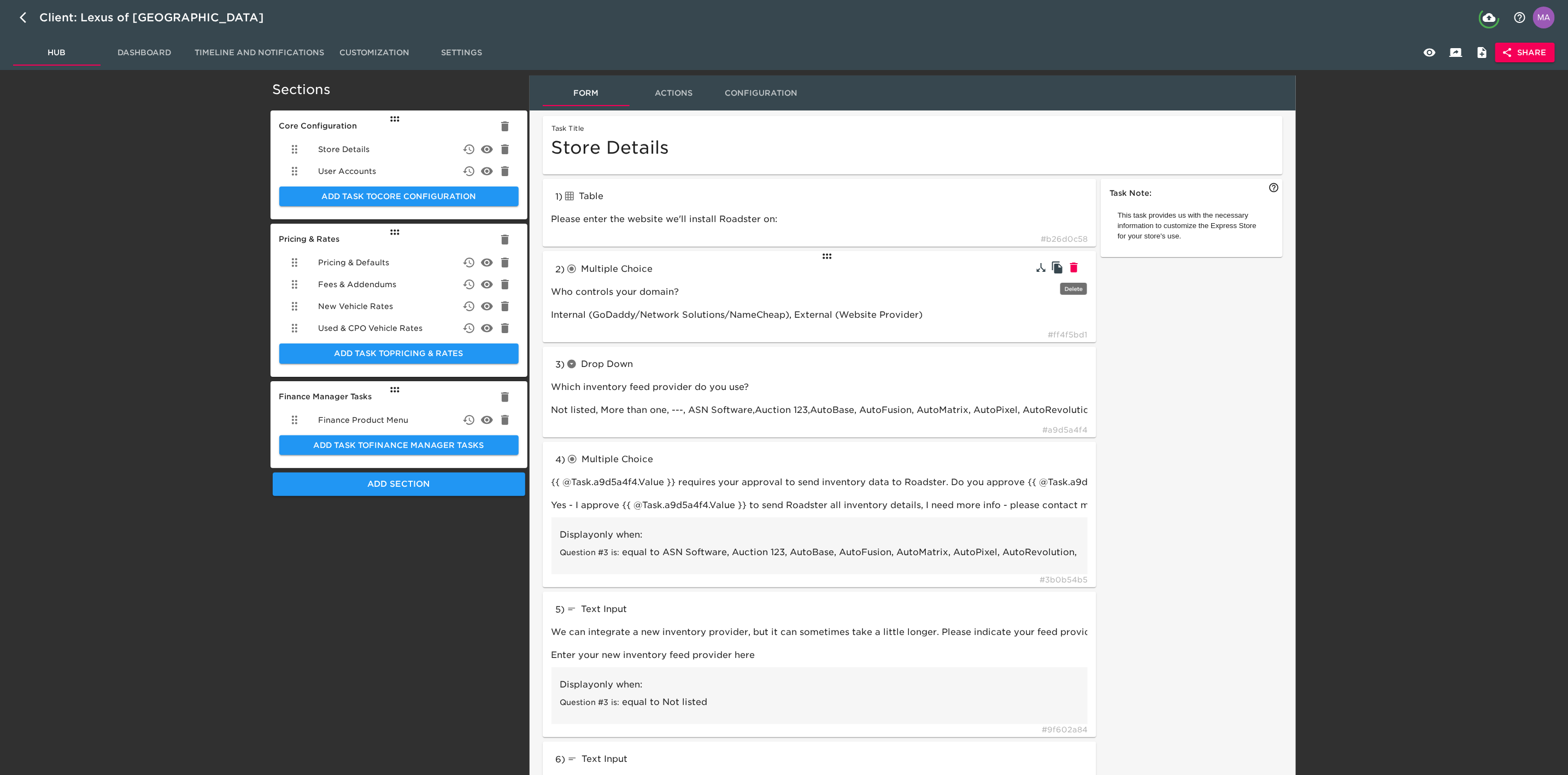
type input "Yes, No, I need more info"
type input "textBlock"
type input "tableInput"
type input "radioButtons"
type input "Do you want to price your delivery fees statically or dynamically via RunBuggy?"
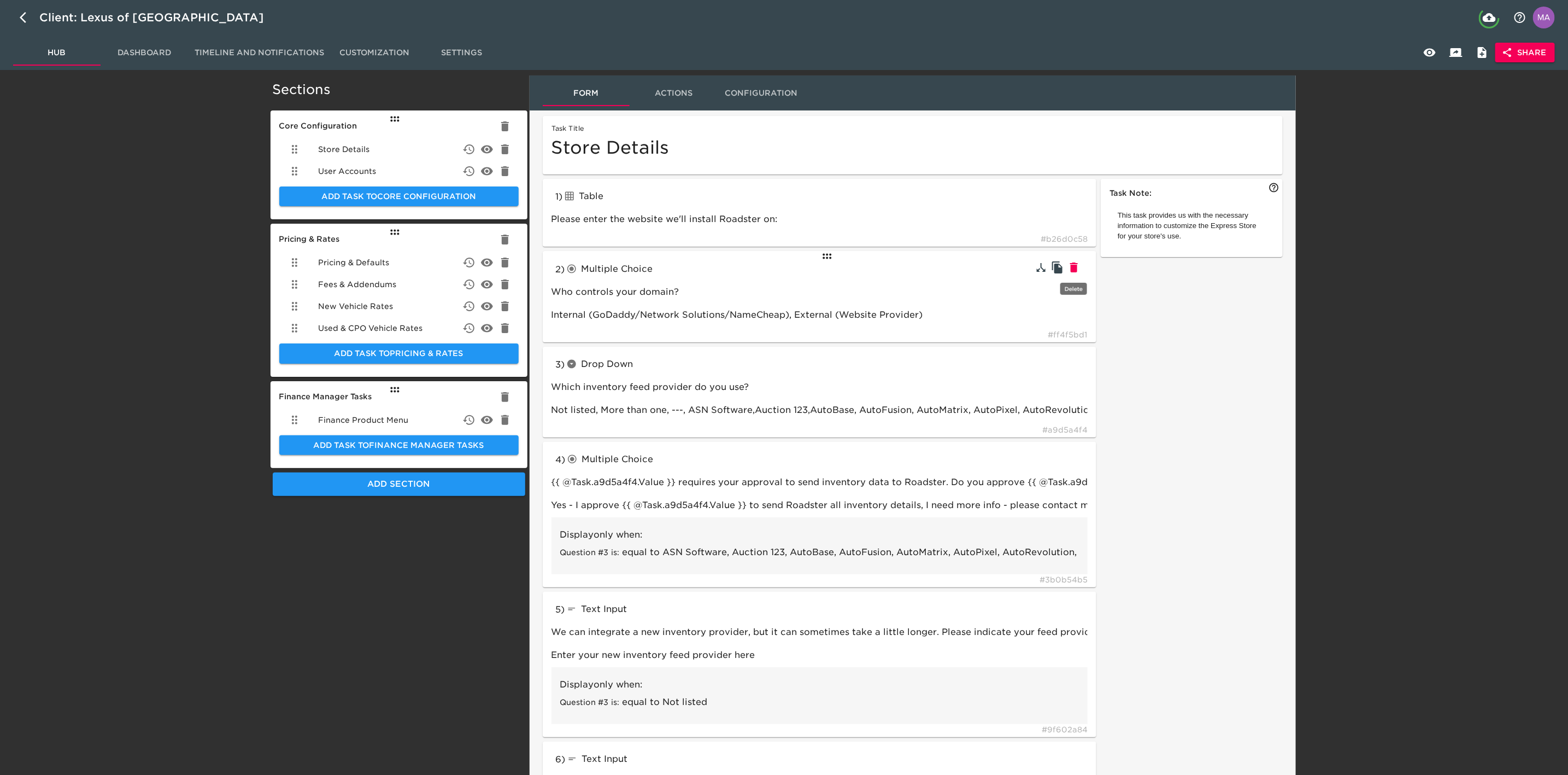
type input "tableInput"
type input "Please set delivery zones with corresponding prices to the customer. Delivery c…"
type input "textBlock"
type input "RunBuggy"
type input "Not listed"
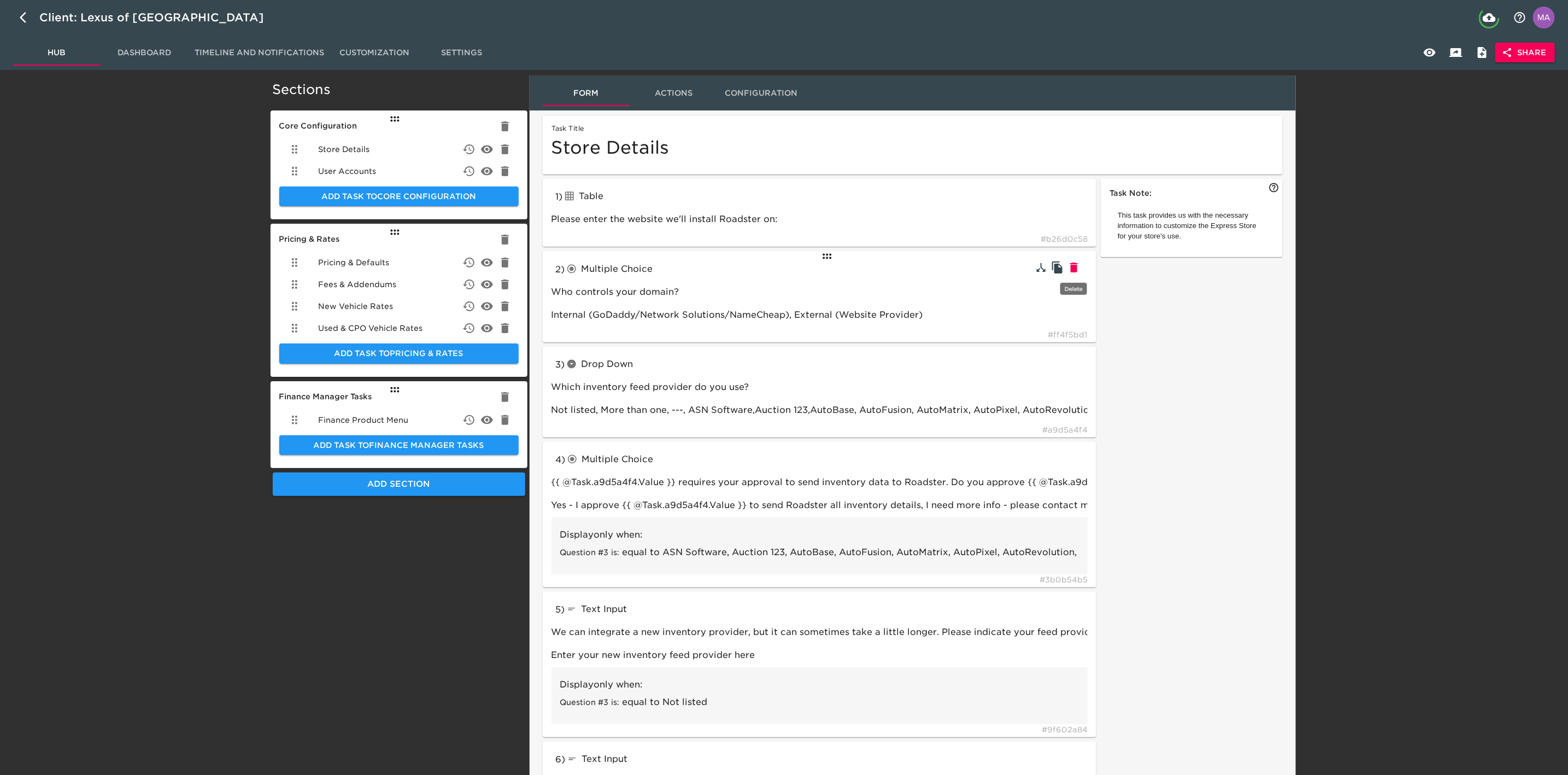
type input "Other / not listed"
type input "CBC"
type input "[URL][DOMAIN_NAME]"
type input "[DOMAIN_NAME]"
type input "Yes"
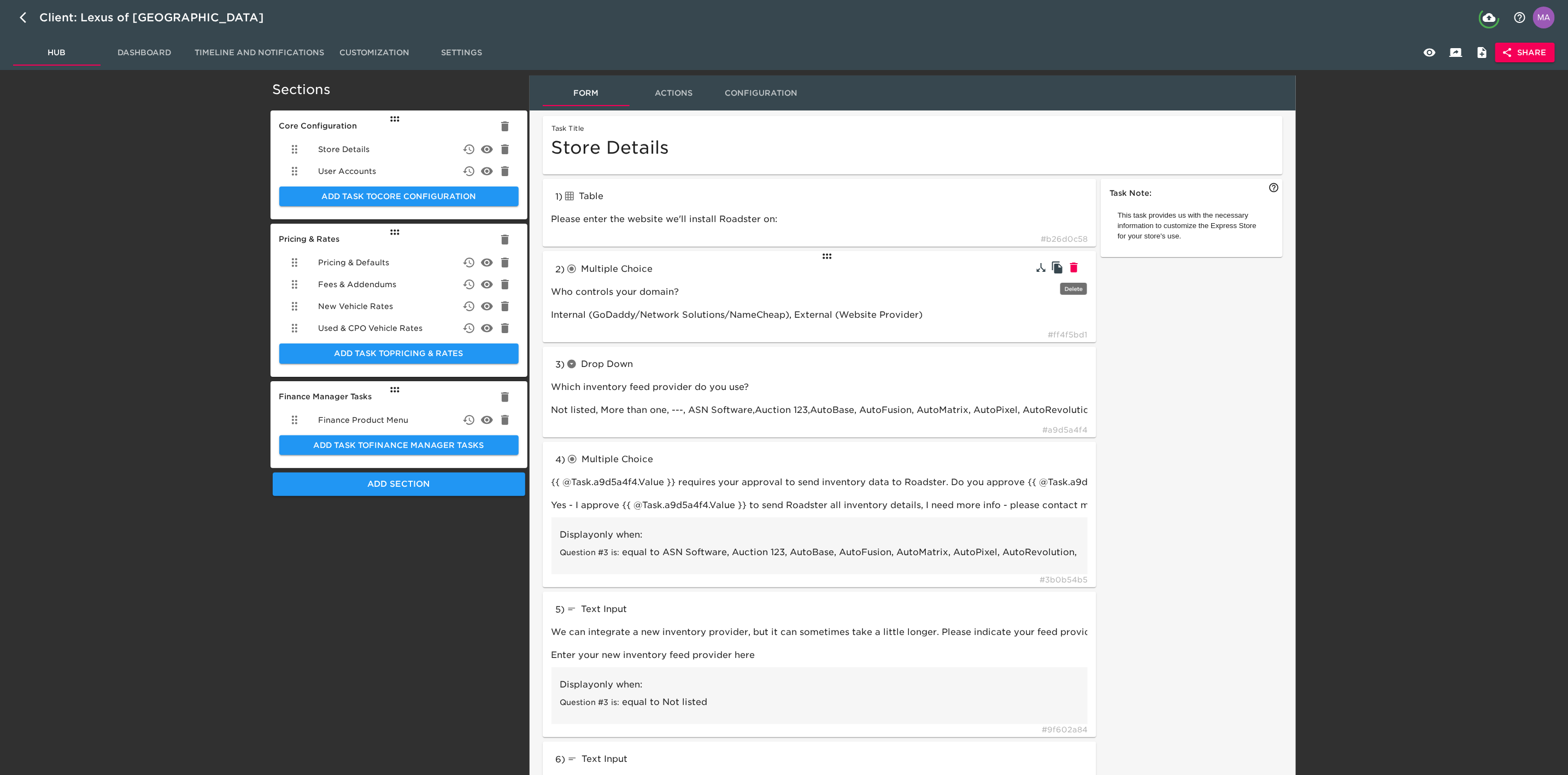
type input "Do you want to offer delivery as an option on the Express Store?"
type input "Statically, RunBuggy"
type input "Statically"
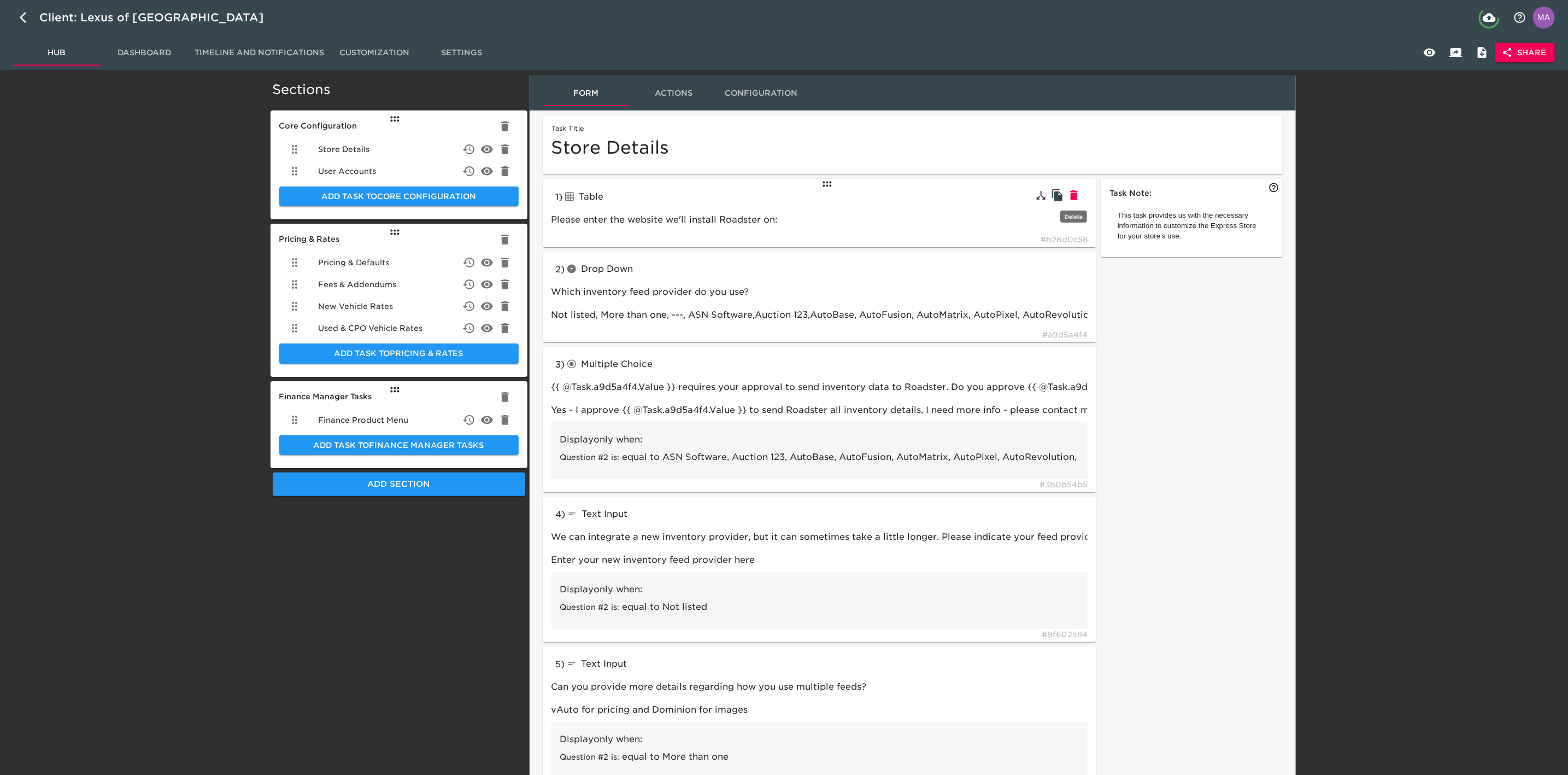
click at [1077, 195] on icon "button" at bounding box center [1073, 195] width 7 height 10
type input "dropdown"
type input "Which inventory feed provider do you use?"
type input "radioButtons"
type input "{{ @Task.a9d5a4f4.Value }} requires your approval to send inventory data to Roa…"
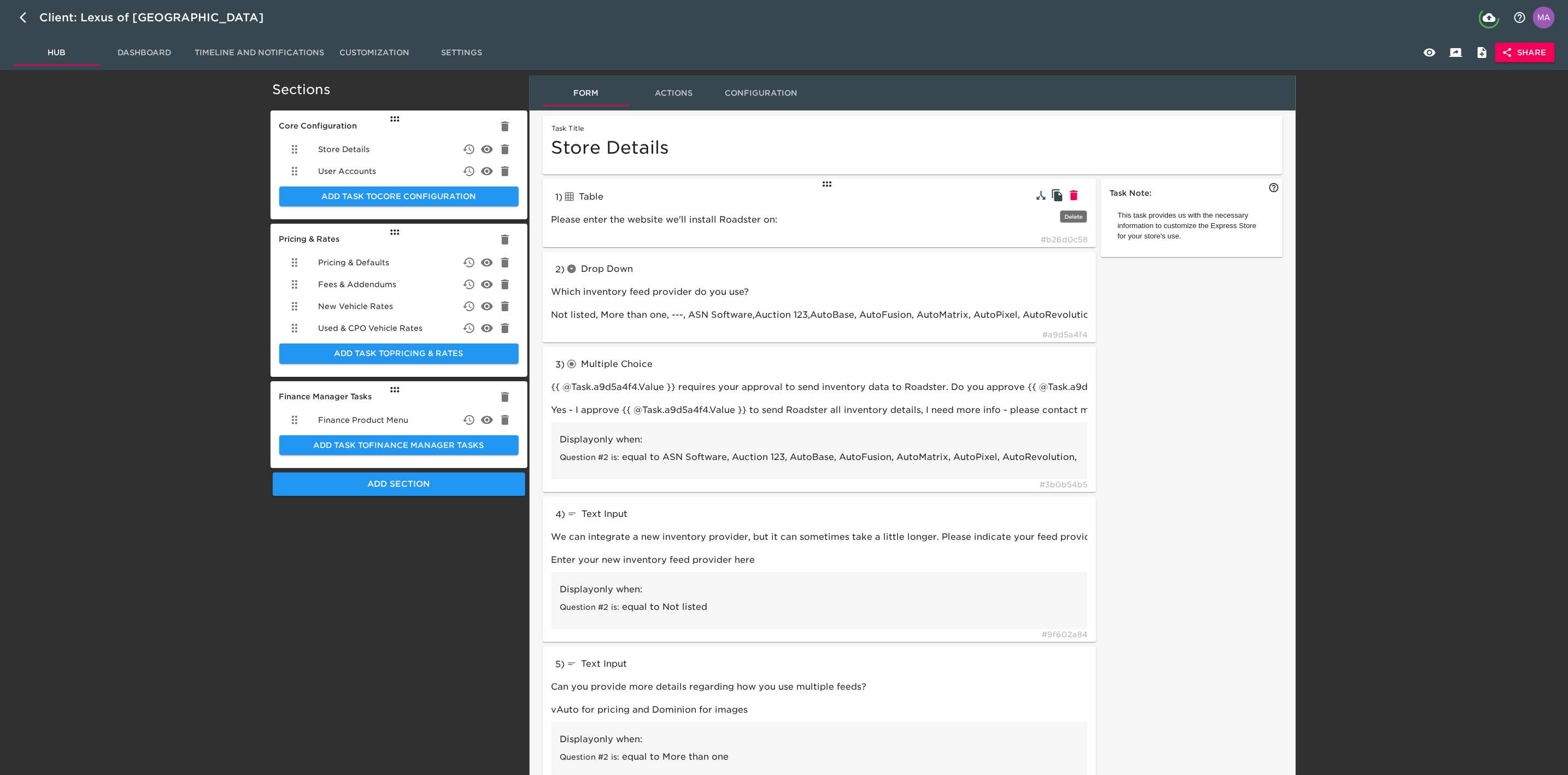
type input "Yes - I approve {{ @Task.a9d5a4f4.Value }} to send Roadster all inventory detai…"
type input "textInput"
type input "We can integrate a new inventory provider, but it can sometimes take a little l…"
type input "Enter your new inventory feed provider here"
type input "Can you provide more details regarding how you use multiple feeds?"
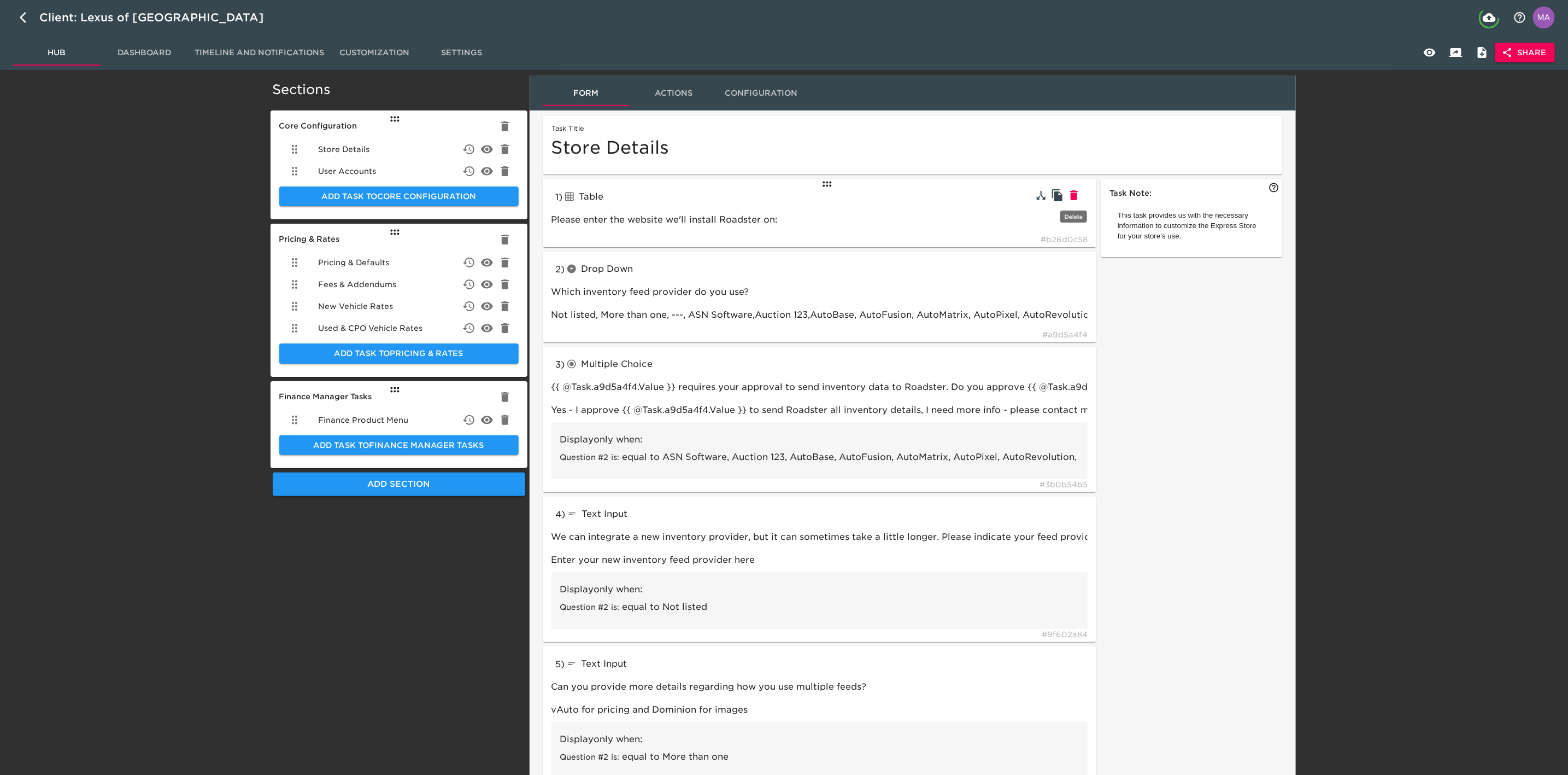
type input "vAuto for pricing and Dominion for images"
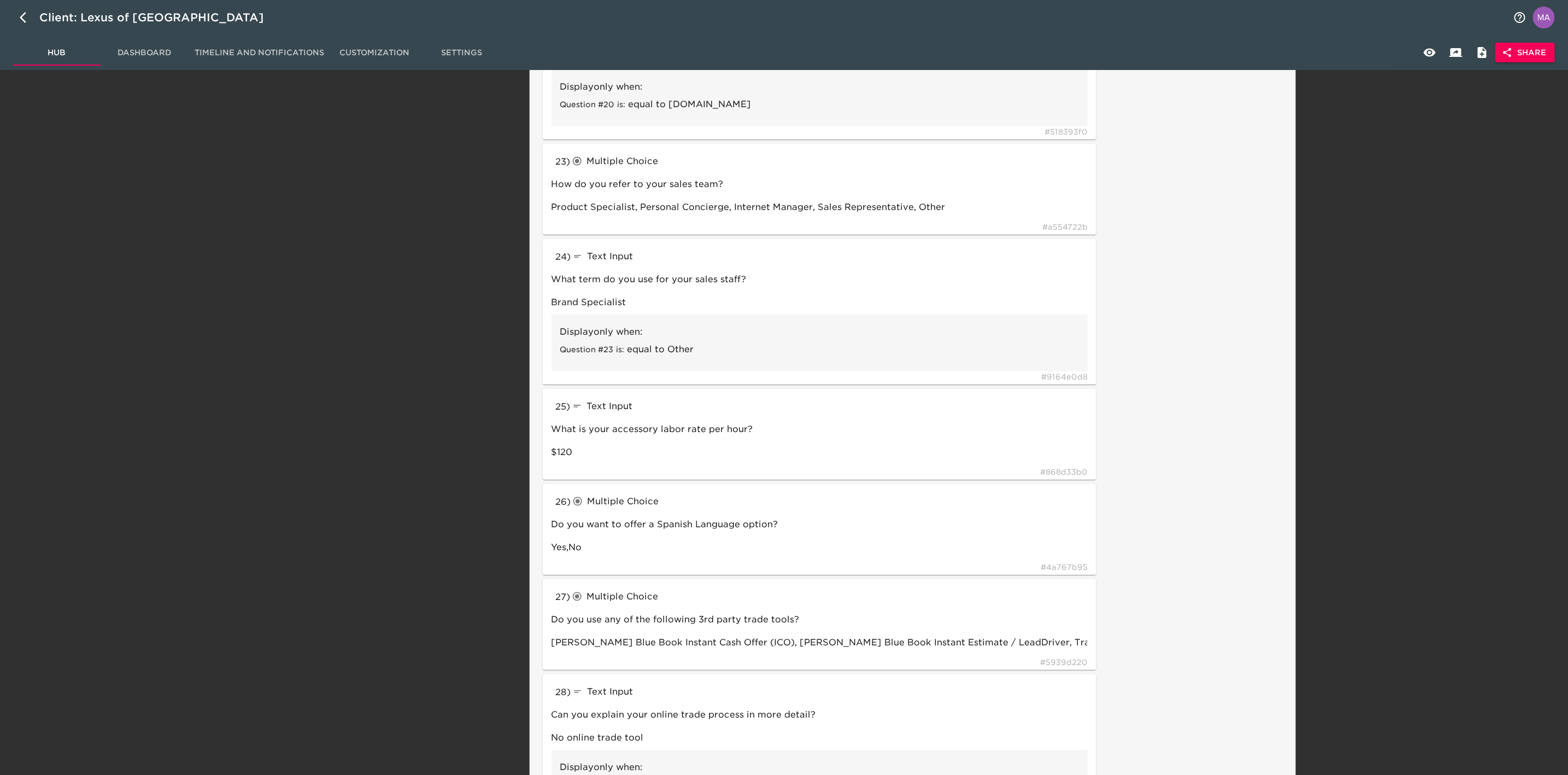
scroll to position [2952, 0]
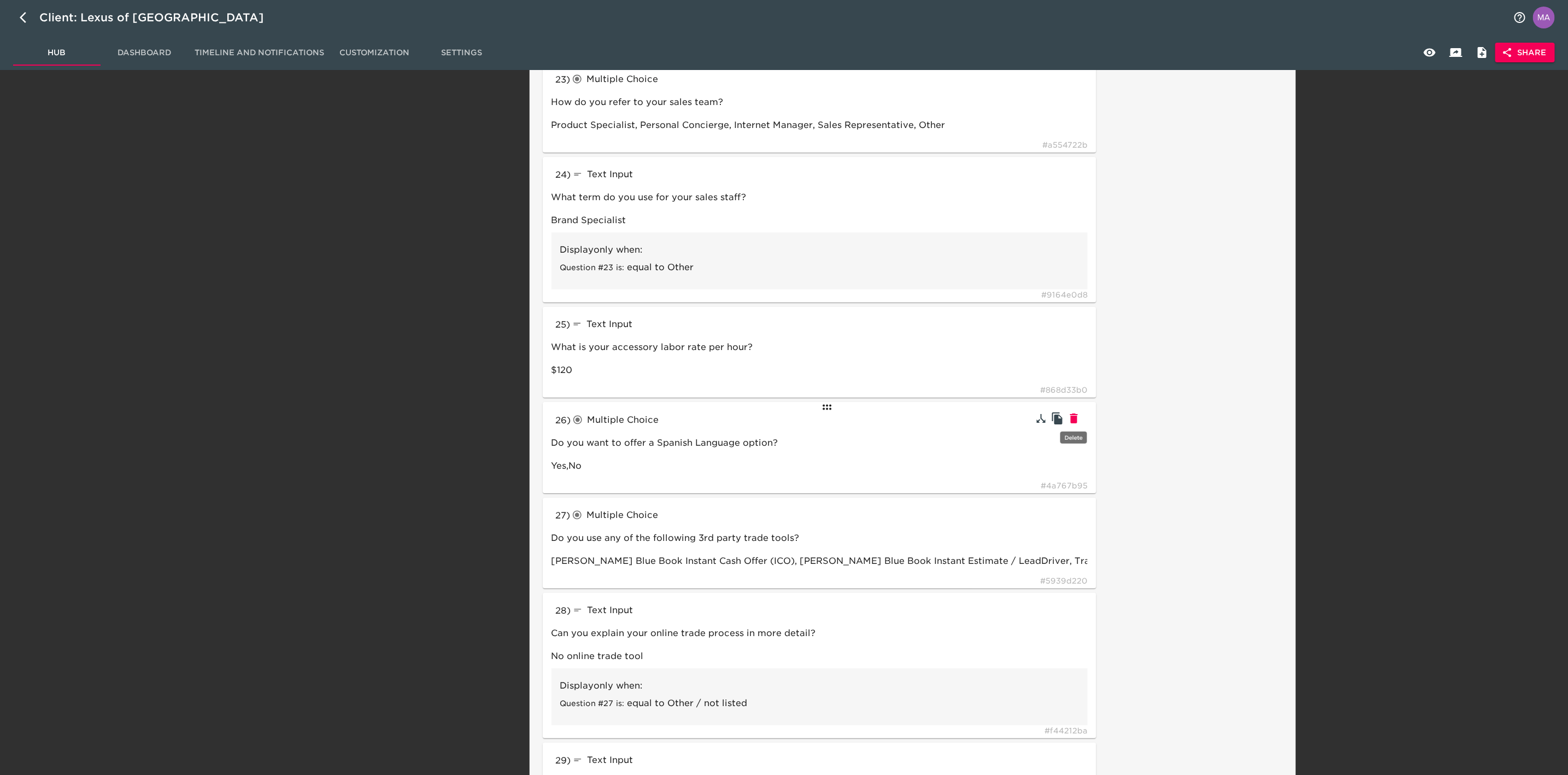
click at [1076, 419] on icon "button" at bounding box center [1073, 418] width 7 height 10
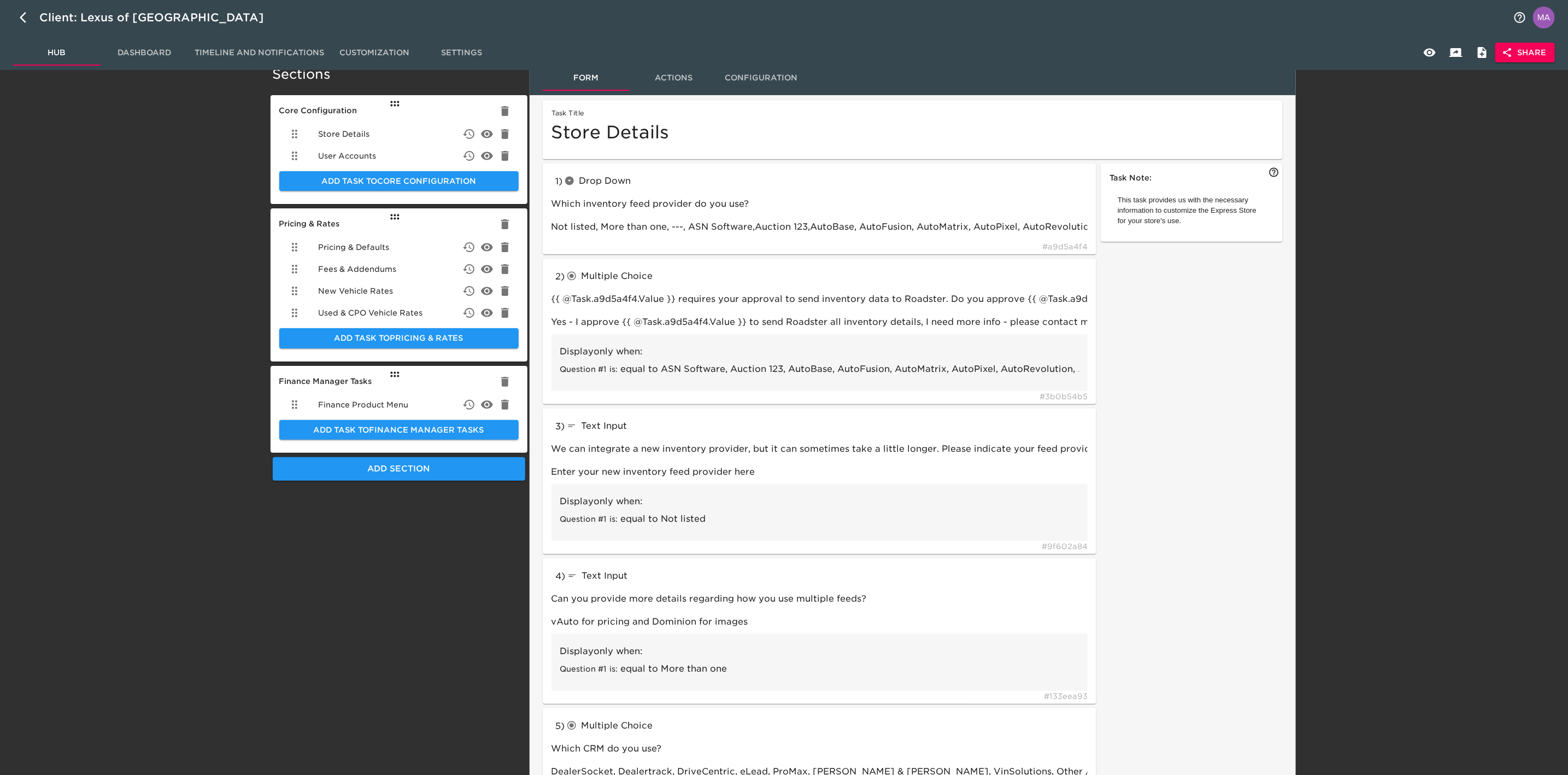
scroll to position [0, 0]
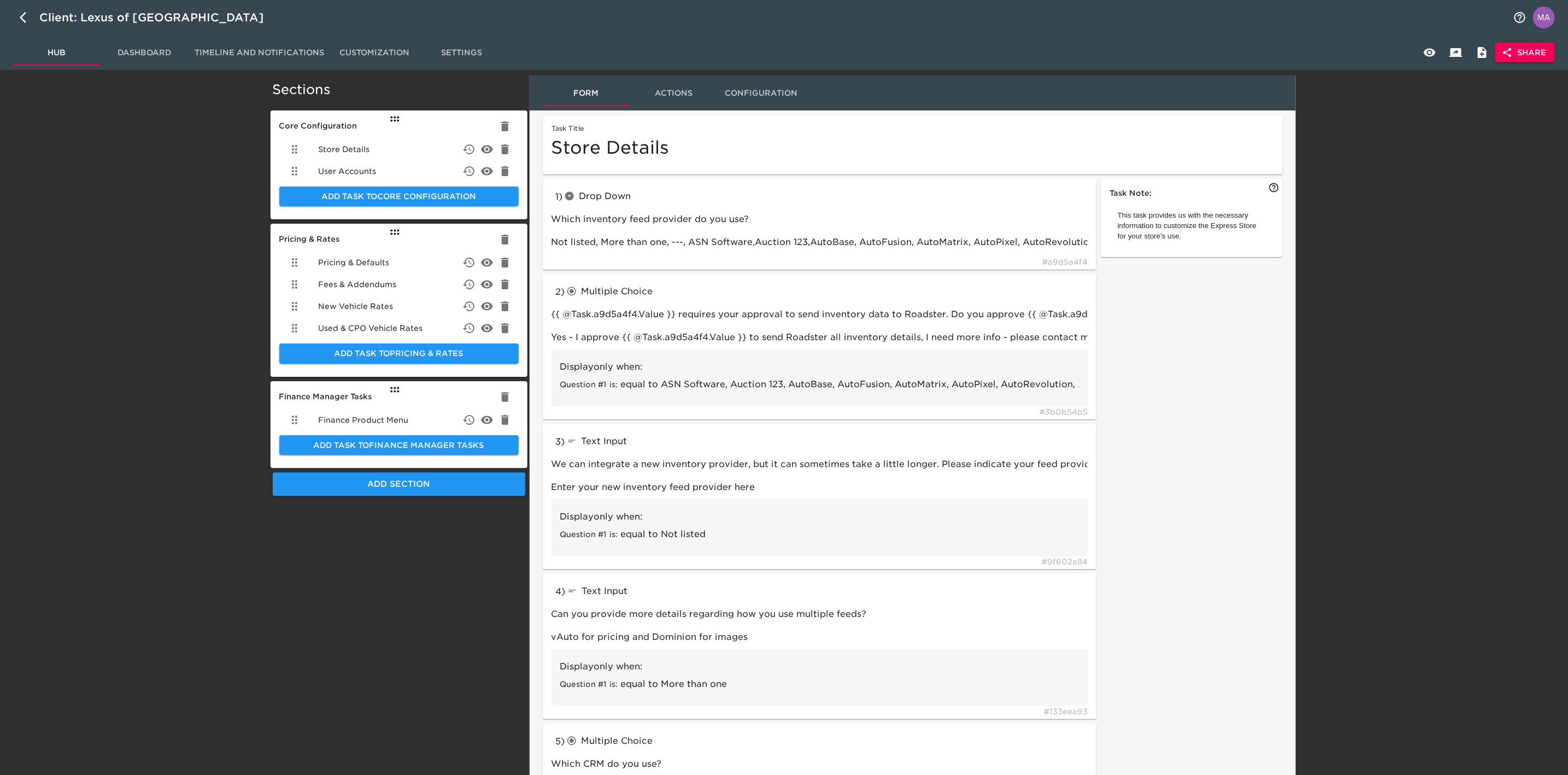
click at [76, 59] on span "Hub" at bounding box center [57, 53] width 75 height 14
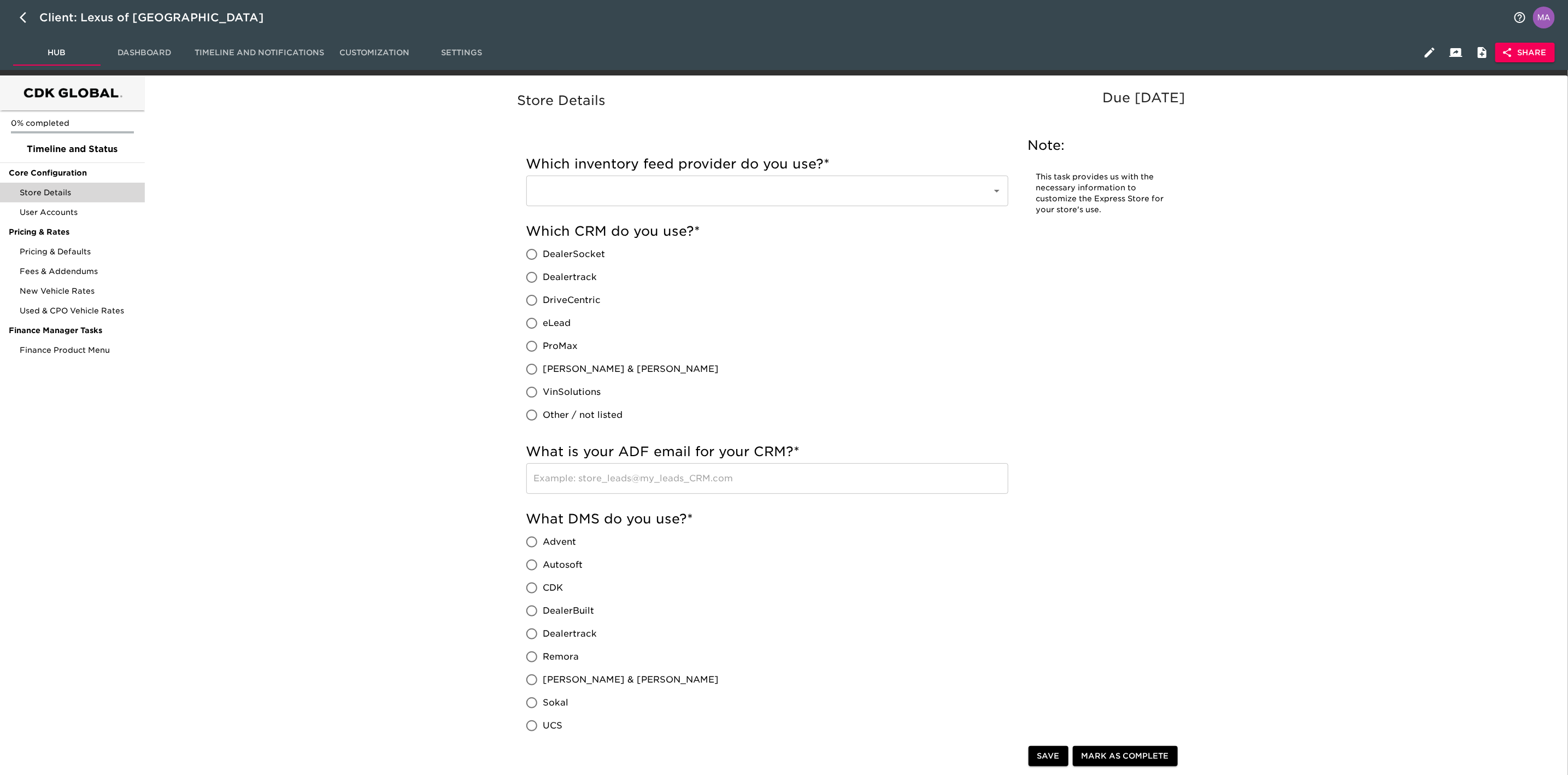
click at [825, 203] on div "​" at bounding box center [767, 191] width 482 height 31
click at [1007, 192] on div "​" at bounding box center [767, 191] width 482 height 31
click at [1000, 186] on icon "Open" at bounding box center [997, 191] width 13 height 13
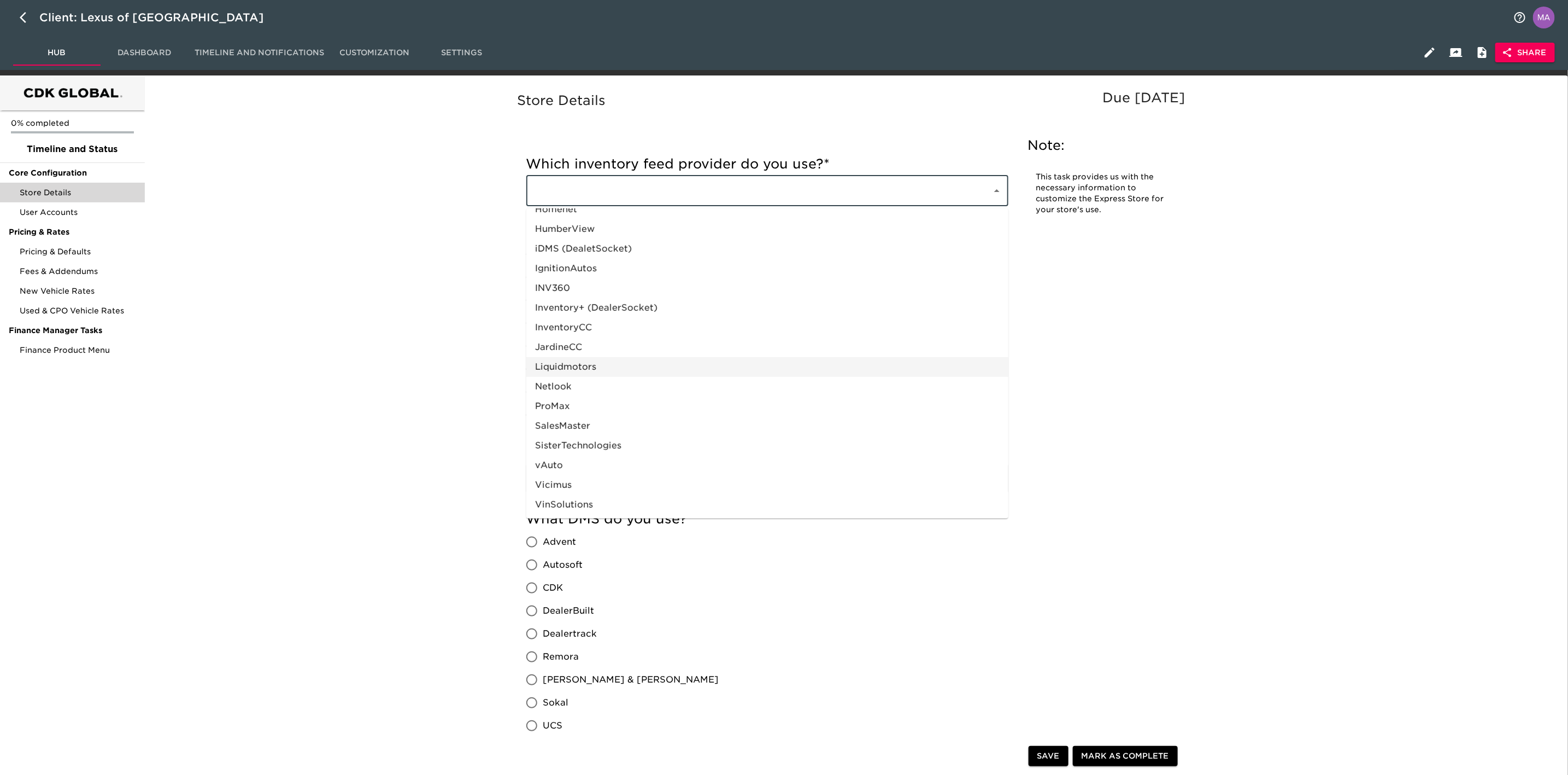
scroll to position [82, 0]
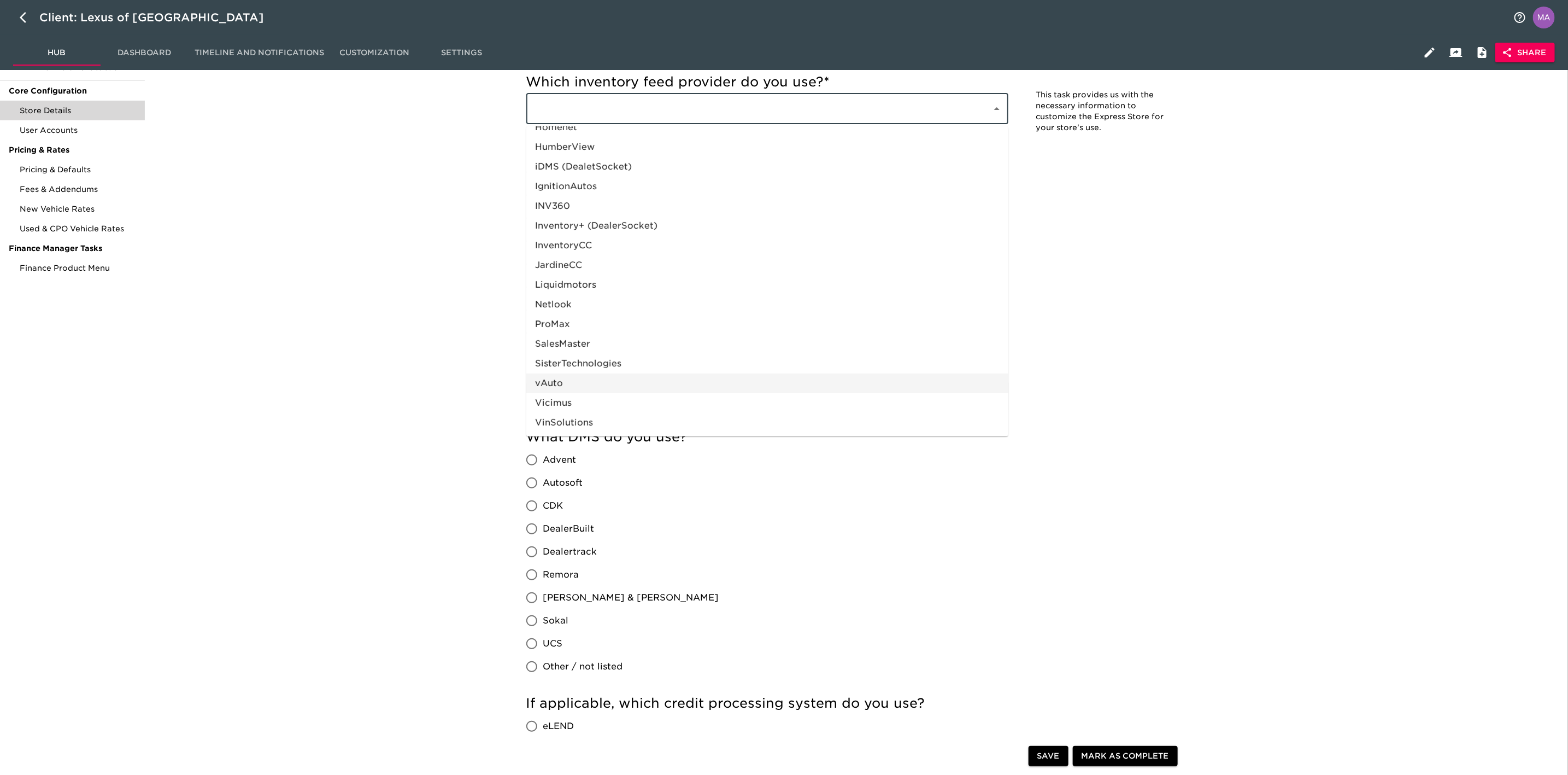
click at [882, 387] on li "vAuto" at bounding box center [767, 383] width 482 height 19
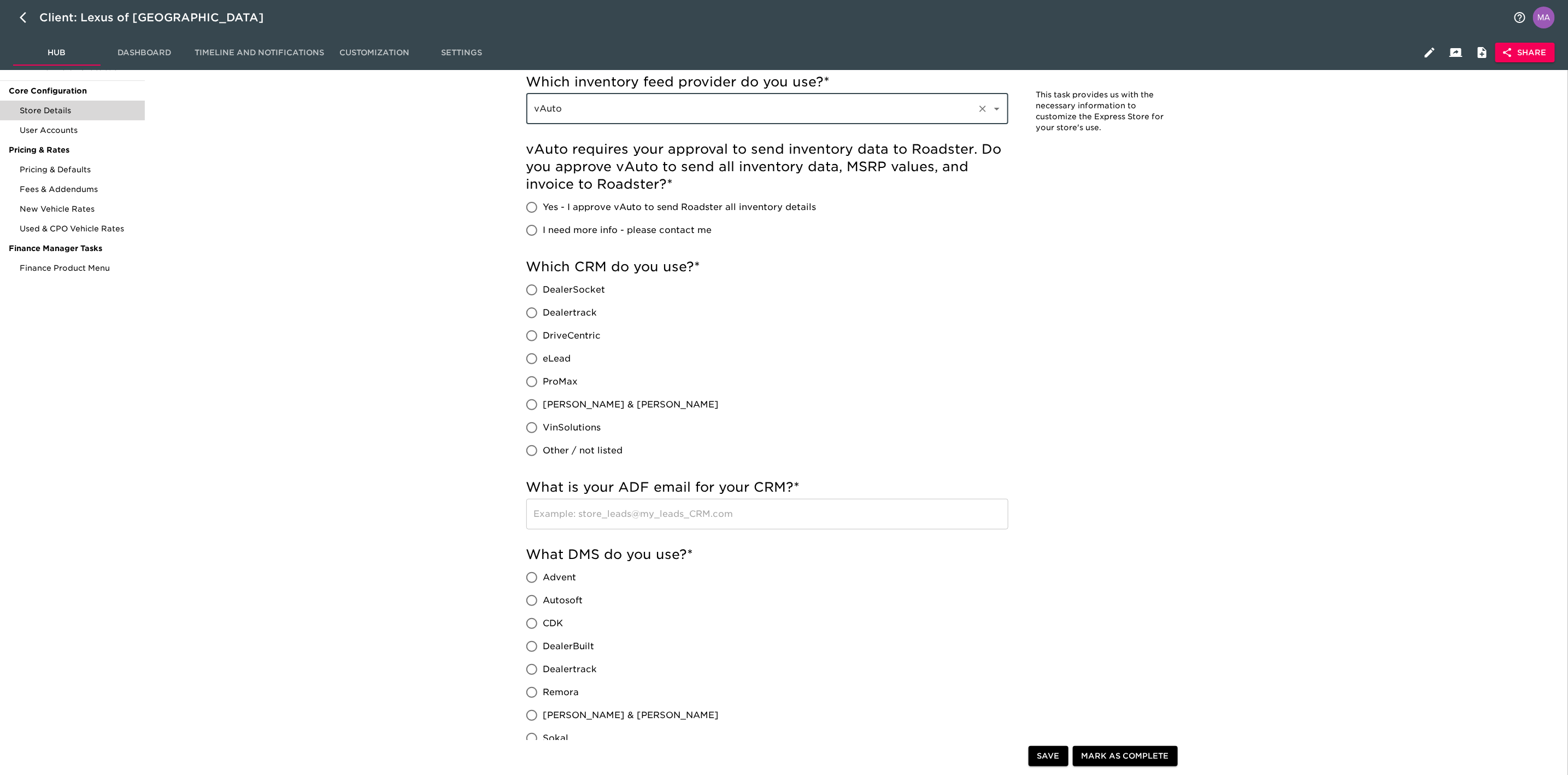
click at [946, 290] on div "Which CRM do you use? * DealerSocket Dealertrack DriveCentric eLead ProMax [PER…" at bounding box center [767, 360] width 482 height 204
click at [605, 203] on span "Yes - I approve vAuto to send Roadster all inventory details" at bounding box center [679, 207] width 273 height 13
click at [543, 203] on input "Yes - I approve vAuto to send Roadster all inventory details" at bounding box center [532, 207] width 23 height 23
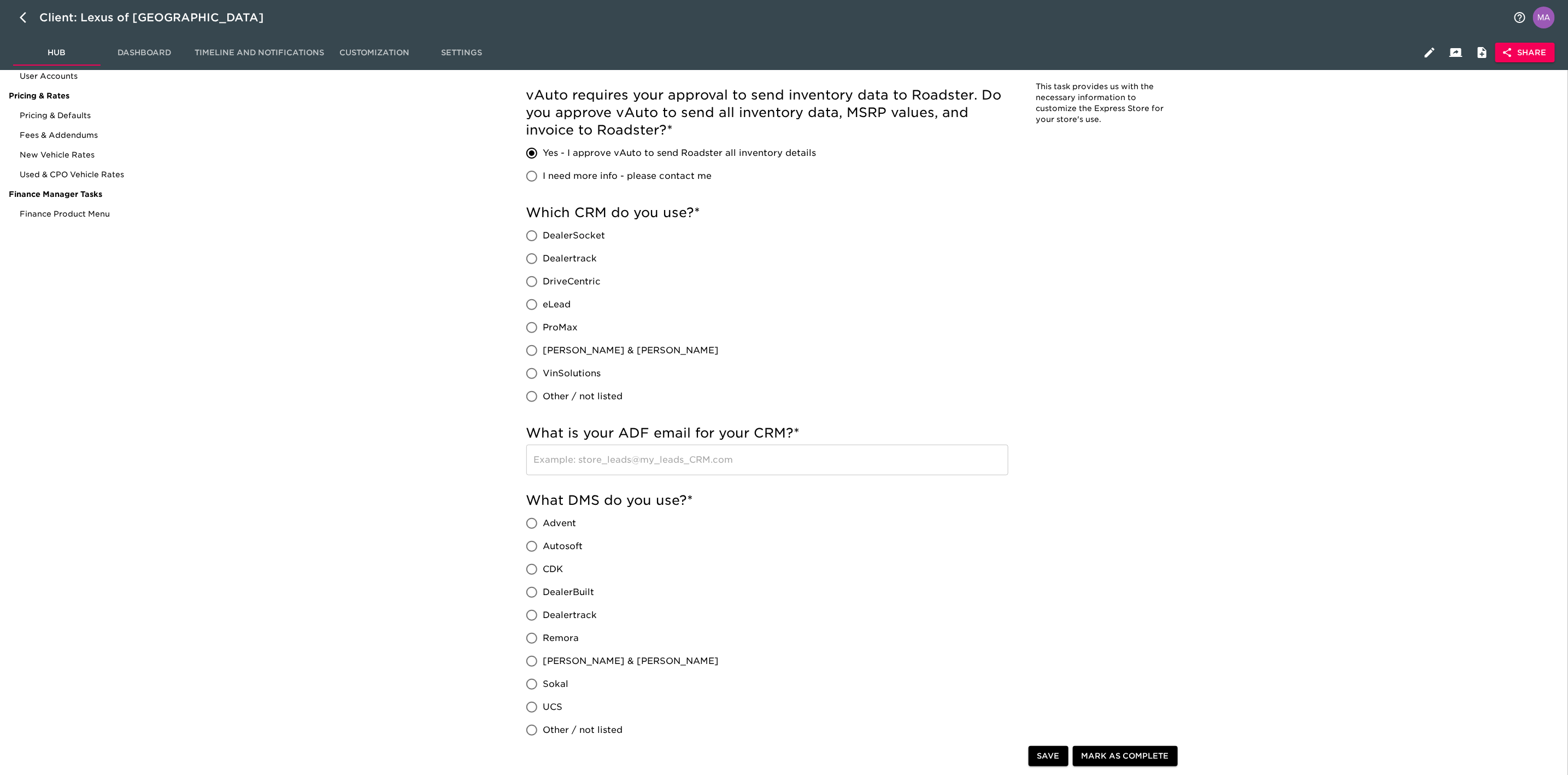
scroll to position [164, 0]
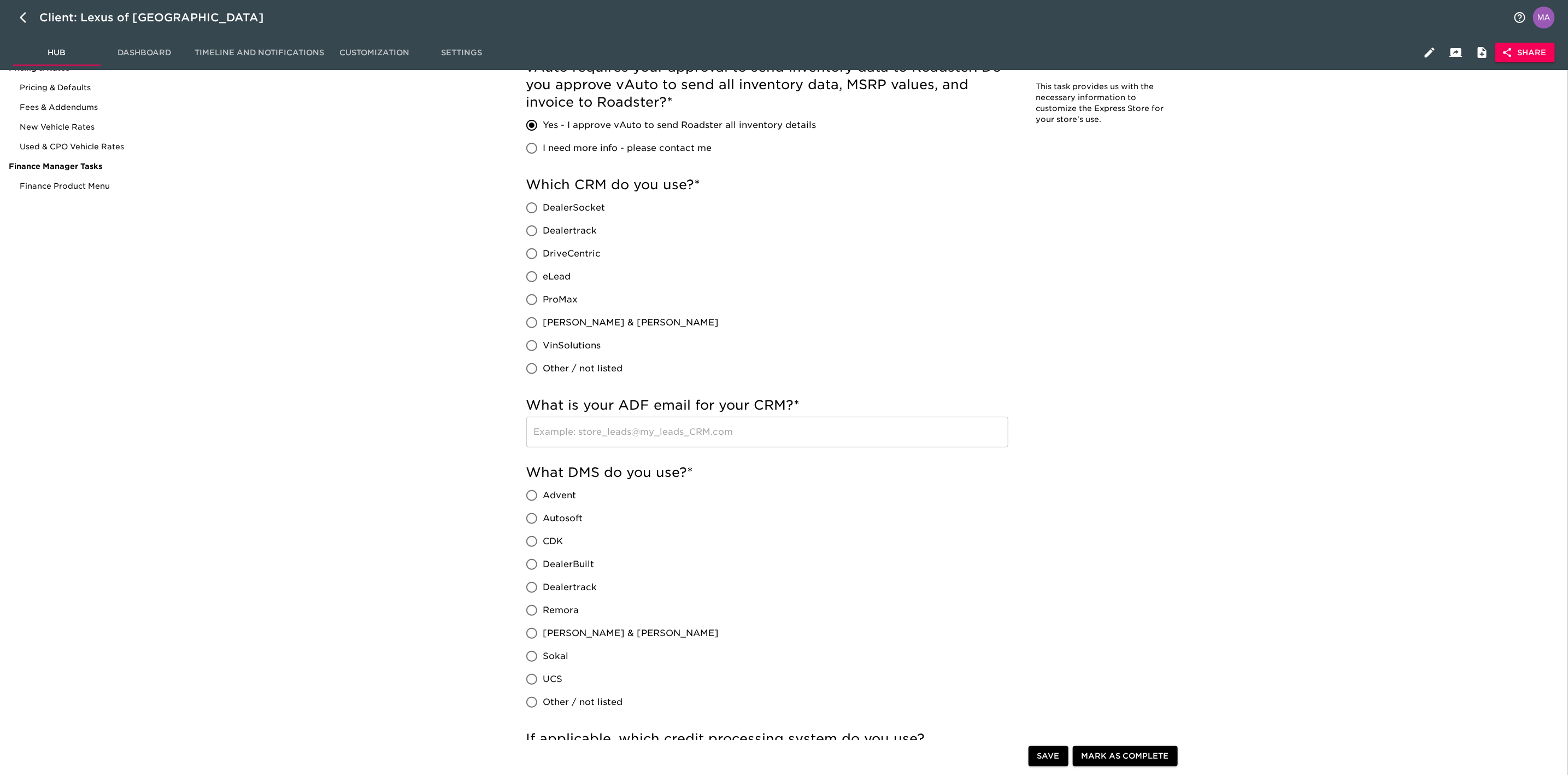
click at [564, 282] on span "eLead" at bounding box center [557, 276] width 28 height 13
click at [543, 282] on input "eLead" at bounding box center [532, 276] width 23 height 23
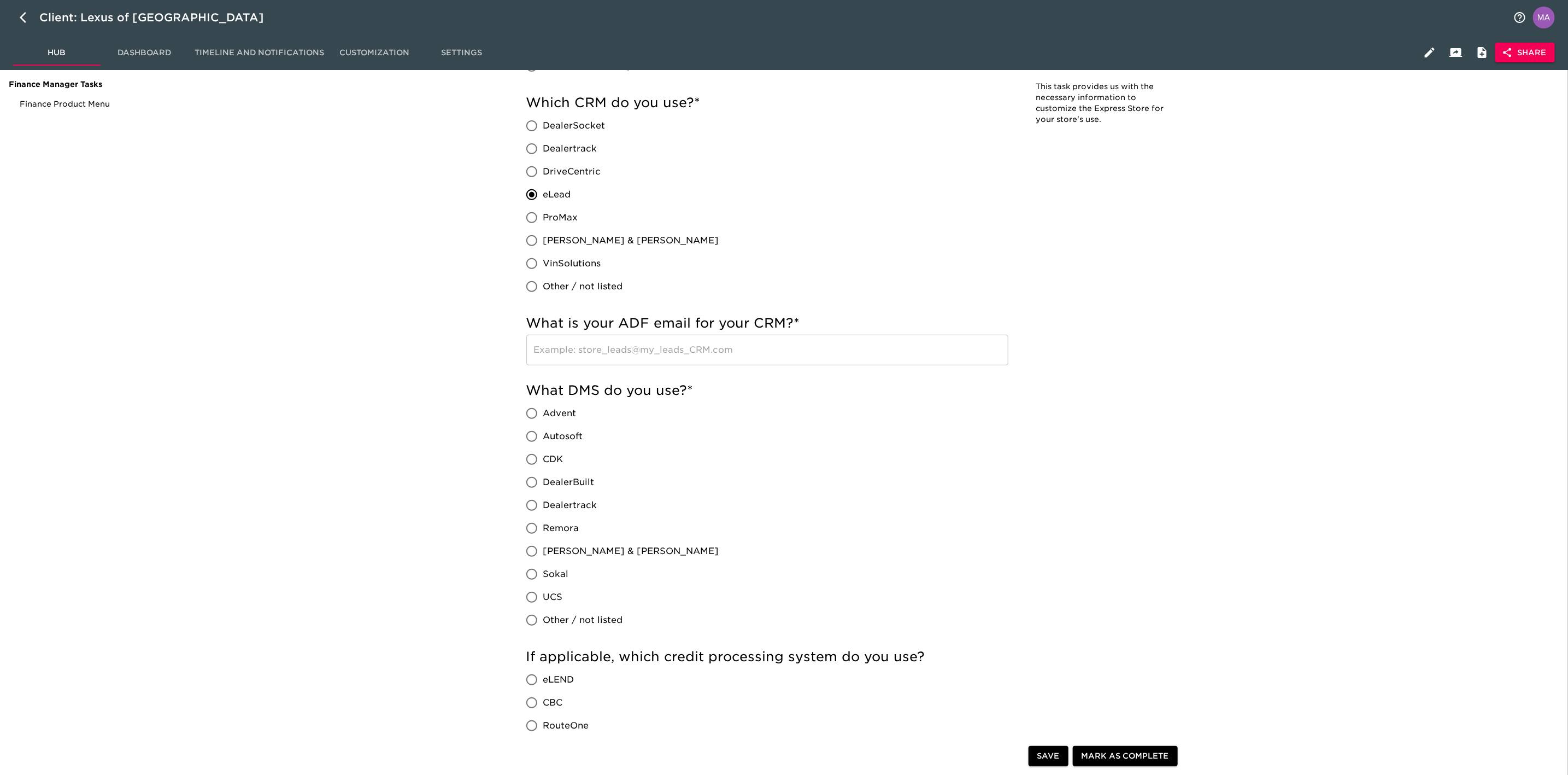
click at [720, 357] on input "text" at bounding box center [767, 350] width 482 height 31
paste input "[EMAIL_ADDRESS][DOMAIN_NAME]"
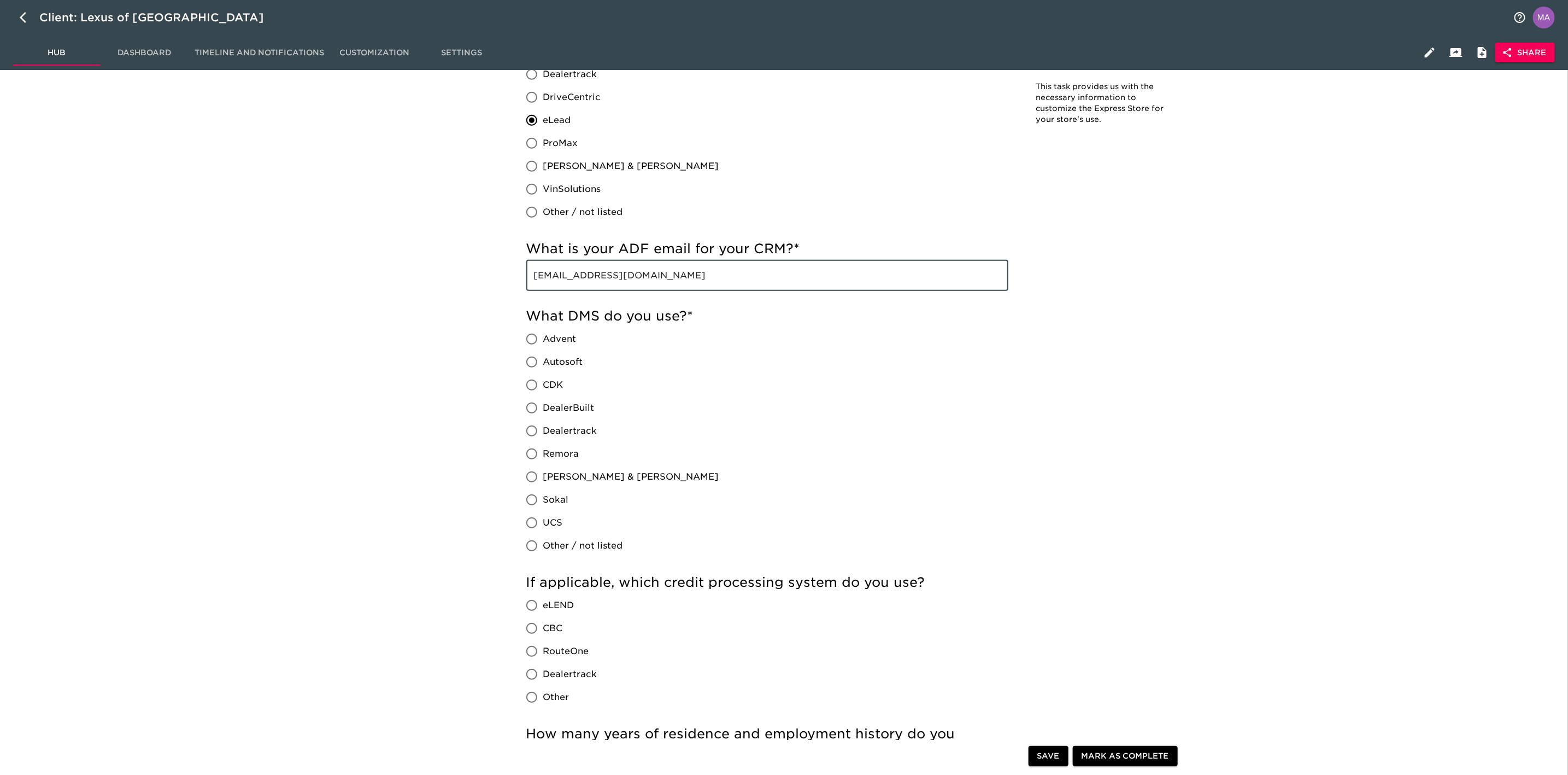
scroll to position [328, 0]
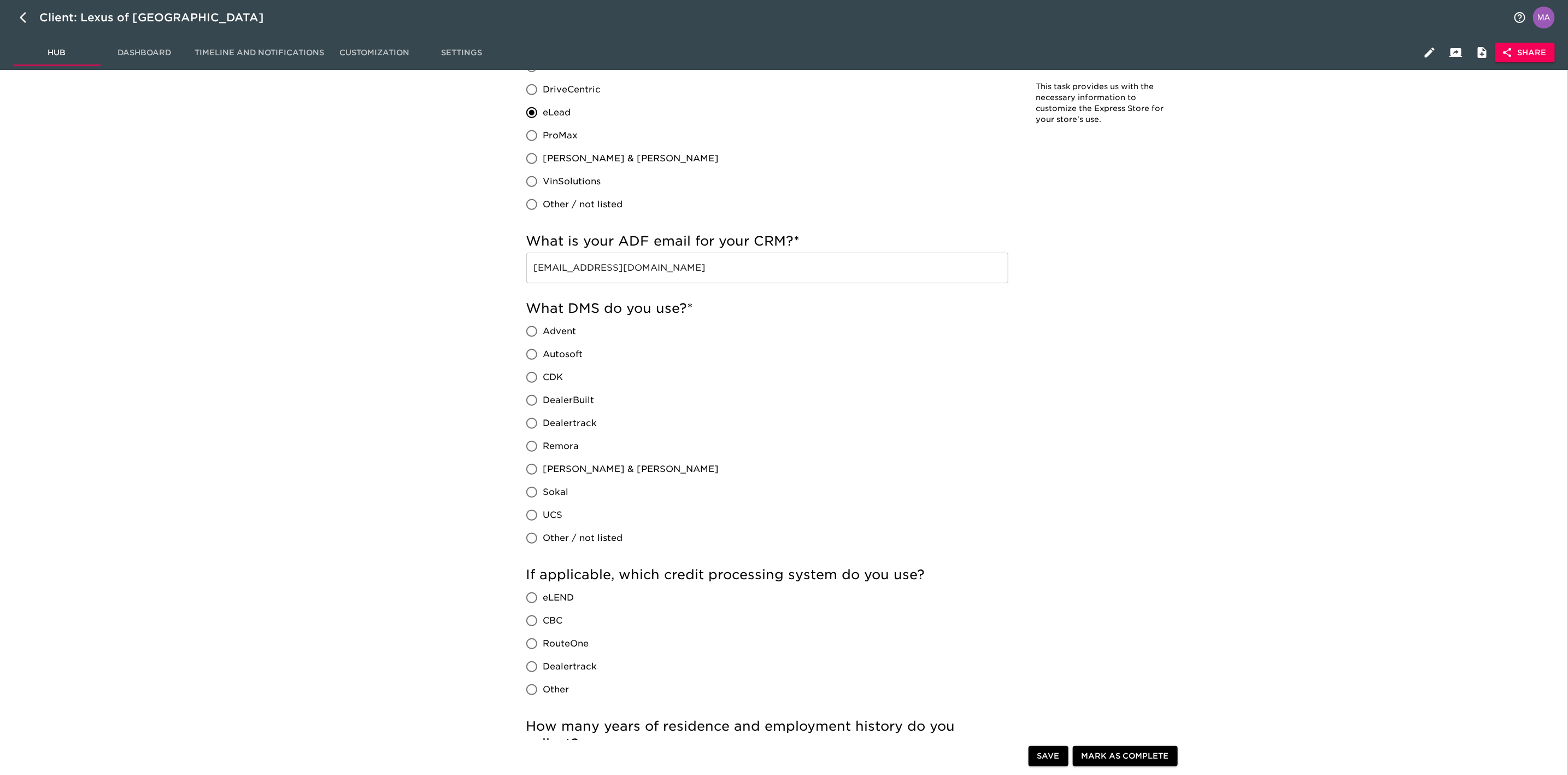
click at [543, 378] on span "CDK" at bounding box center [553, 377] width 20 height 13
click at [543, 378] on input "CDK" at bounding box center [532, 377] width 23 height 23
click at [546, 377] on span "CDK" at bounding box center [553, 377] width 20 height 13
click at [543, 377] on input "CDK" at bounding box center [532, 377] width 23 height 23
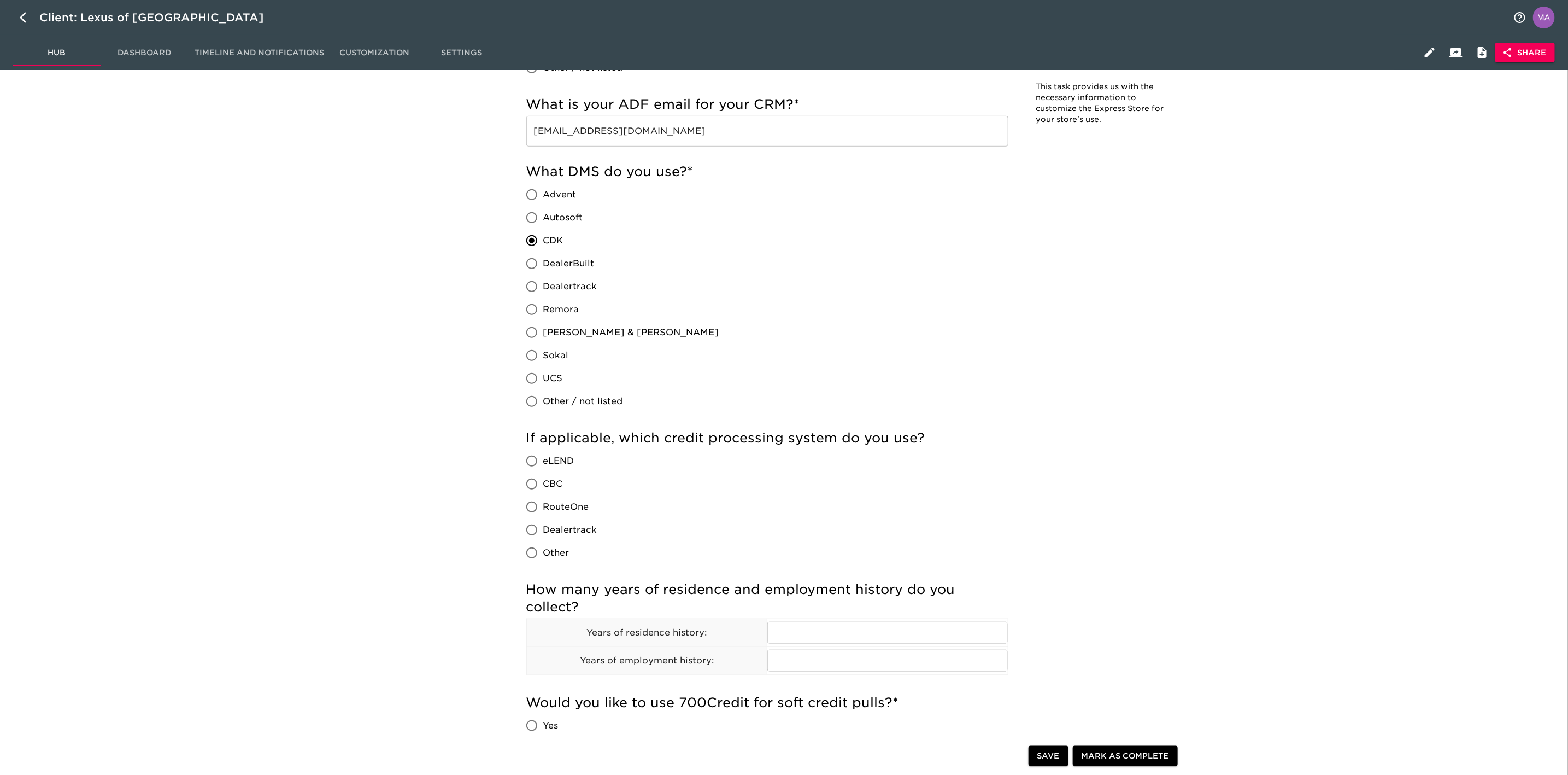
scroll to position [492, 0]
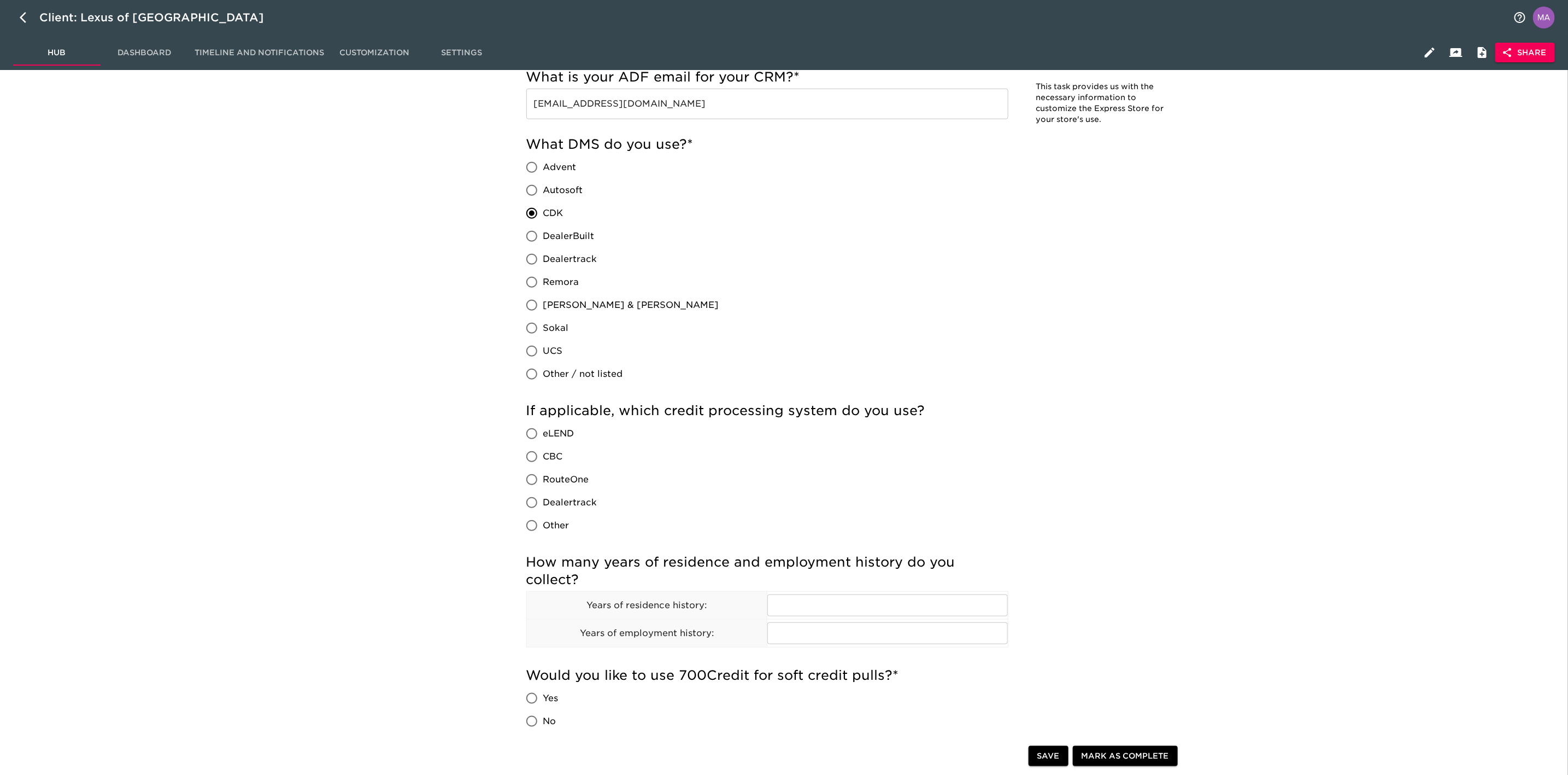
click at [561, 479] on span "RouteOne" at bounding box center [566, 479] width 46 height 13
click at [543, 479] on input "RouteOne" at bounding box center [532, 479] width 23 height 23
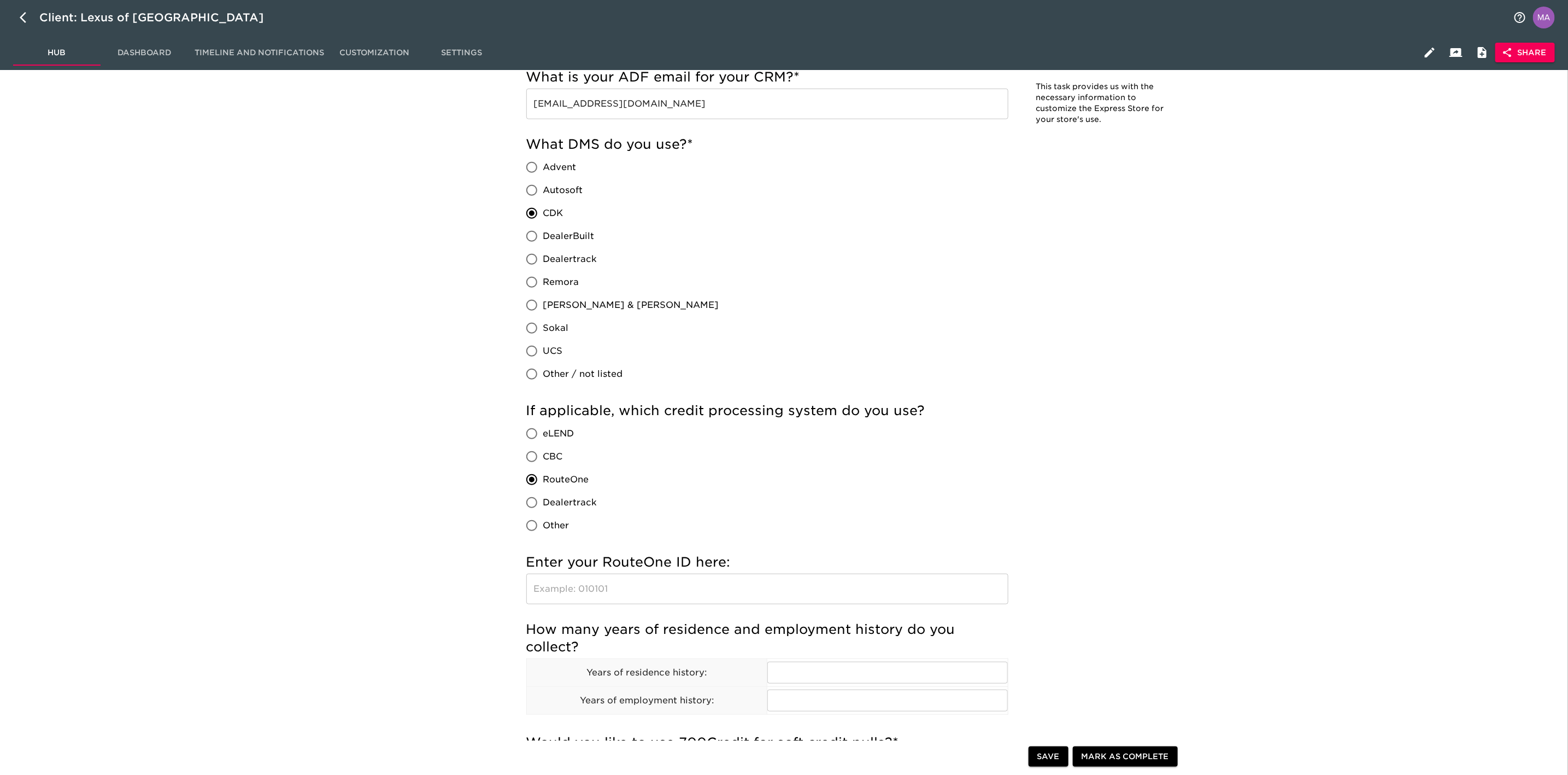
scroll to position [574, 0]
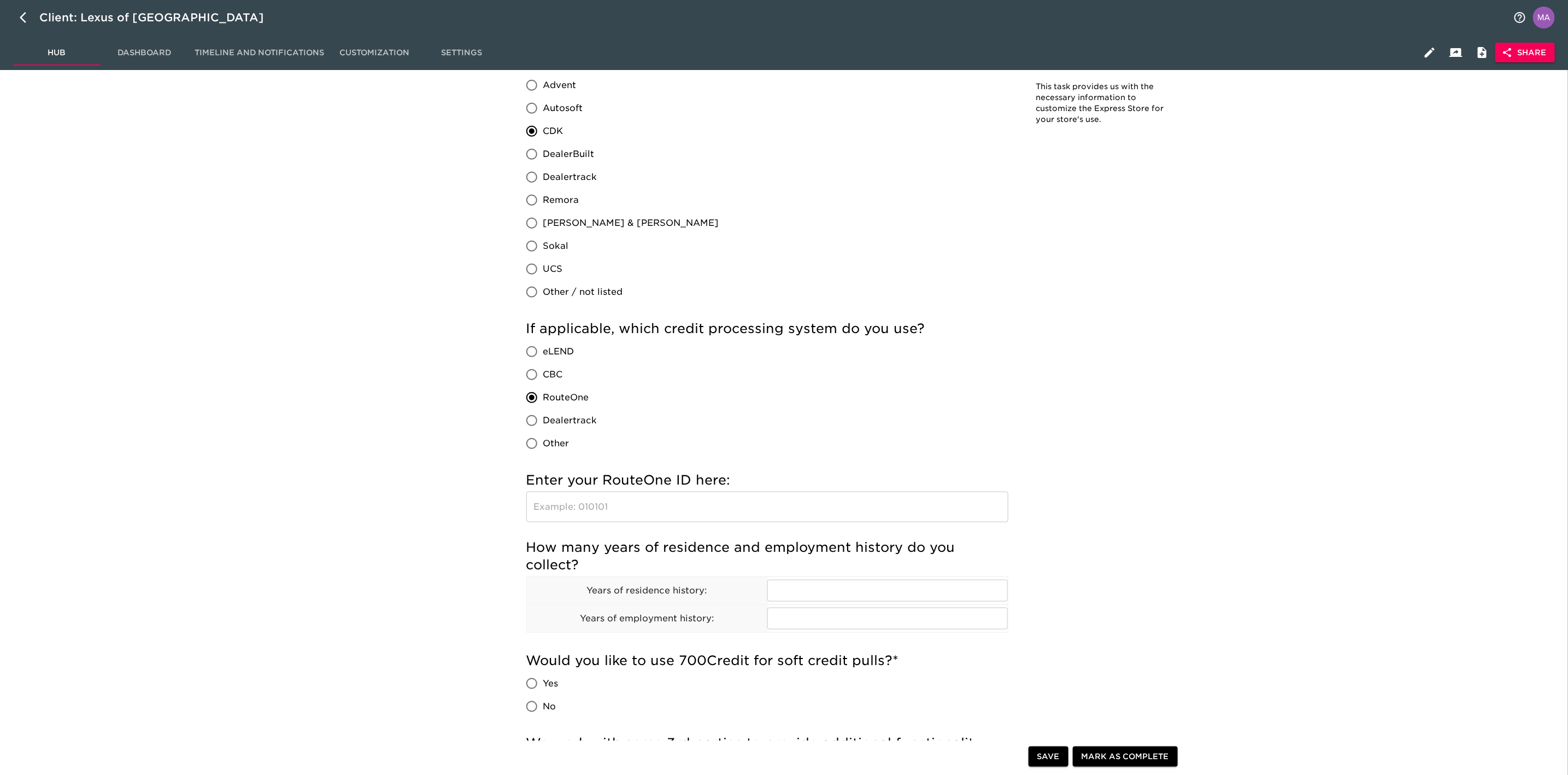
click at [733, 508] on input "text" at bounding box center [767, 507] width 482 height 31
paste input "RQ1HV"
click at [366, 442] on div "Store Details Due [DATE] Note: This task provides us with the necessary informa…" at bounding box center [854, 654] width 1415 height 2293
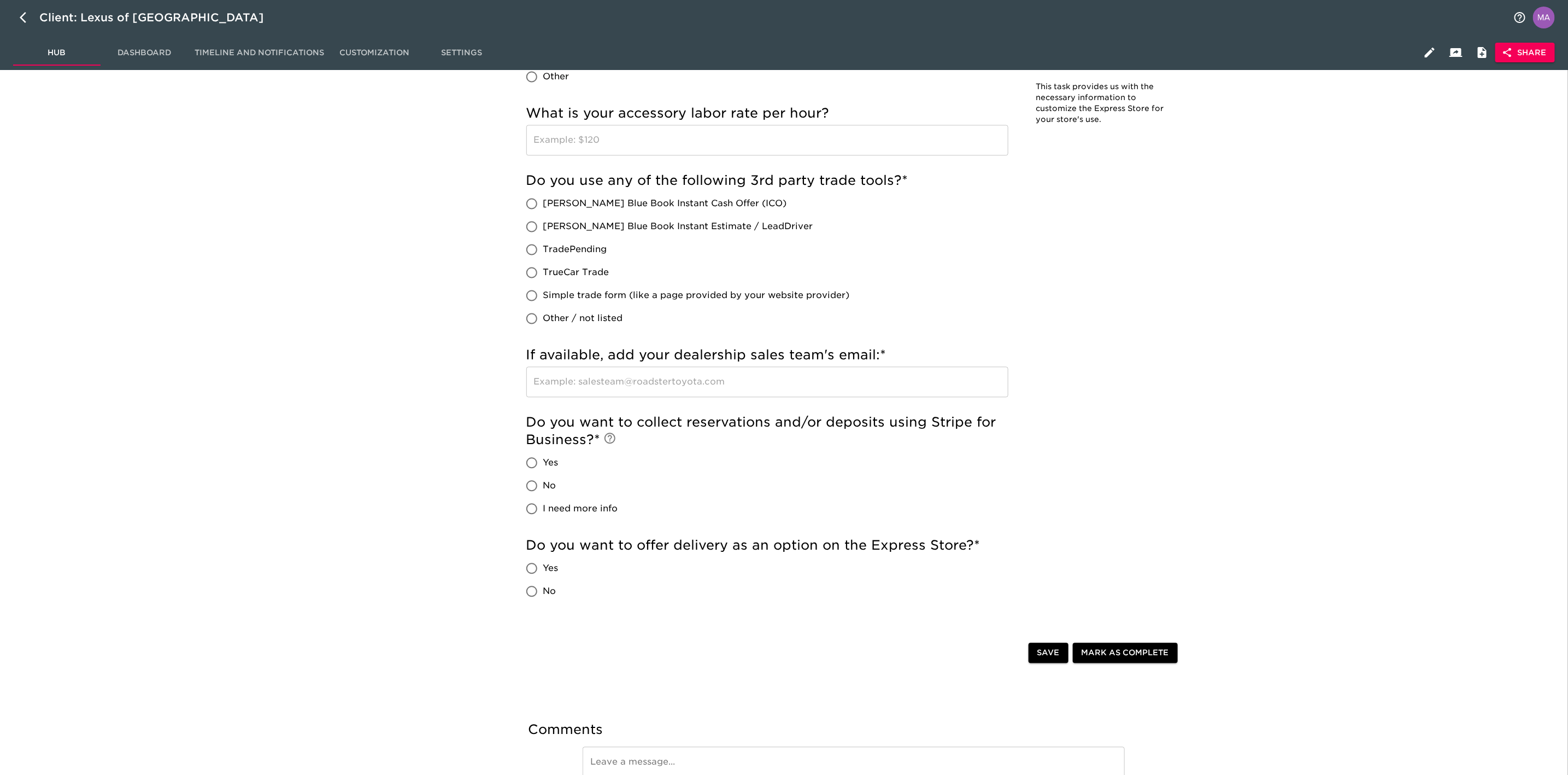
scroll to position [1649, 0]
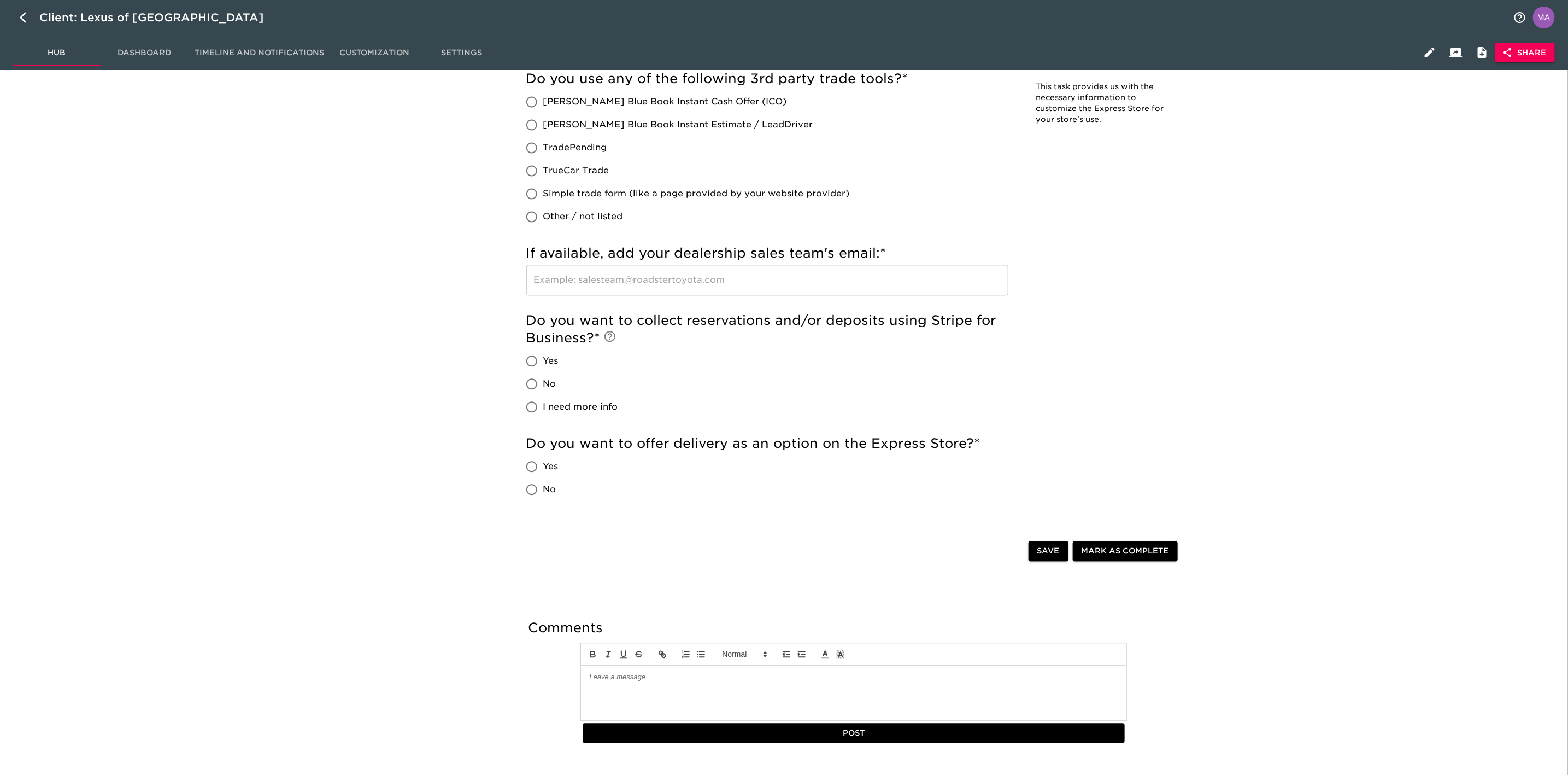
click at [1045, 560] on button "Save" at bounding box center [1048, 550] width 40 height 20
click at [1433, 53] on icon "button" at bounding box center [1429, 53] width 13 height 13
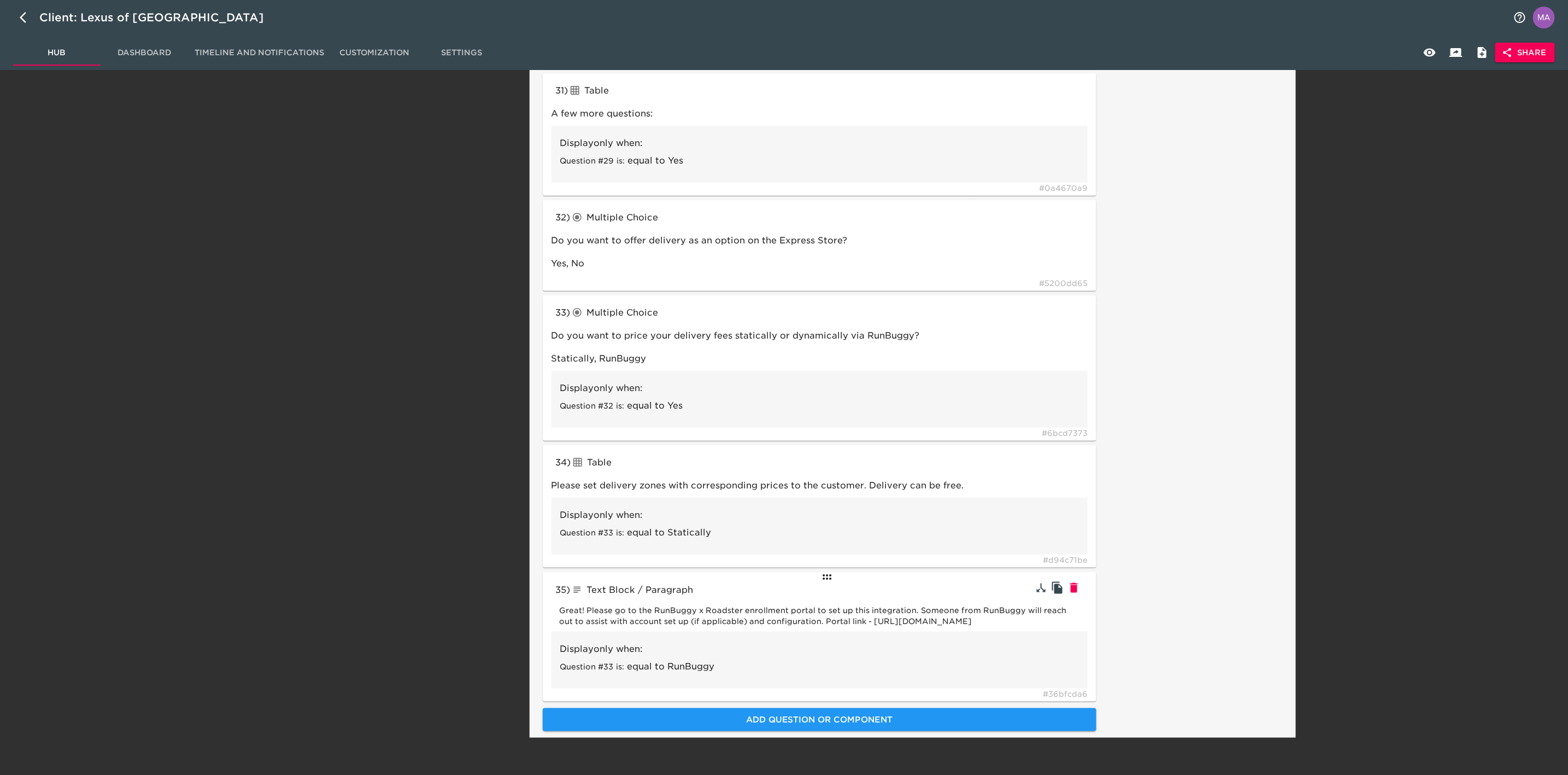
scroll to position [3845, 0]
click at [1080, 454] on icon "button" at bounding box center [1074, 460] width 13 height 13
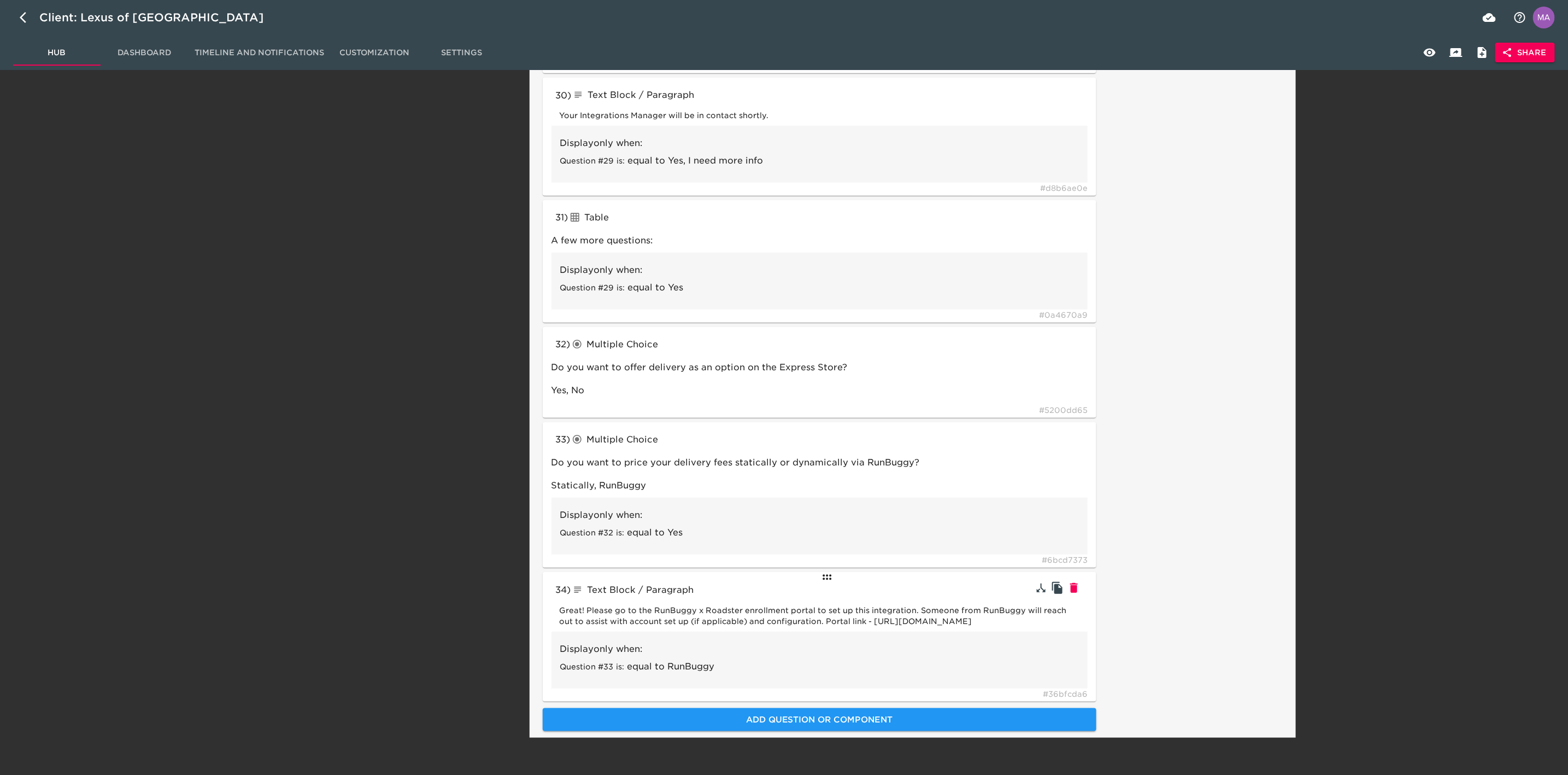
scroll to position [3719, 0]
click at [1077, 583] on icon "button" at bounding box center [1073, 588] width 7 height 10
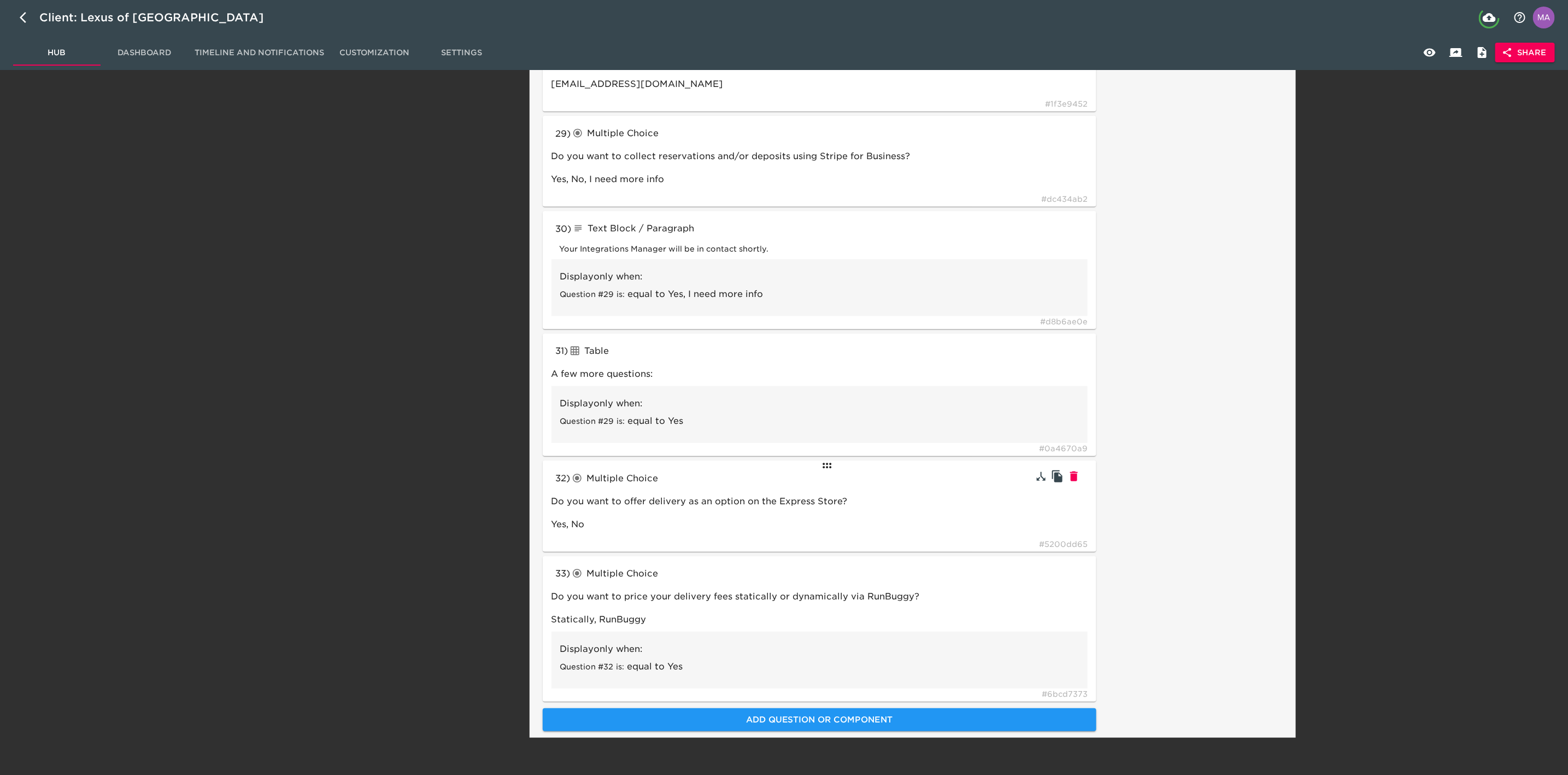
scroll to position [3574, 0]
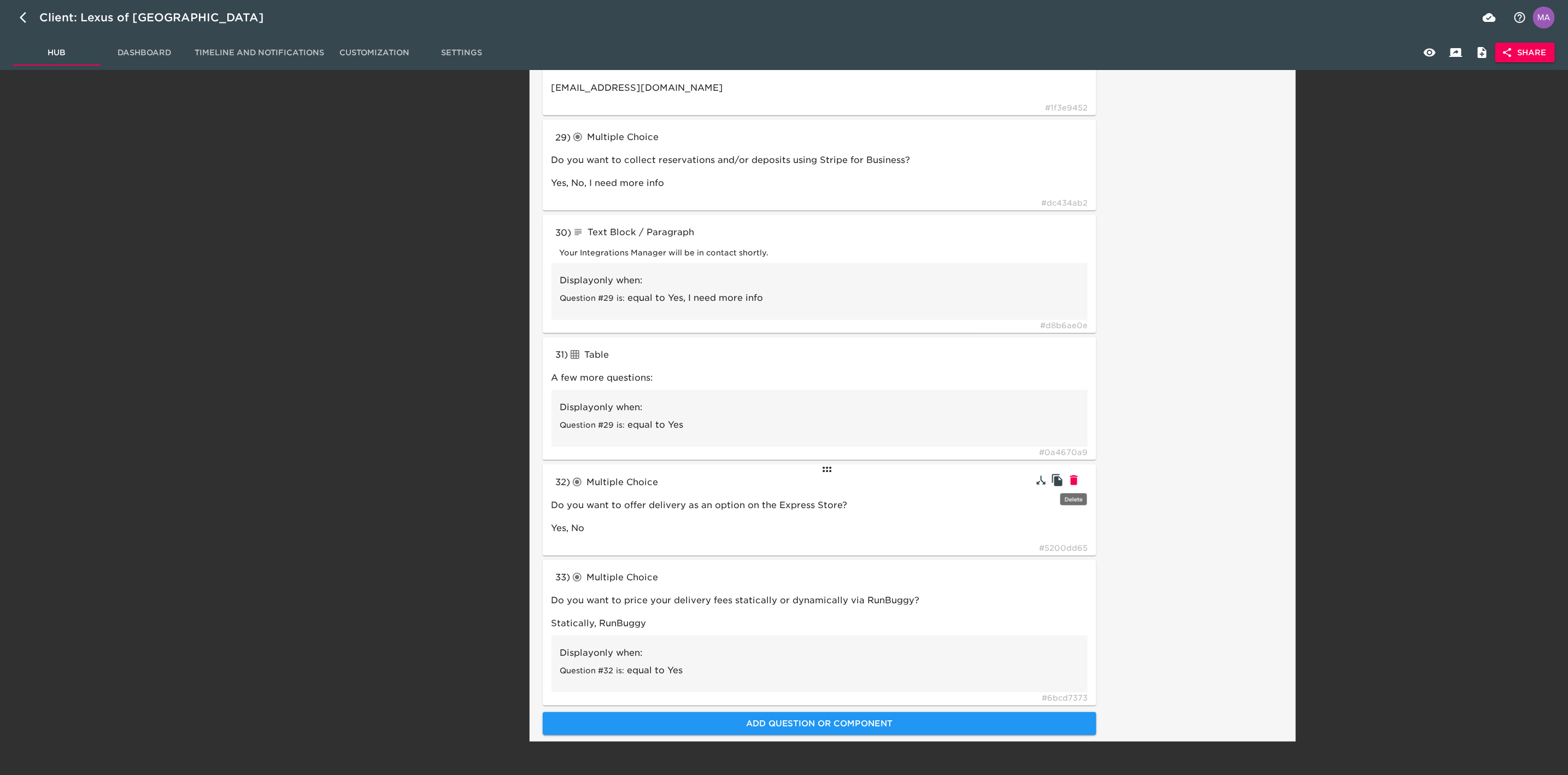
click at [1079, 479] on icon "button" at bounding box center [1074, 480] width 13 height 13
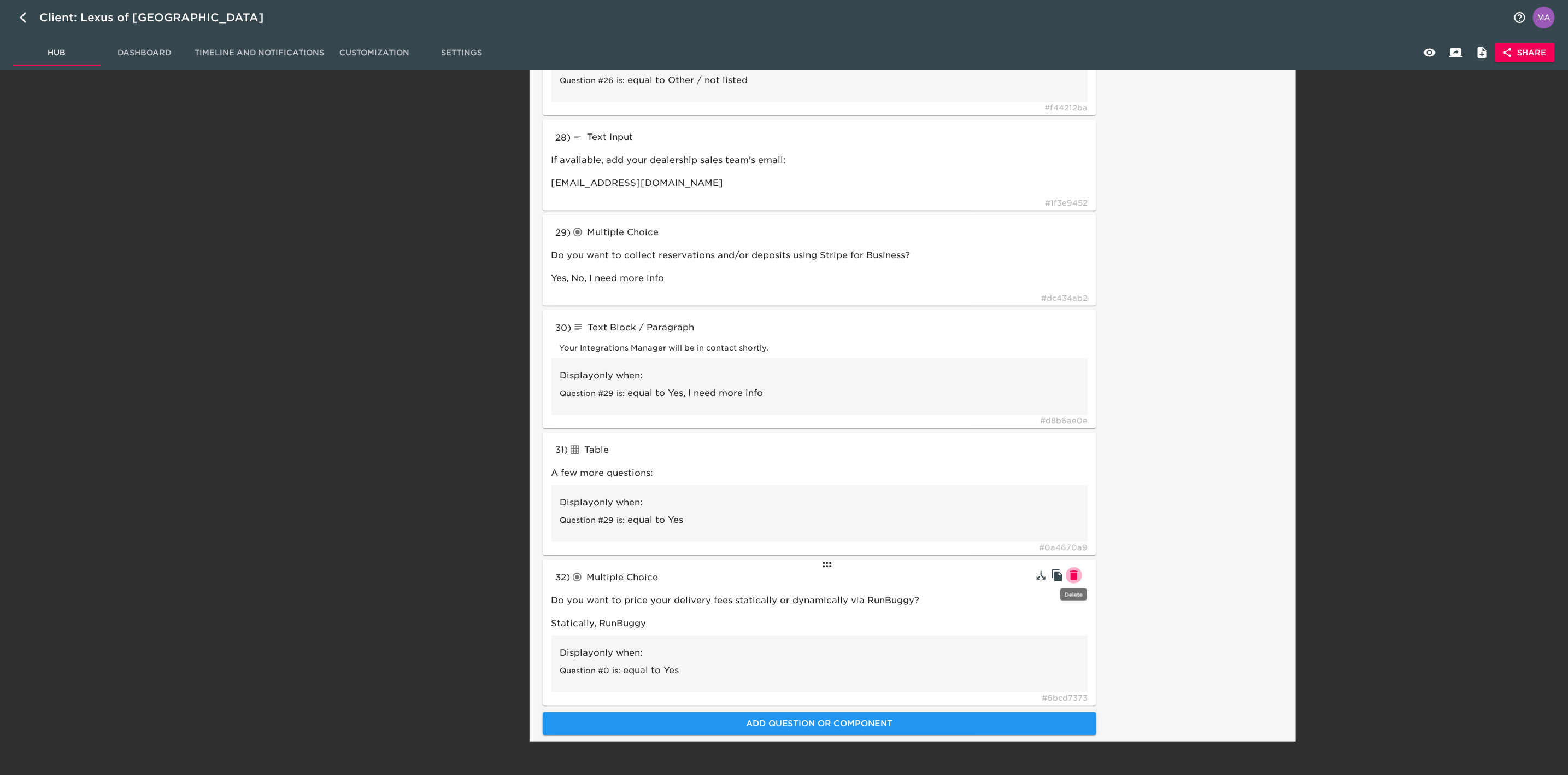
click at [1077, 570] on icon "button" at bounding box center [1073, 575] width 7 height 10
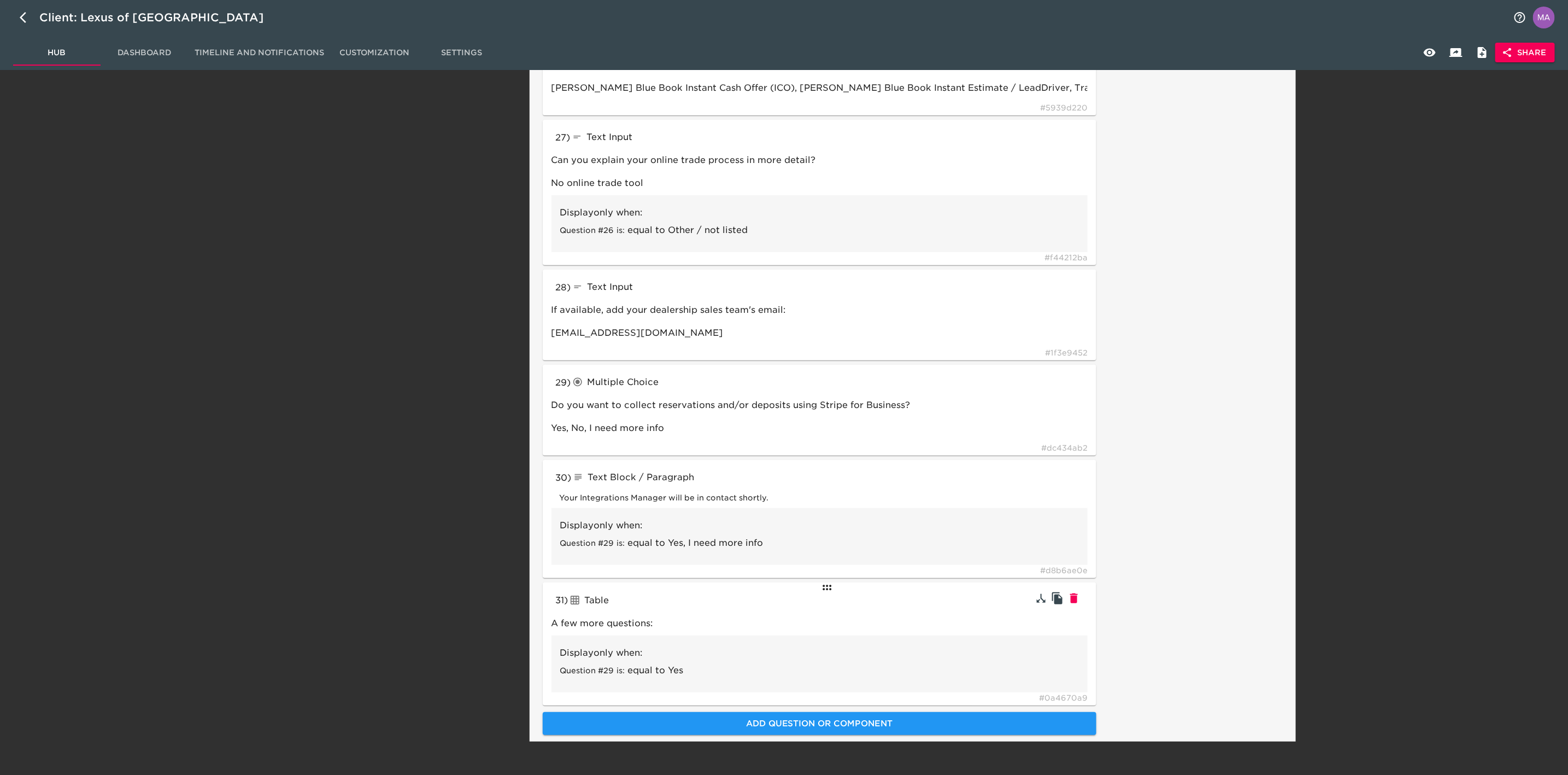
scroll to position [3329, 0]
click at [1074, 593] on icon "button" at bounding box center [1073, 597] width 7 height 10
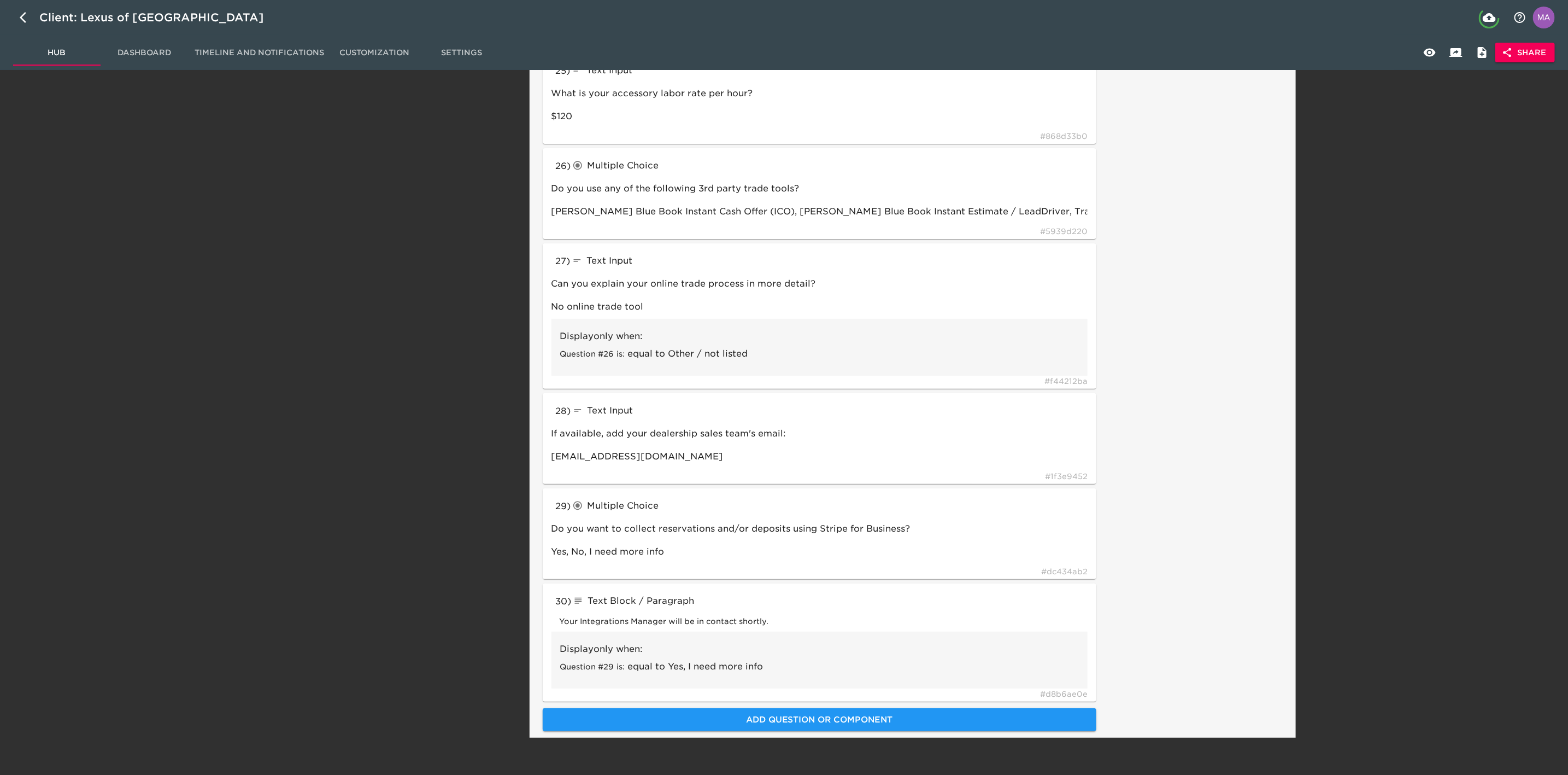
scroll to position [3203, 0]
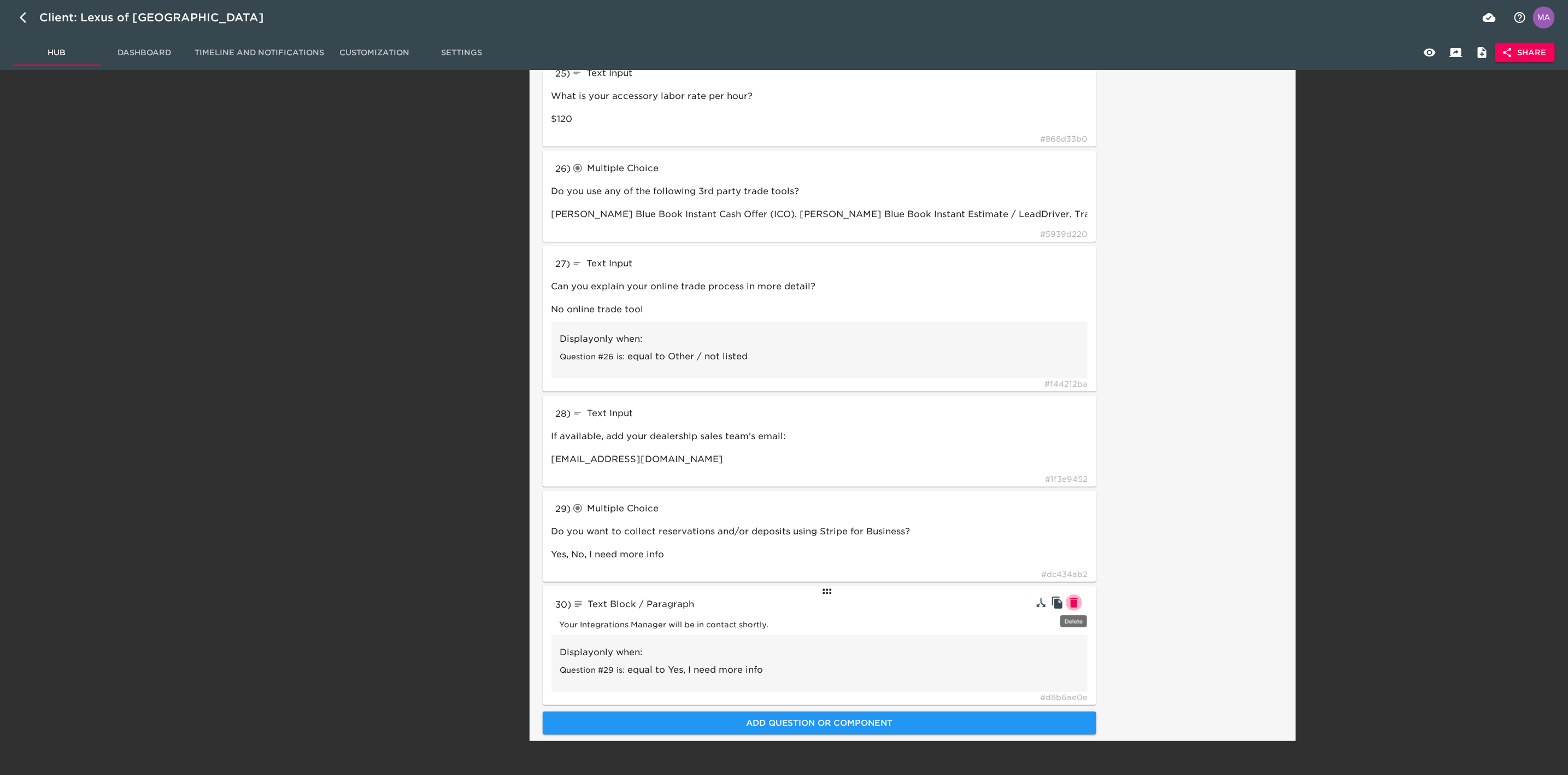
click at [1074, 597] on icon "button" at bounding box center [1073, 602] width 7 height 10
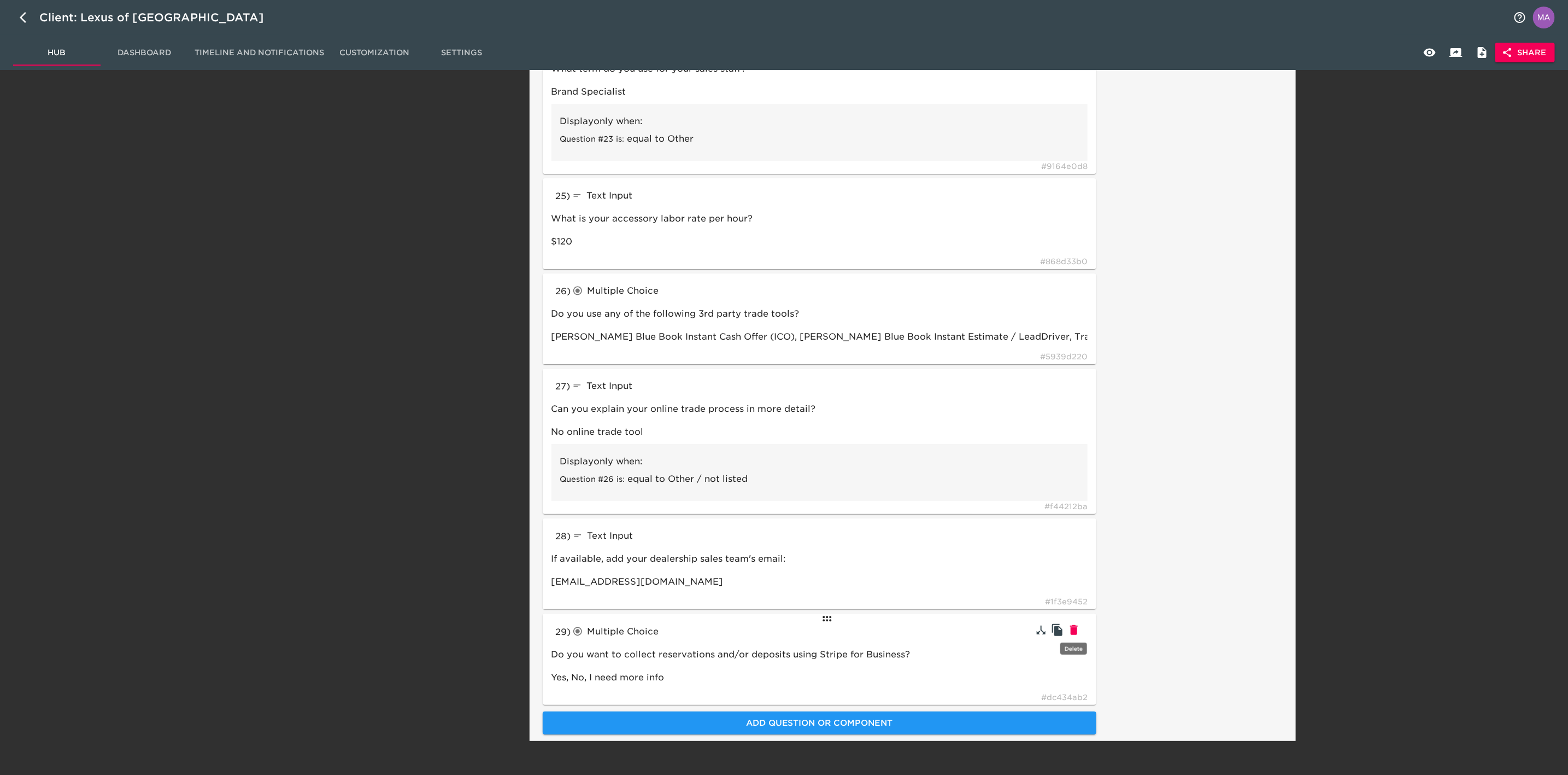
click at [1079, 625] on icon "button" at bounding box center [1074, 630] width 13 height 13
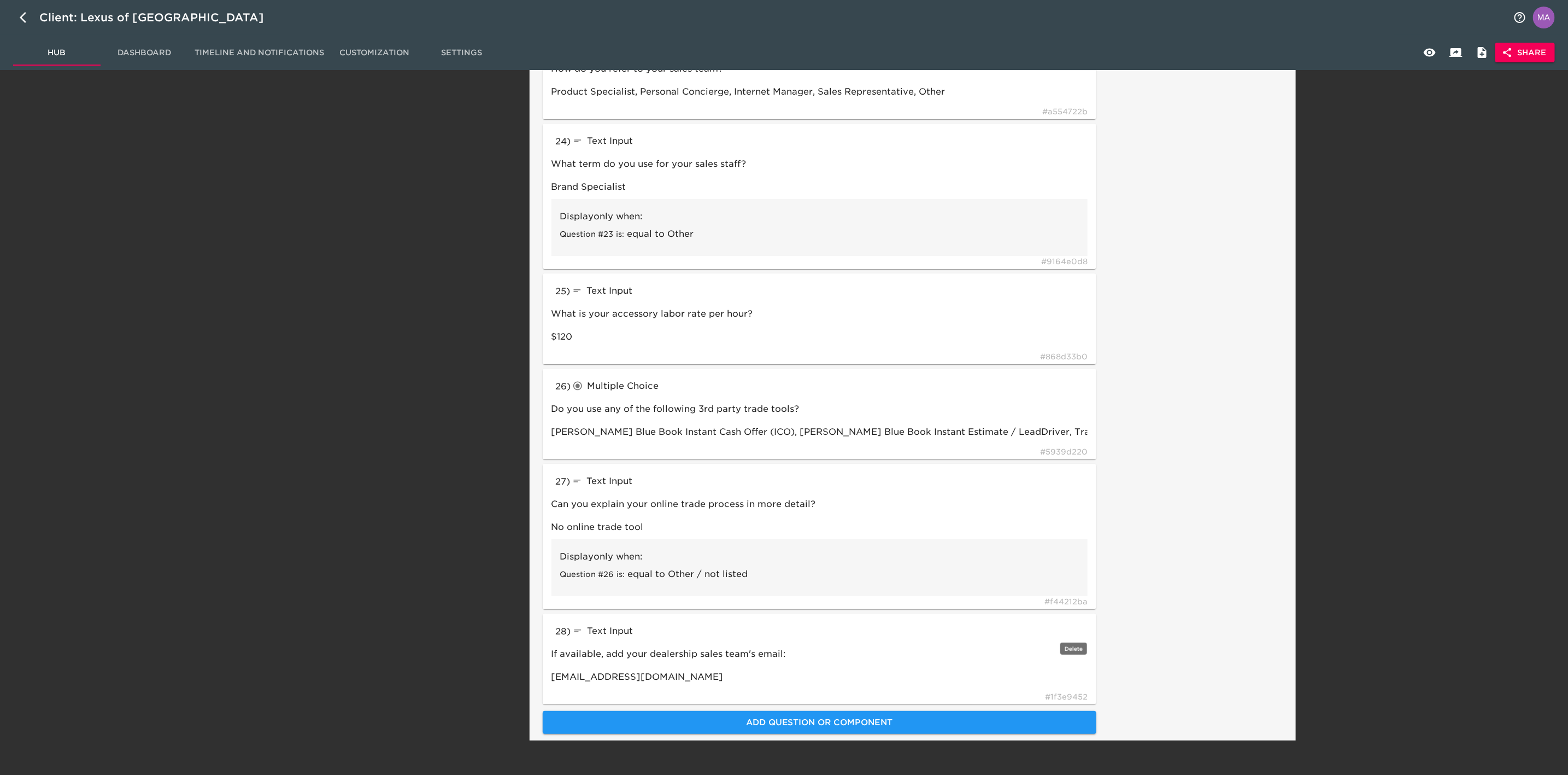
click at [0, 0] on icon "button" at bounding box center [0, 0] width 0 height 0
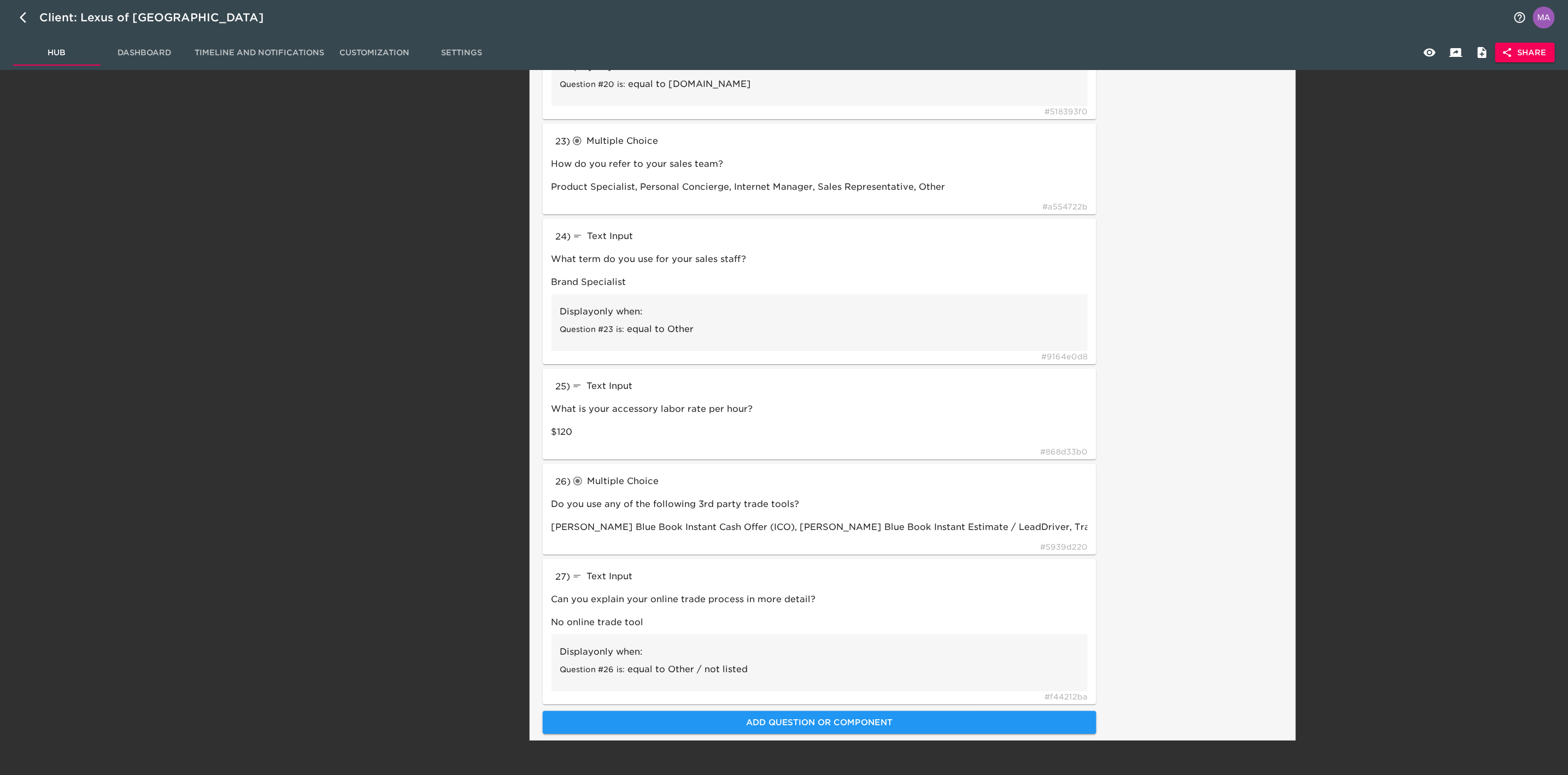
scroll to position [2890, 0]
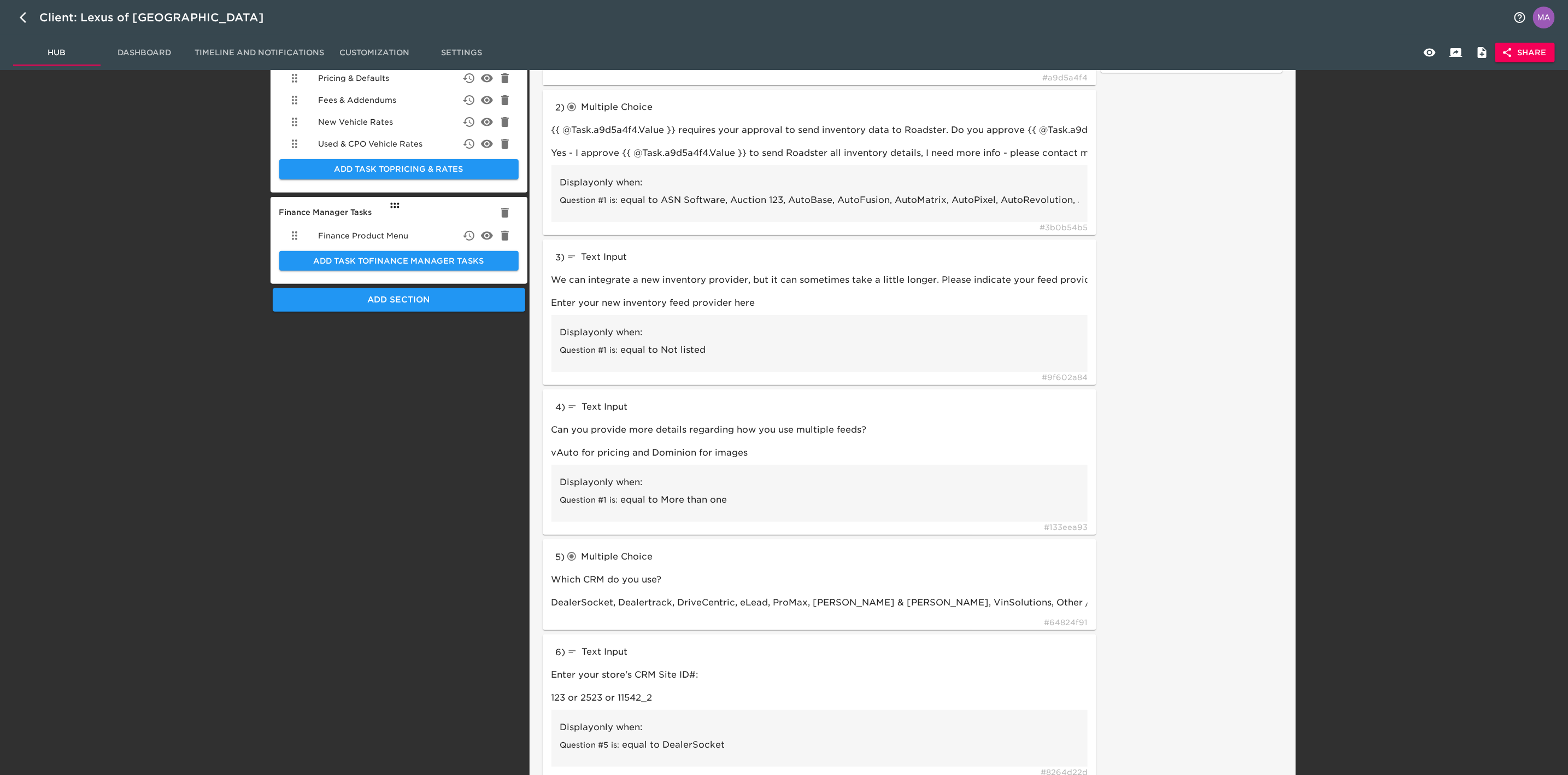
scroll to position [0, 0]
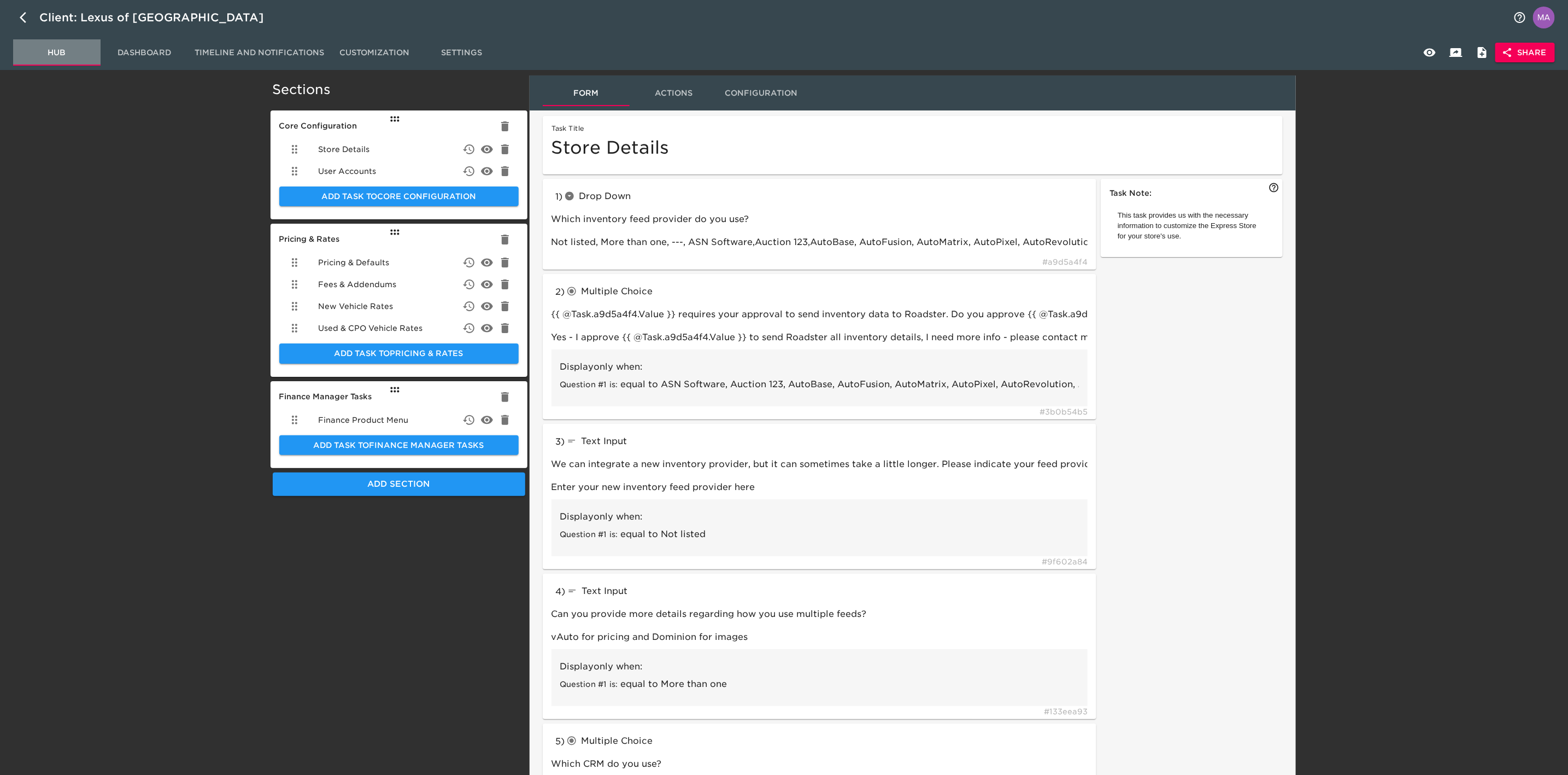
click at [49, 48] on span "Hub" at bounding box center [57, 53] width 75 height 14
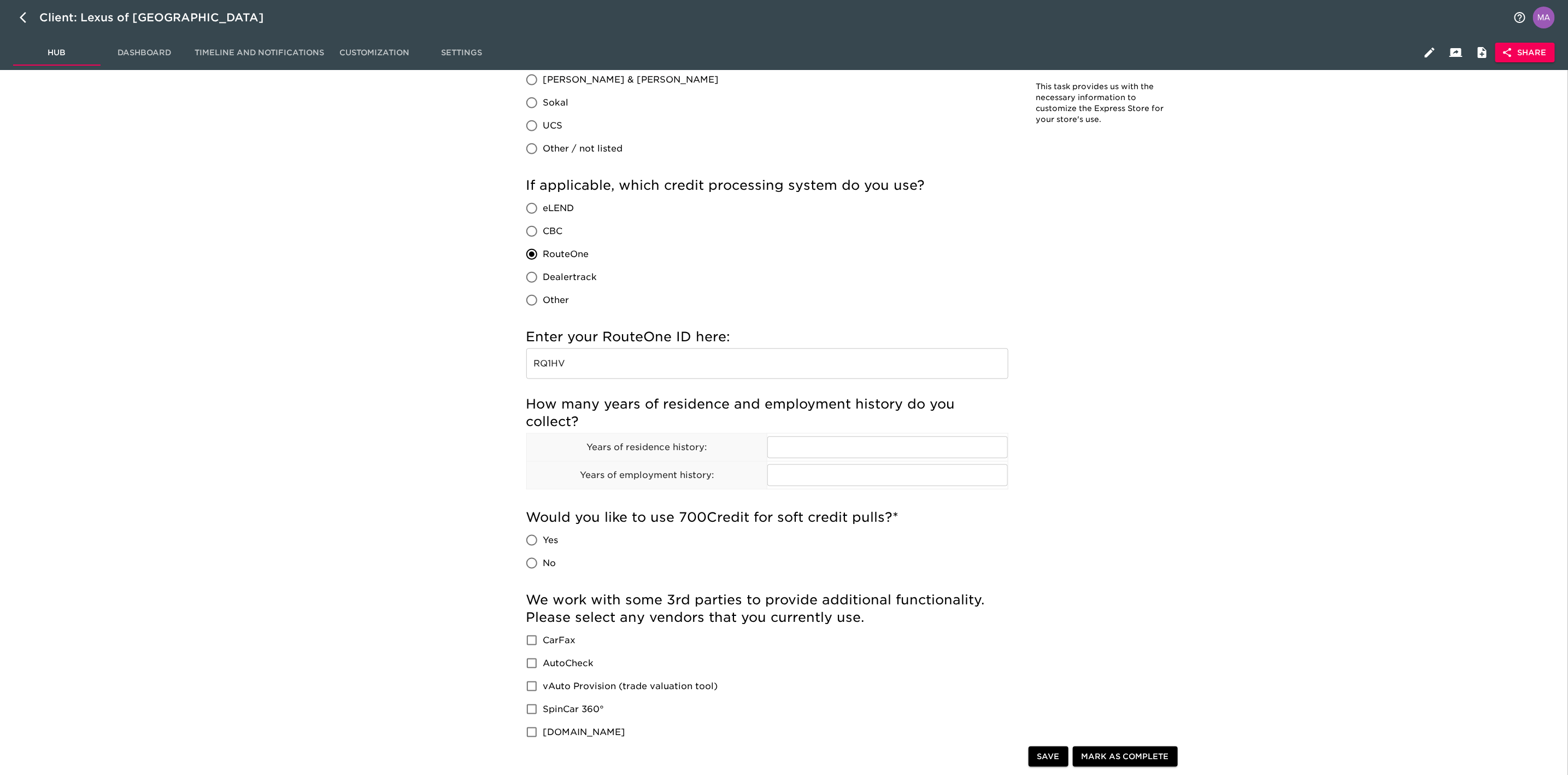
scroll to position [820, 0]
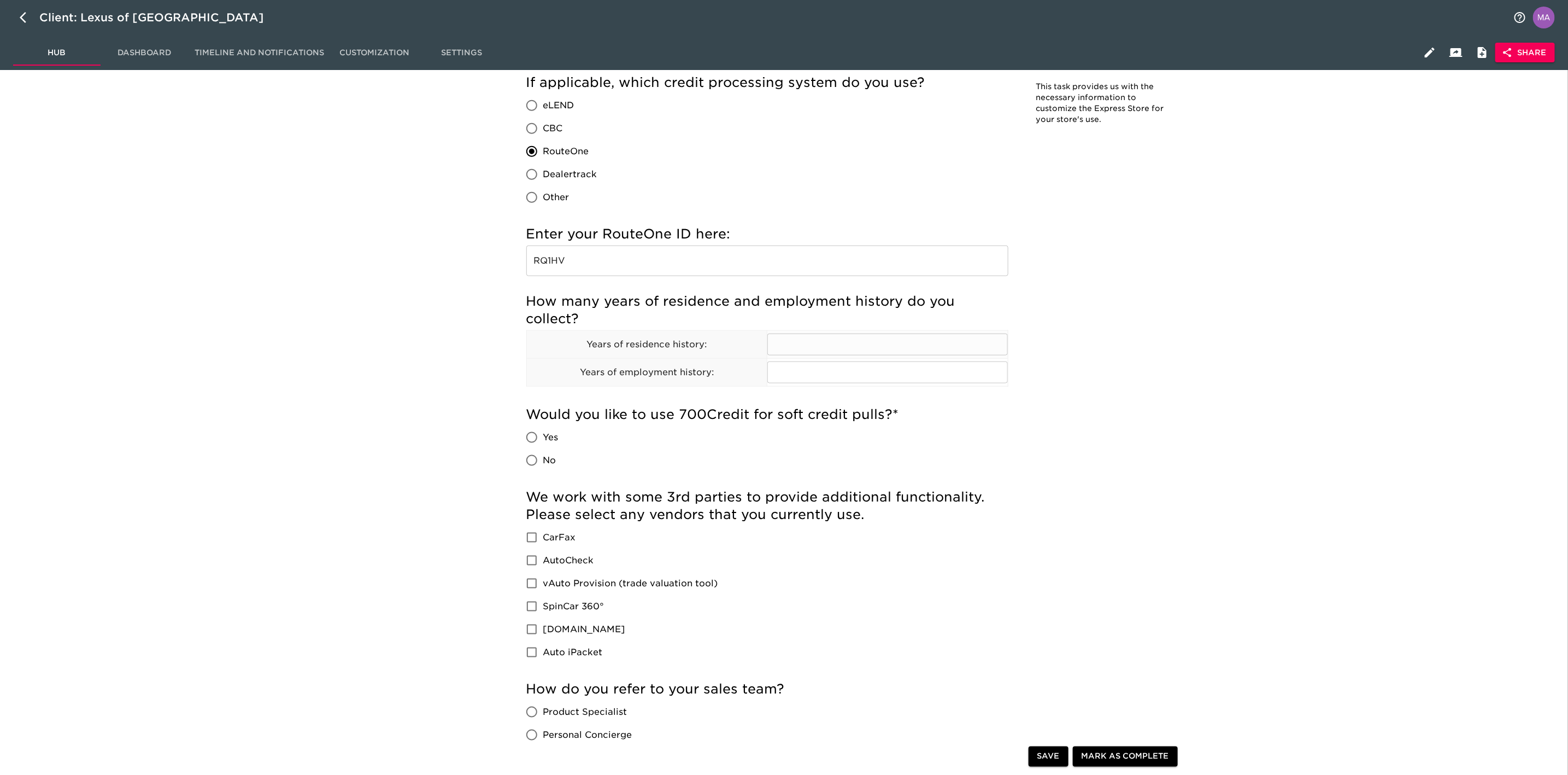
click at [857, 345] on input "text" at bounding box center [887, 344] width 241 height 22
click at [857, 368] on input "text" at bounding box center [887, 372] width 241 height 22
click at [498, 374] on div "Store Details Due [DATE] Note: This task provides us with the necessary informa…" at bounding box center [854, 272] width 1415 height 2020
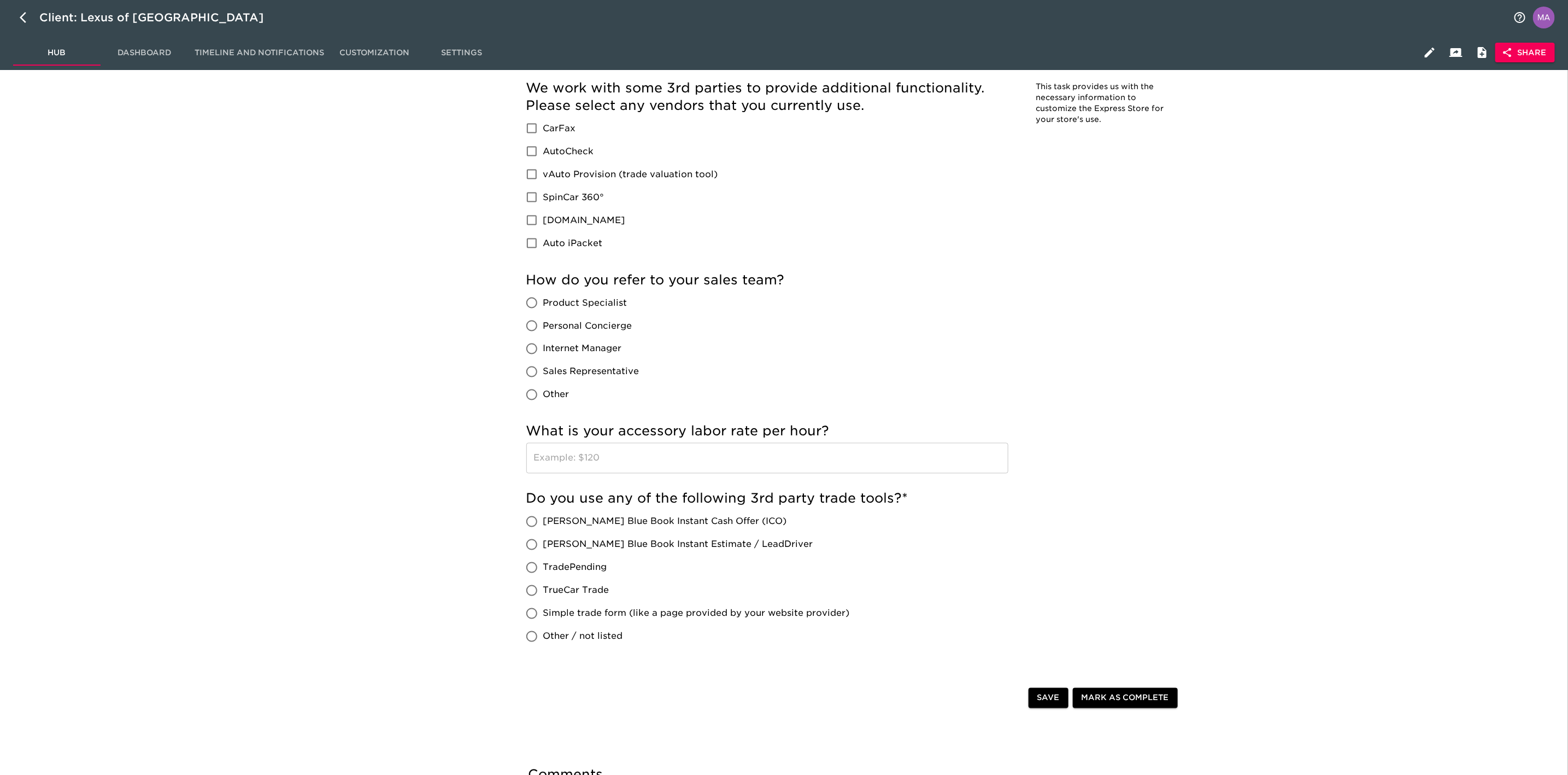
scroll to position [1230, 0]
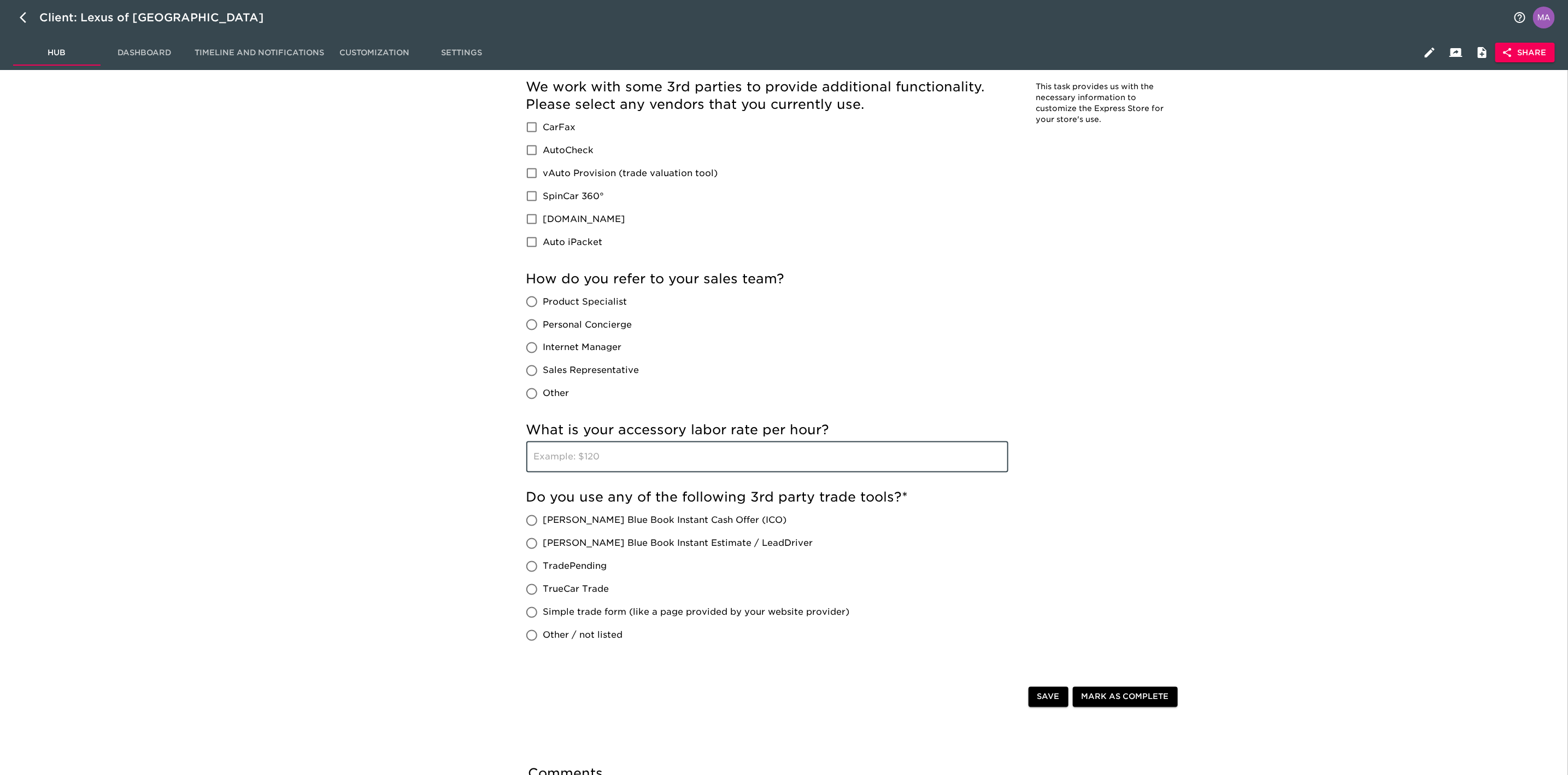
drag, startPoint x: 607, startPoint y: 460, endPoint x: 592, endPoint y: 459, distance: 15.0
click at [607, 460] on input "text" at bounding box center [767, 457] width 482 height 31
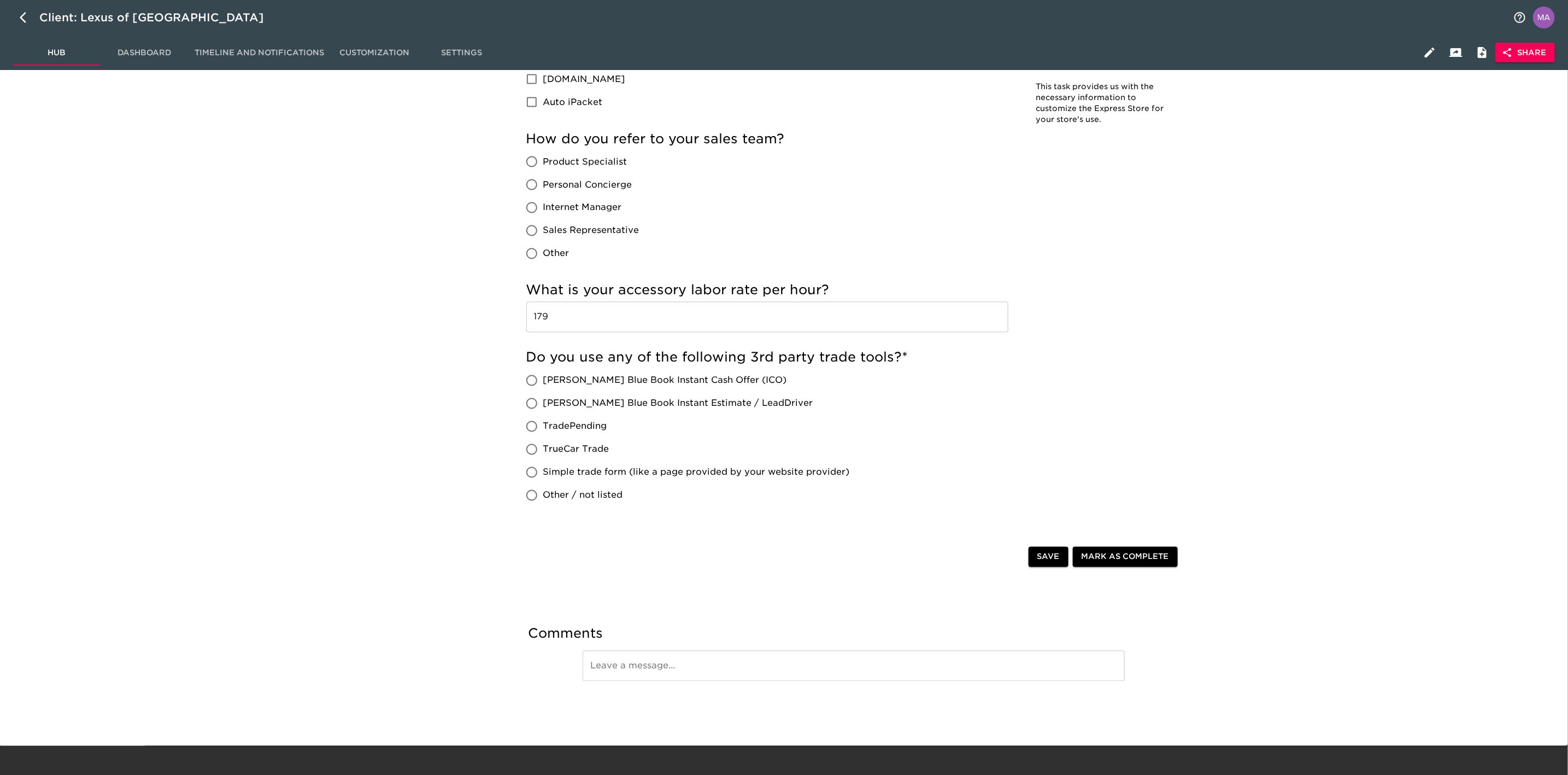
scroll to position [1376, 0]
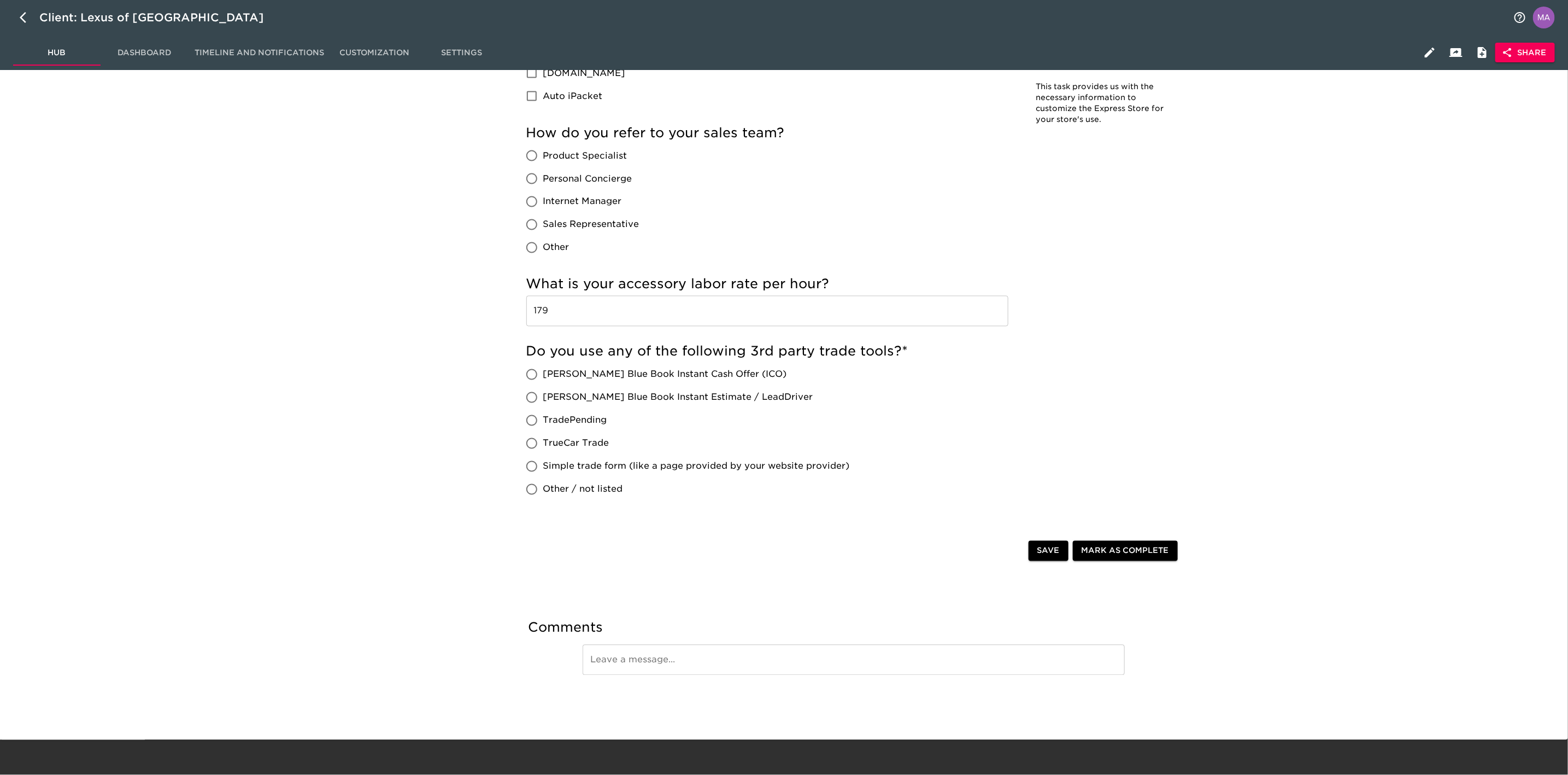
click at [1057, 554] on span "Save" at bounding box center [1049, 550] width 23 height 14
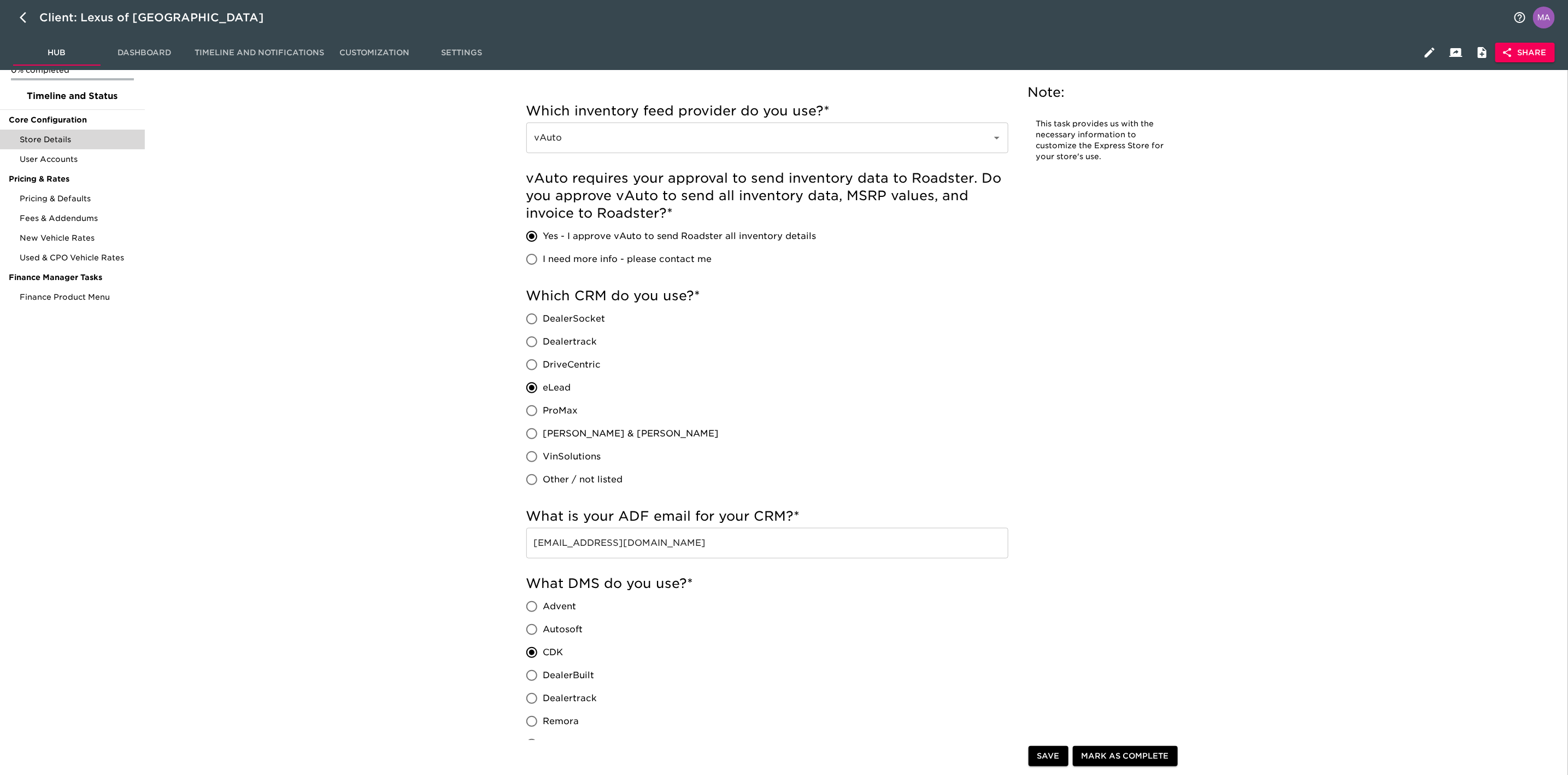
scroll to position [82, 0]
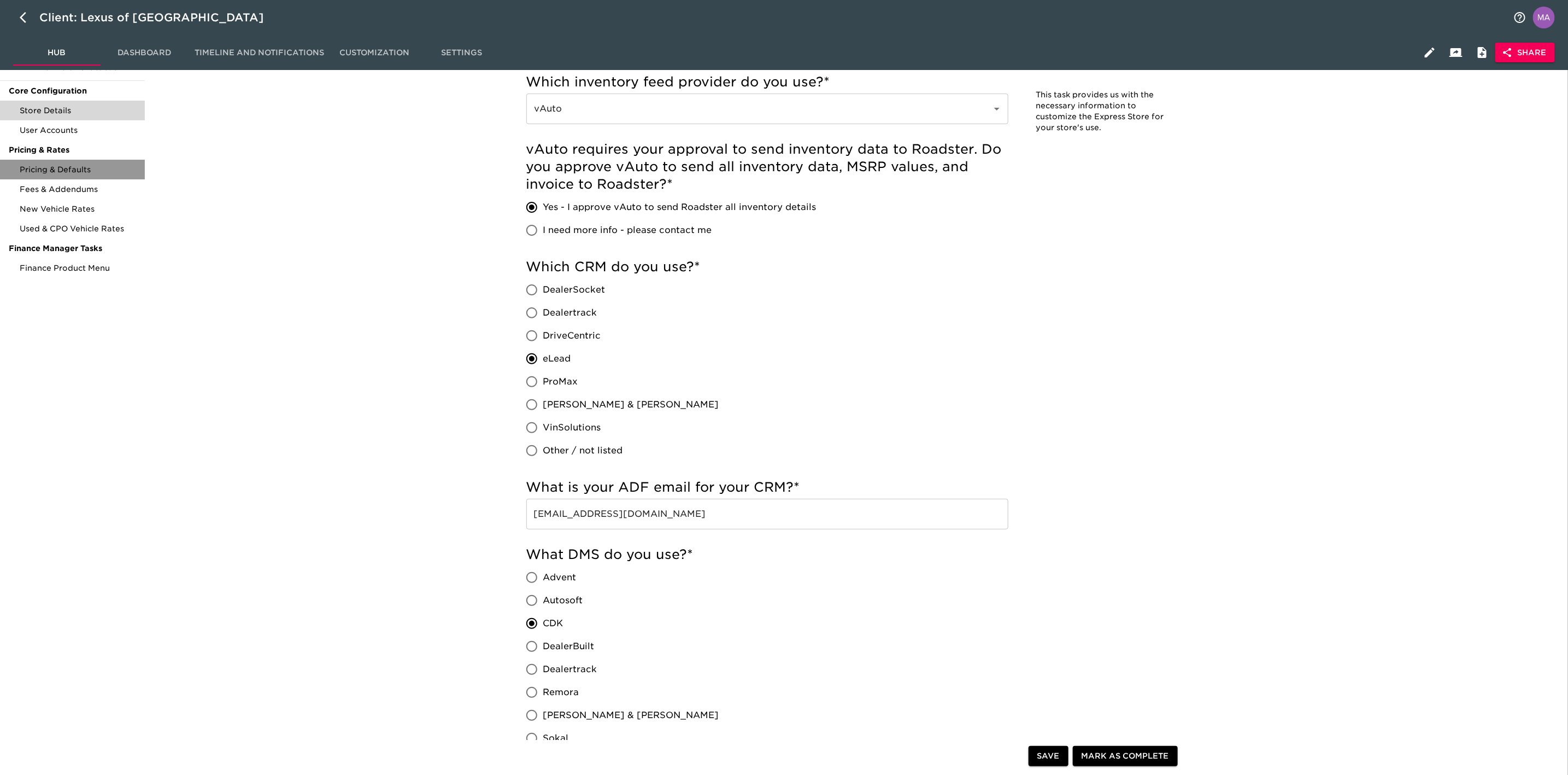
click at [74, 175] on div "Pricing & Defaults" at bounding box center [72, 169] width 145 height 19
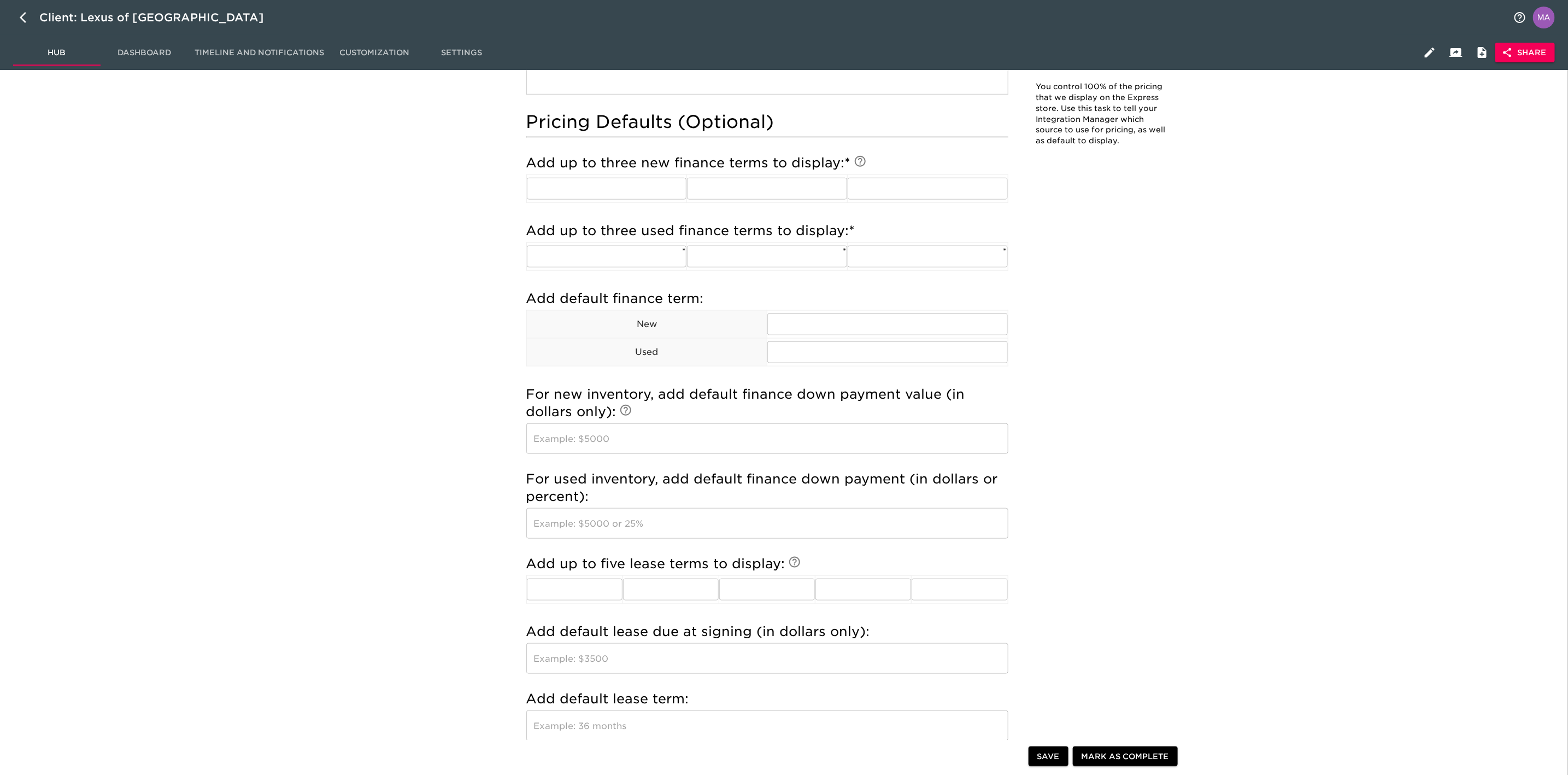
scroll to position [656, 0]
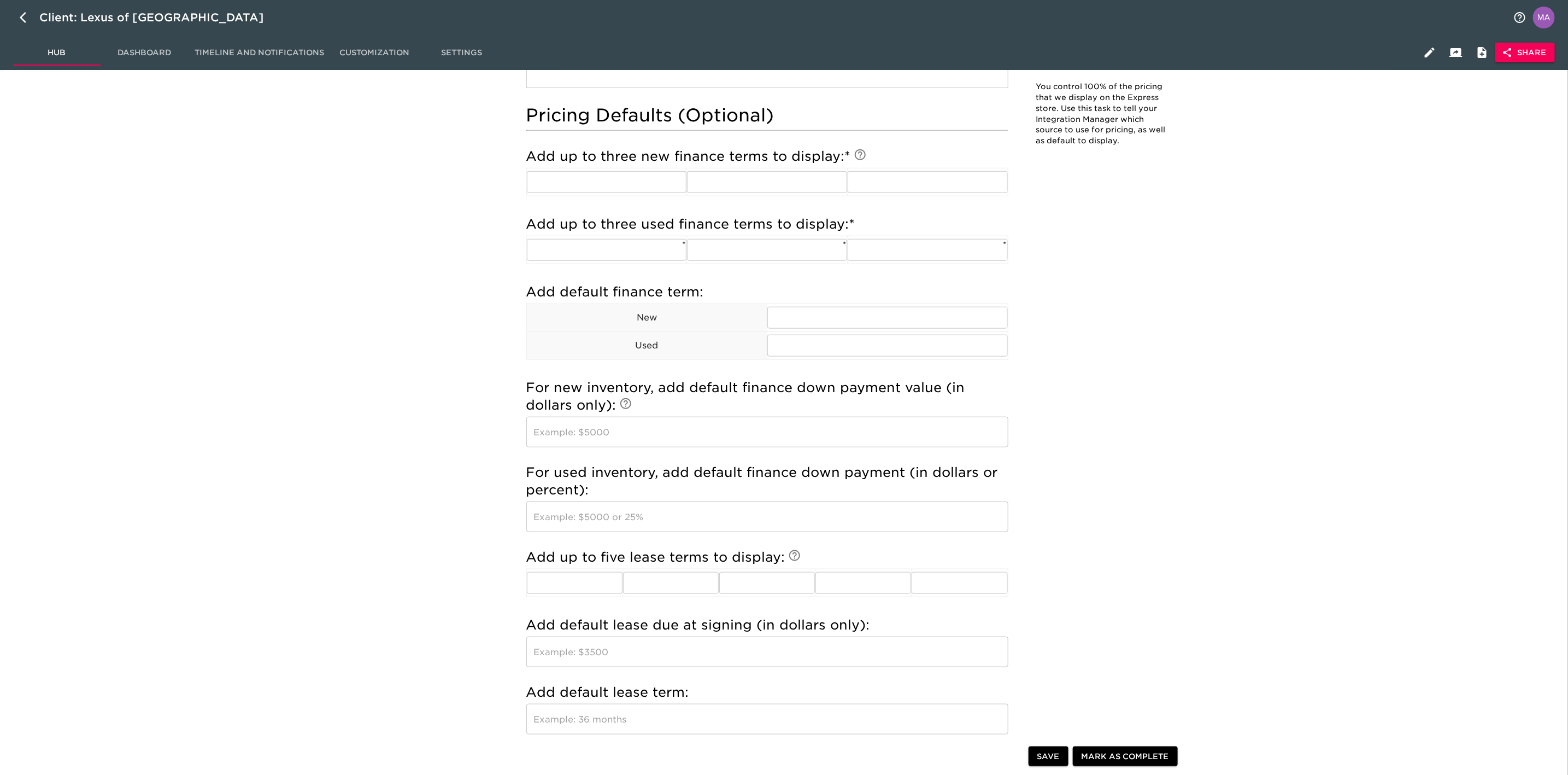
click at [231, 381] on div "Pricing & Defaults Due [DATE] Note: You control 100% of the pricing that we dis…" at bounding box center [854, 234] width 1415 height 1616
click at [250, 526] on div "Pricing & Defaults Due [DATE] Note: You control 100% of the pricing that we dis…" at bounding box center [854, 234] width 1415 height 1616
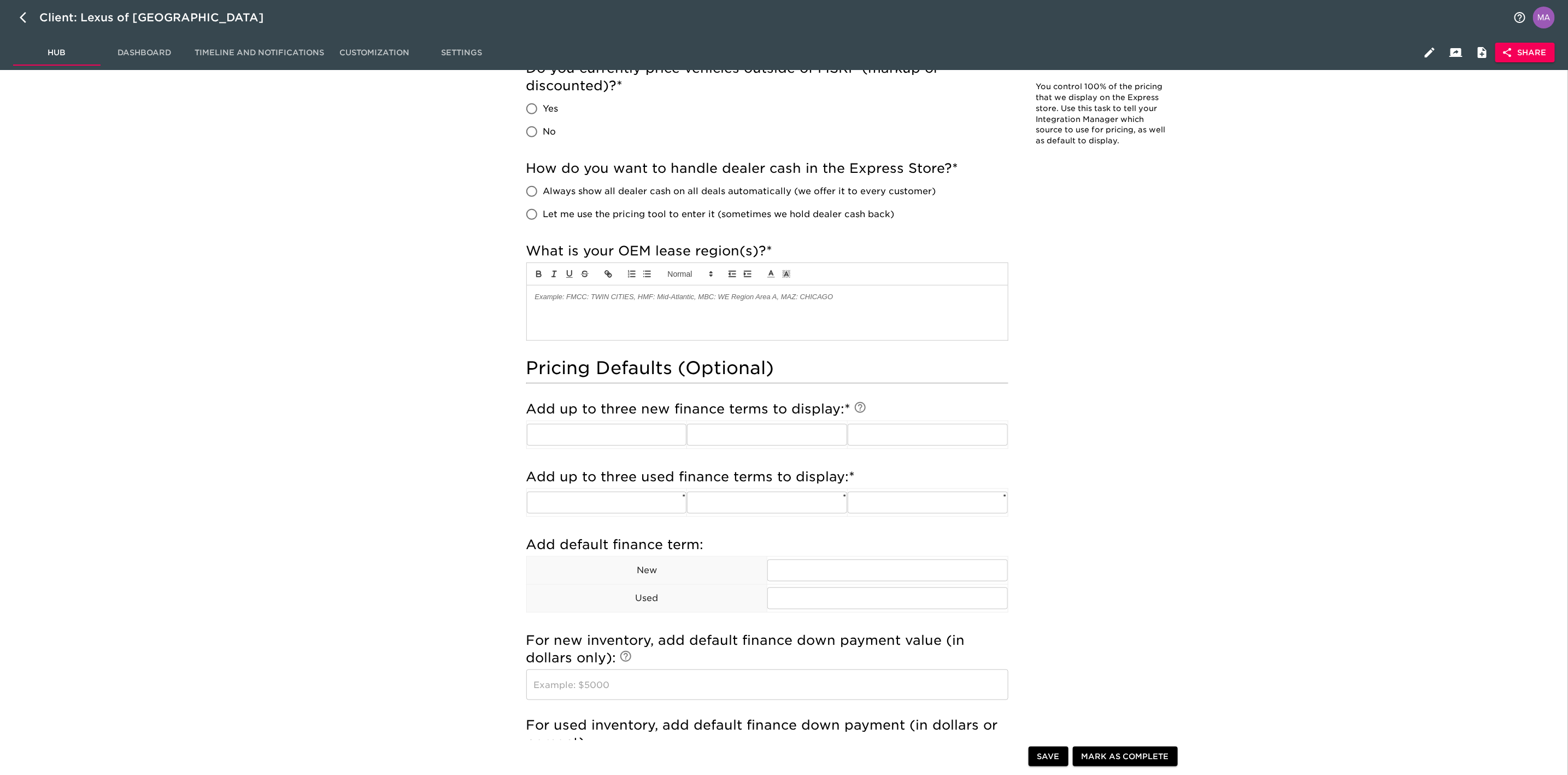
scroll to position [0, 0]
